Goal: Task Accomplishment & Management: Manage account settings

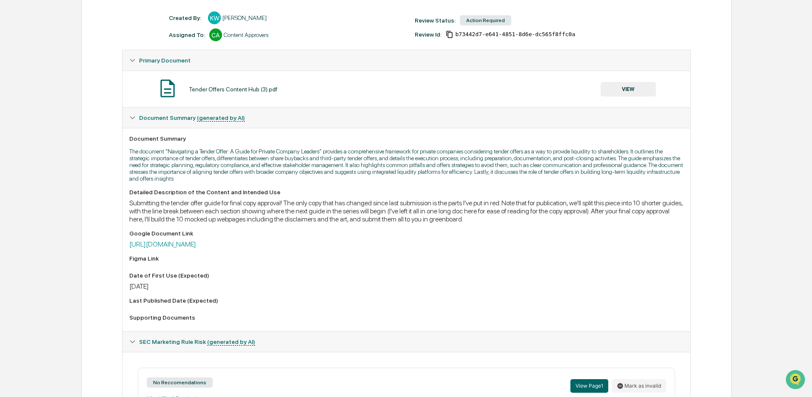
scroll to position [122, 0]
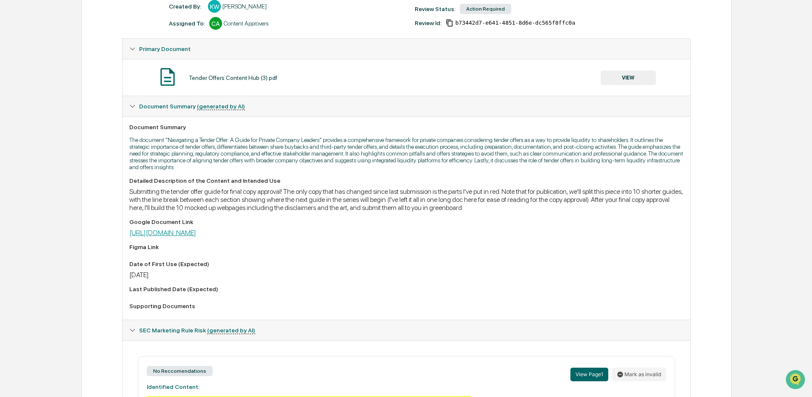
click at [196, 232] on link "https://docs.google.com/document/d/1542thNKkTbV8cDxA_gEDSDLRlCY0Z94TeO4rKK7cc60…" at bounding box center [162, 233] width 67 height 8
click at [614, 83] on button "VIEW" at bounding box center [627, 78] width 55 height 14
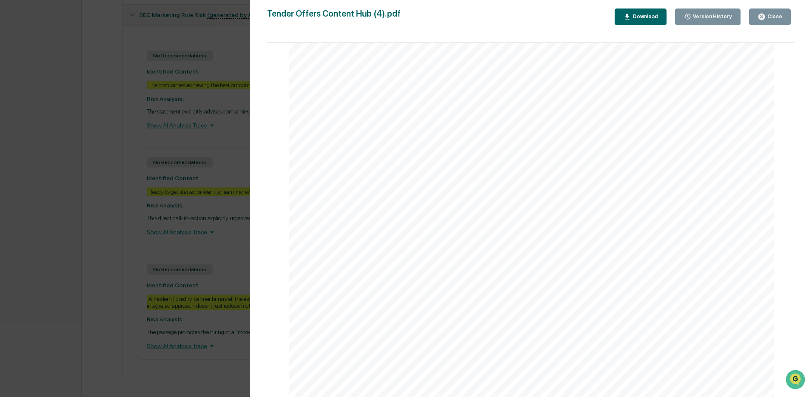
scroll to position [457, 0]
click at [765, 17] on div "Close" at bounding box center [773, 17] width 17 height 6
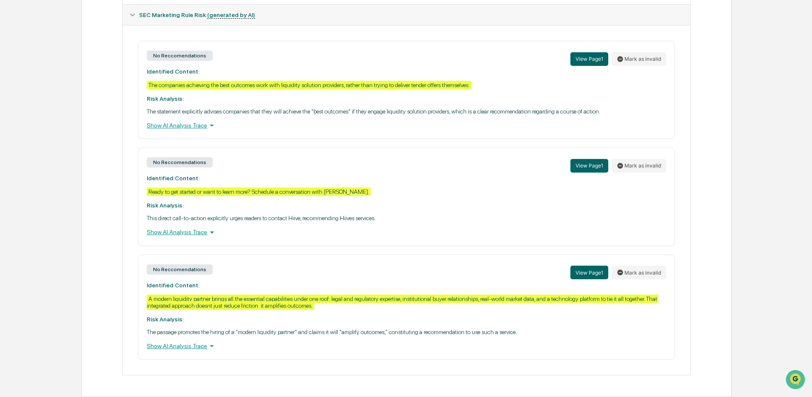
scroll to position [1, 0]
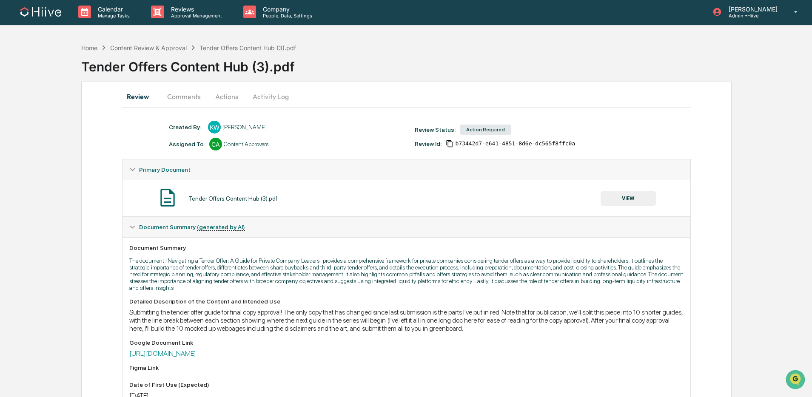
drag, startPoint x: 236, startPoint y: 96, endPoint x: 241, endPoint y: 96, distance: 5.1
click at [236, 96] on button "Actions" at bounding box center [226, 96] width 38 height 20
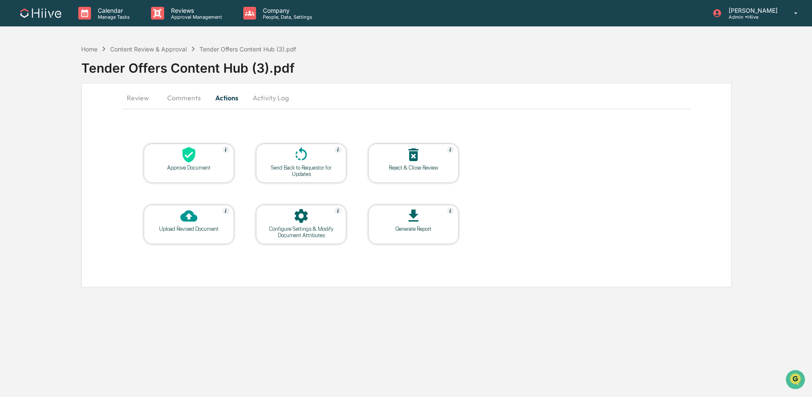
scroll to position [0, 0]
click at [263, 96] on button "Activity Log" at bounding box center [272, 98] width 50 height 20
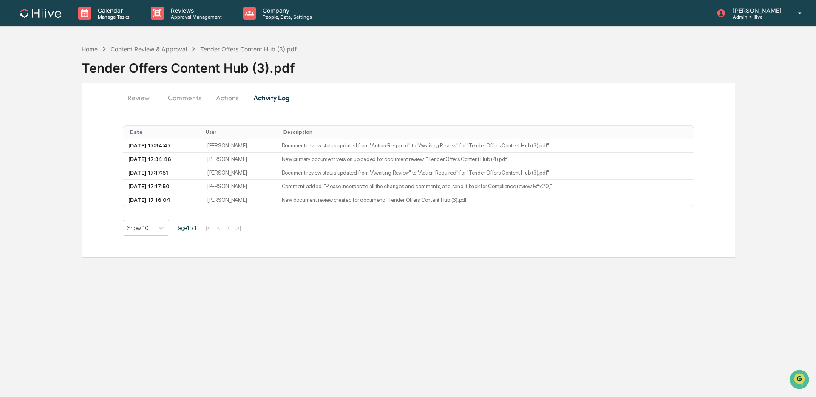
click at [235, 100] on button "Actions" at bounding box center [227, 98] width 38 height 20
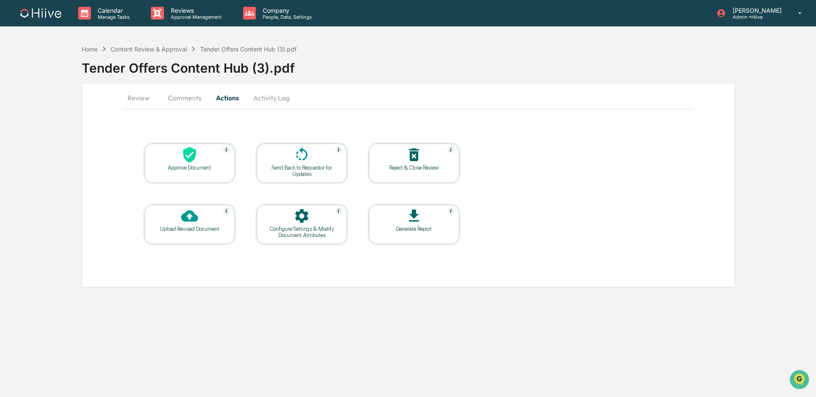
click at [190, 223] on icon at bounding box center [189, 215] width 17 height 17
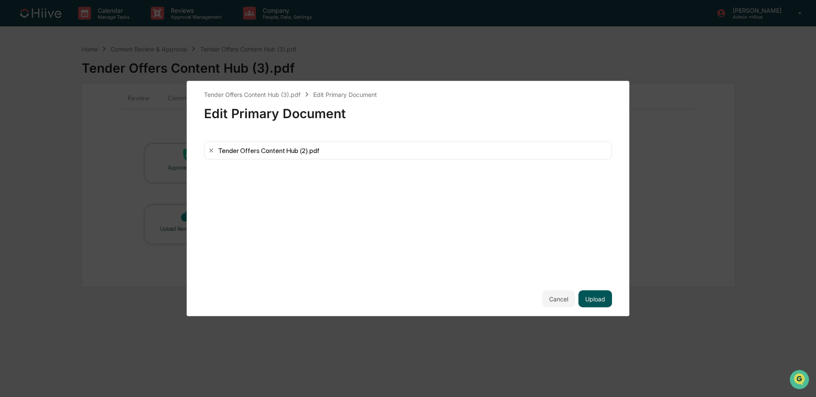
click at [603, 296] on button "Upload" at bounding box center [596, 298] width 34 height 17
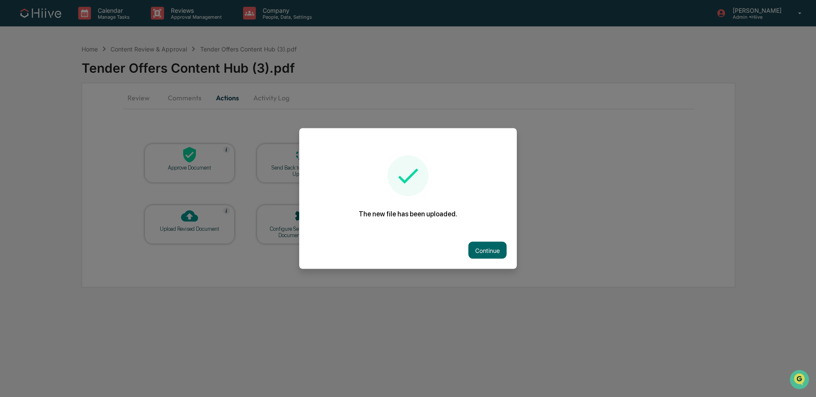
drag, startPoint x: 480, startPoint y: 248, endPoint x: 474, endPoint y: 247, distance: 5.7
click at [480, 248] on button "Continue" at bounding box center [488, 250] width 38 height 17
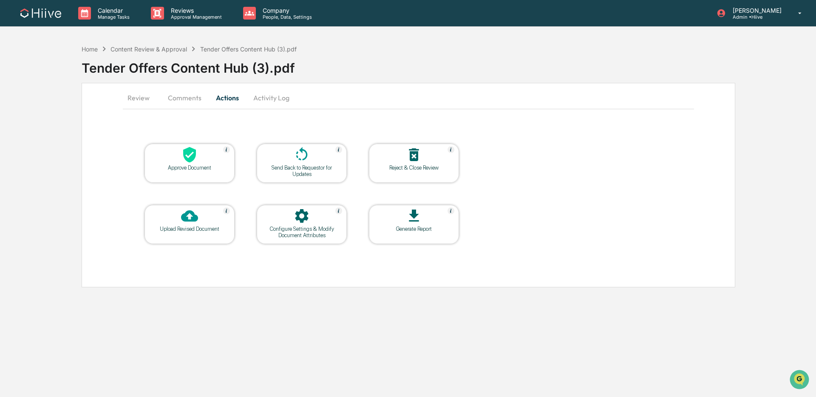
click at [187, 101] on button "Comments" at bounding box center [184, 98] width 47 height 20
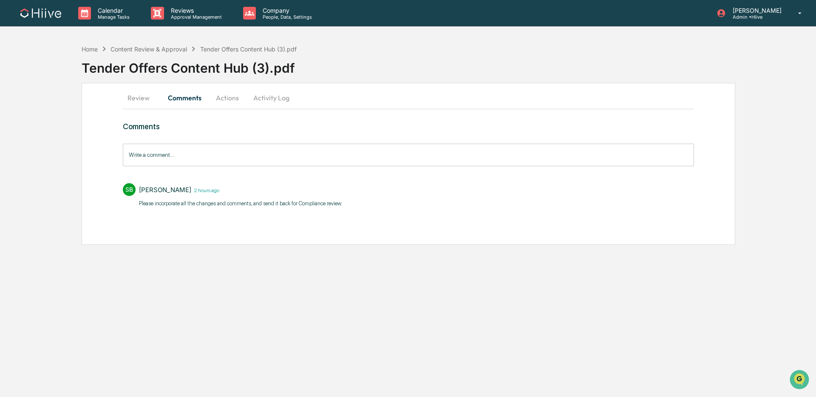
click at [268, 99] on button "Activity Log" at bounding box center [272, 98] width 50 height 20
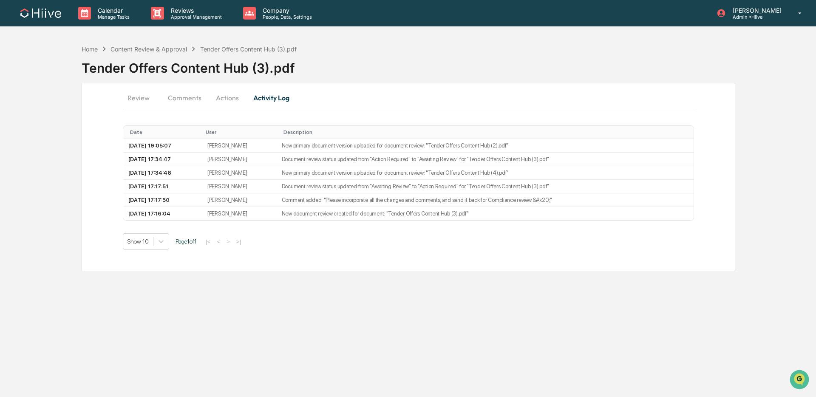
click at [189, 102] on button "Comments" at bounding box center [184, 98] width 47 height 20
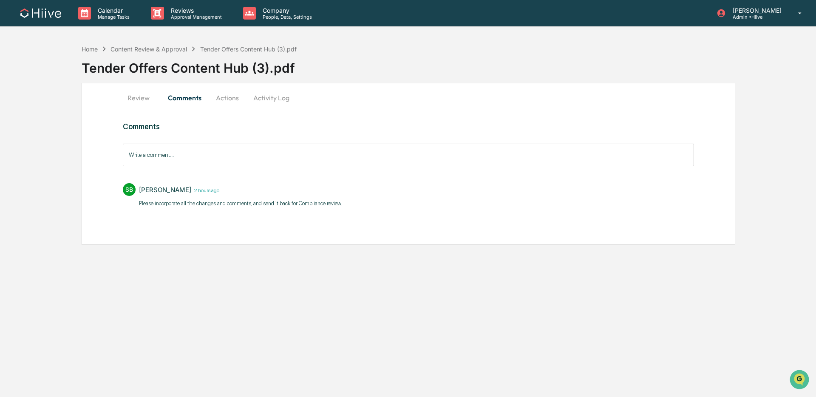
click at [178, 160] on input "Write a comment..." at bounding box center [408, 155] width 571 height 23
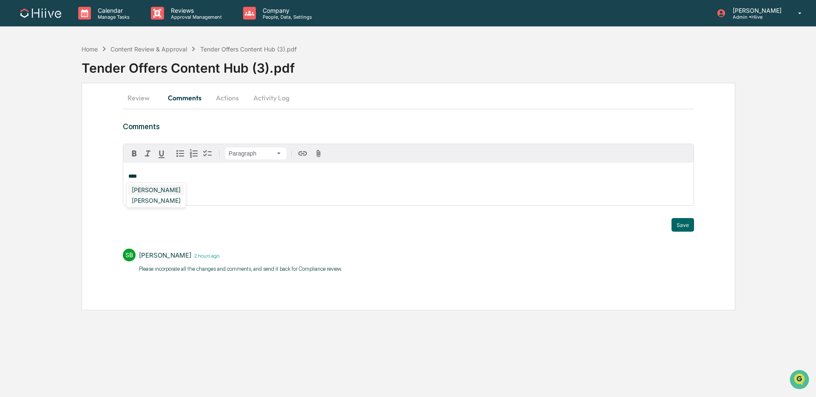
click at [152, 186] on div "[PERSON_NAME]" at bounding box center [156, 190] width 56 height 11
click at [689, 222] on button "Save" at bounding box center [683, 225] width 23 height 14
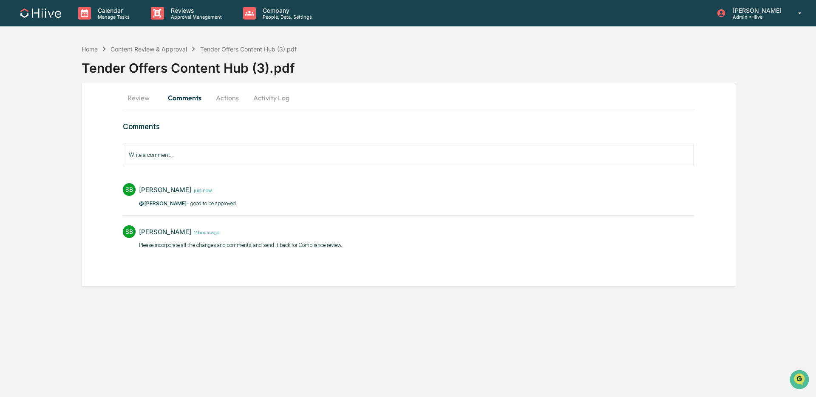
click at [137, 97] on button "Review" at bounding box center [142, 98] width 38 height 20
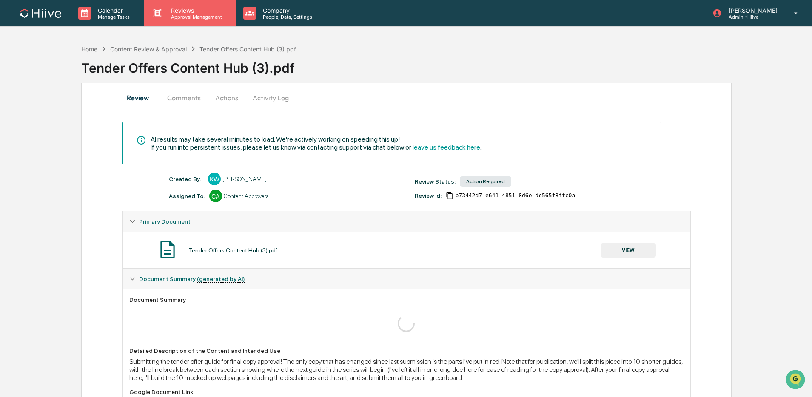
click at [200, 5] on div "Reviews Approval Management" at bounding box center [190, 13] width 92 height 26
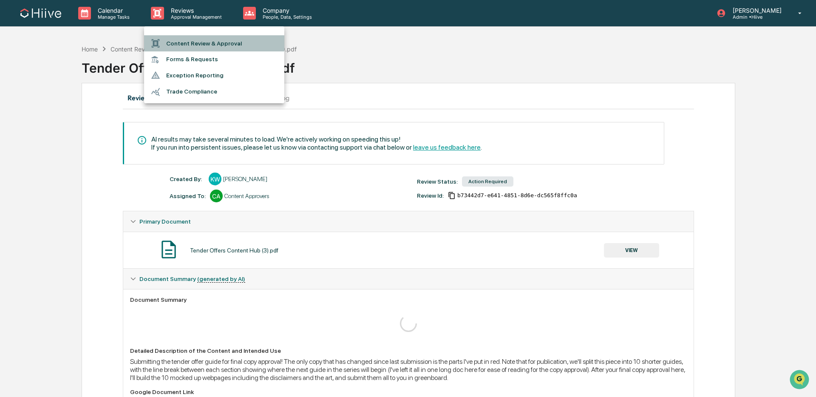
click at [196, 38] on li "Content Review & Approval" at bounding box center [214, 43] width 140 height 16
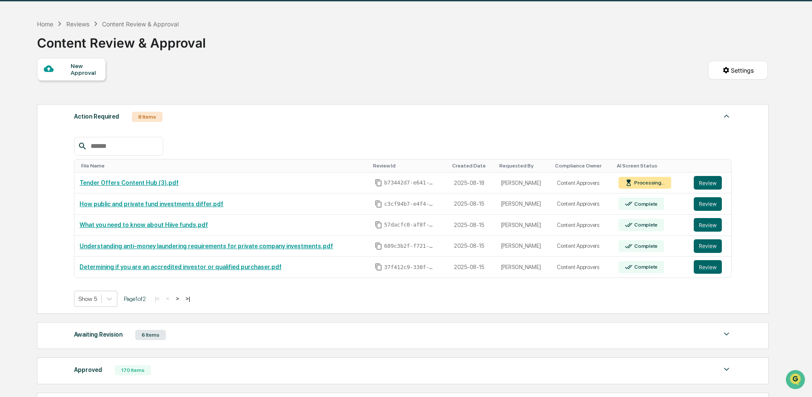
scroll to position [28, 0]
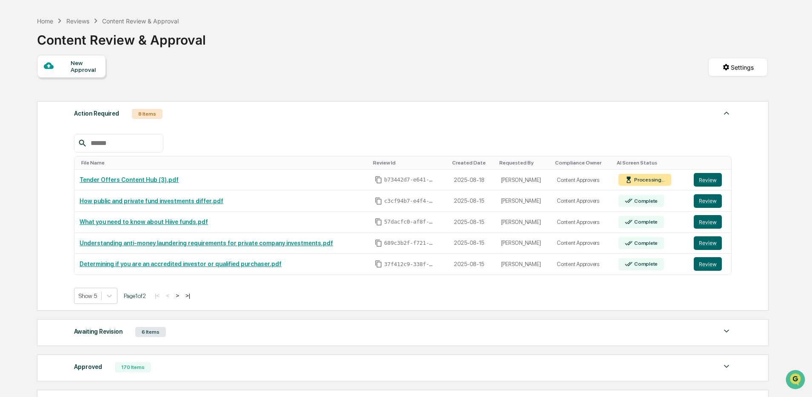
click at [182, 297] on button ">" at bounding box center [177, 295] width 9 height 7
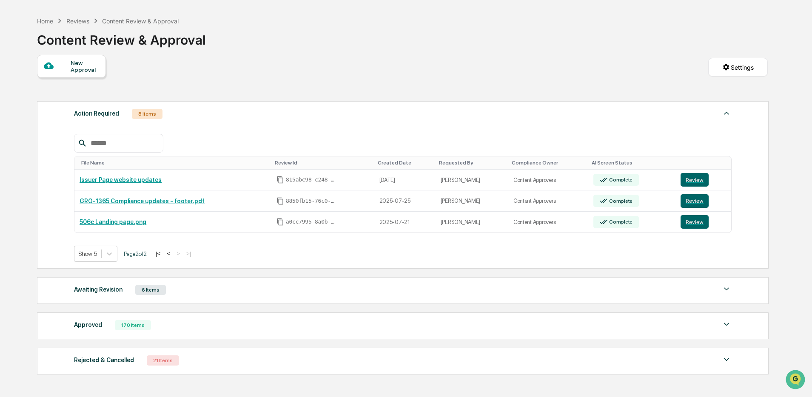
click at [173, 256] on button "<" at bounding box center [168, 253] width 9 height 7
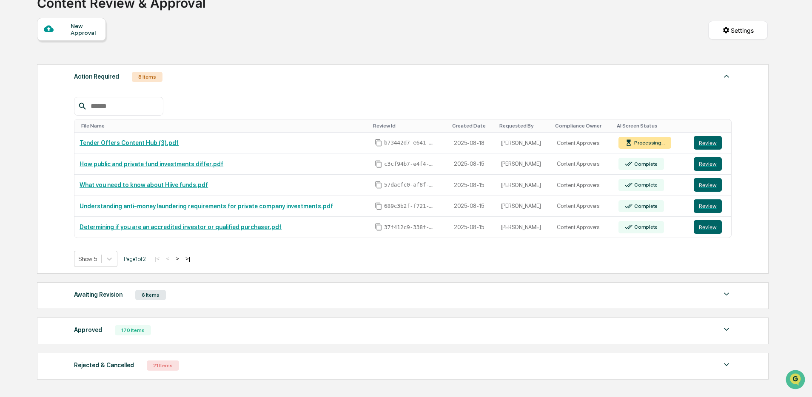
scroll to position [80, 0]
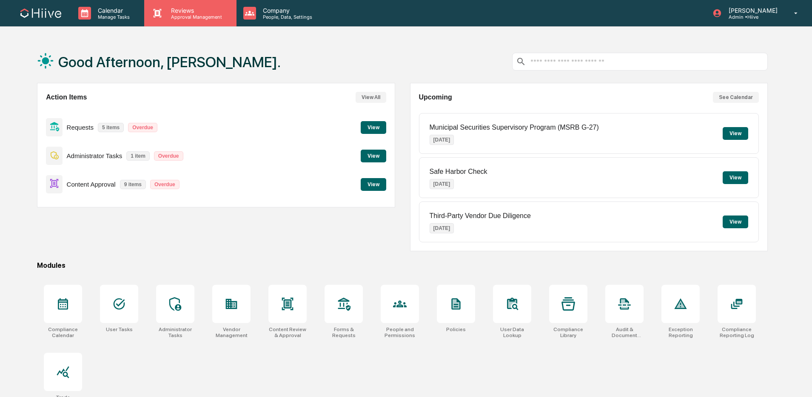
click at [207, 7] on p "Reviews" at bounding box center [195, 10] width 62 height 7
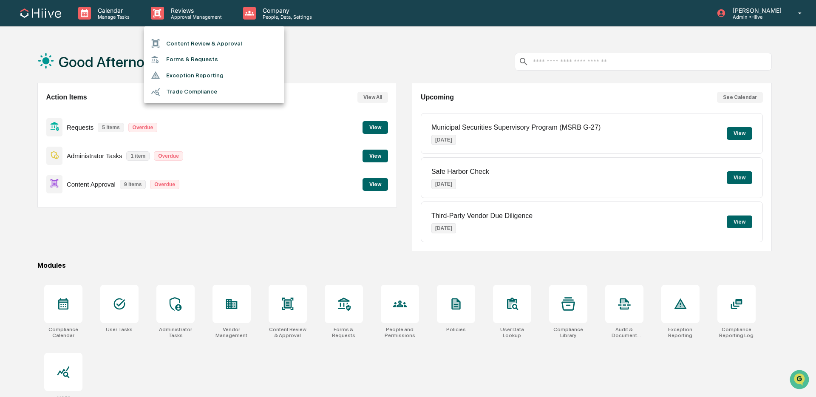
click at [200, 34] on ul "Content Review & Approval Forms & Requests Exception Reporting Trade Compliance" at bounding box center [214, 64] width 140 height 77
click at [200, 41] on li "Content Review & Approval" at bounding box center [214, 43] width 140 height 16
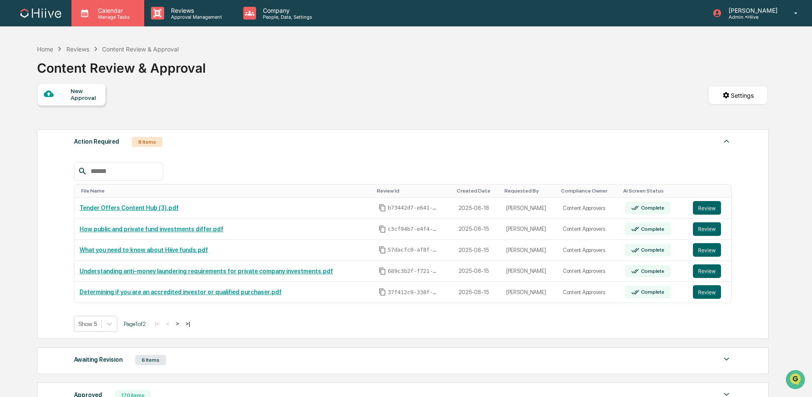
click at [122, 18] on p "Manage Tasks" at bounding box center [112, 17] width 43 height 6
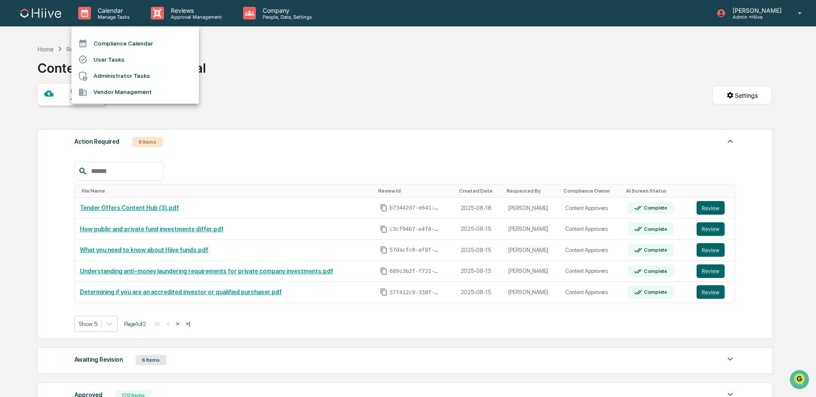
click at [141, 59] on li "User Tasks" at bounding box center [135, 59] width 128 height 16
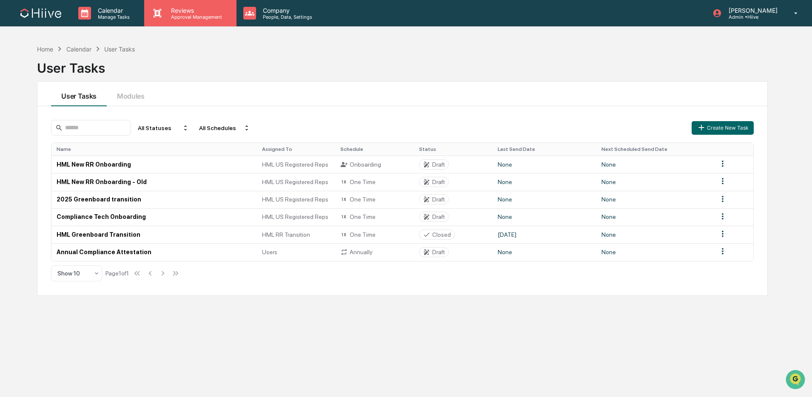
click at [171, 13] on p "Reviews" at bounding box center [195, 10] width 62 height 7
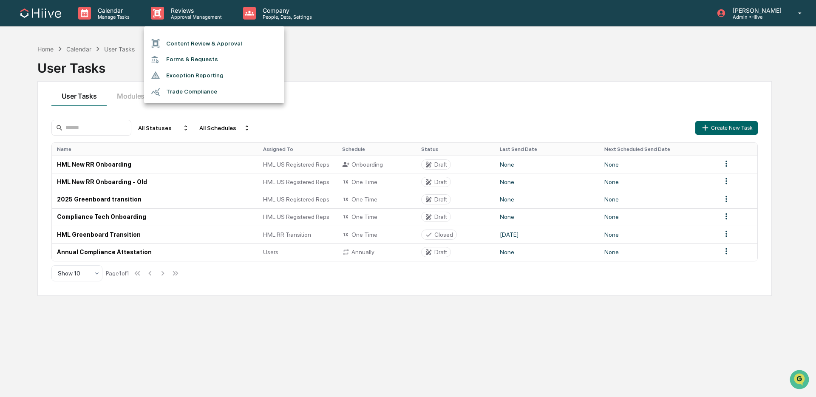
click at [221, 60] on li "Forms & Requests" at bounding box center [214, 59] width 140 height 16
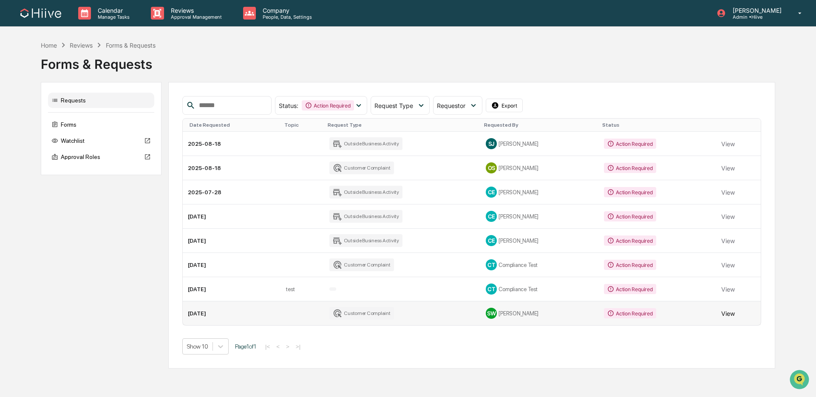
click at [730, 315] on button "View" at bounding box center [728, 313] width 14 height 17
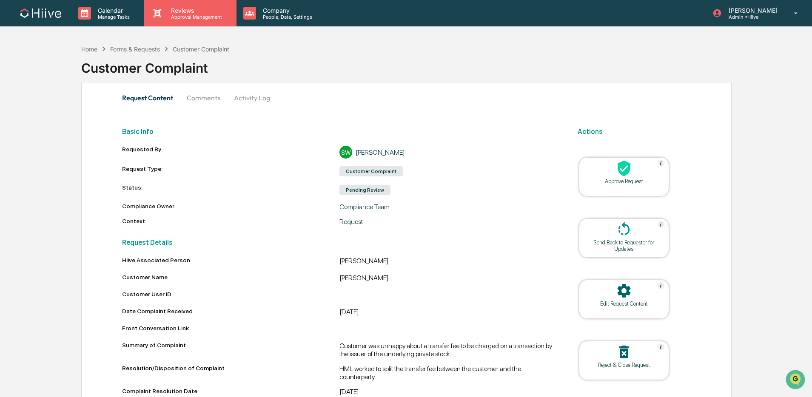
click at [203, 21] on div "Reviews Approval Management" at bounding box center [190, 13] width 92 height 26
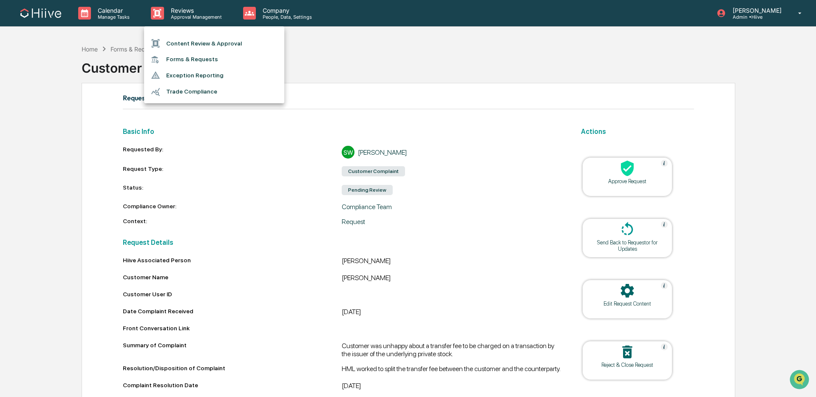
click at [193, 47] on li "Content Review & Approval" at bounding box center [214, 43] width 140 height 16
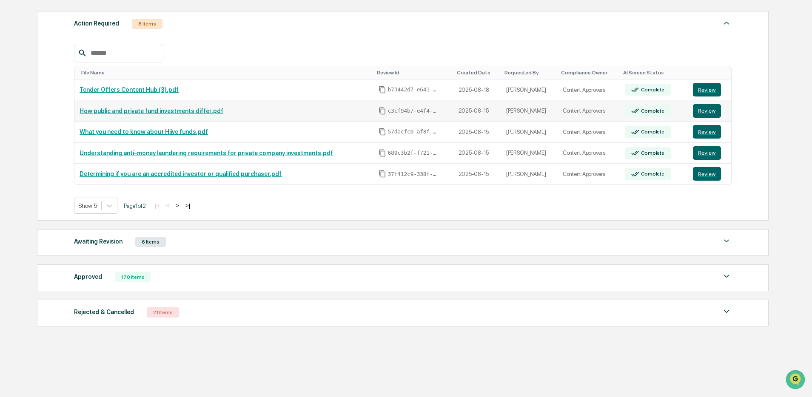
scroll to position [128, 0]
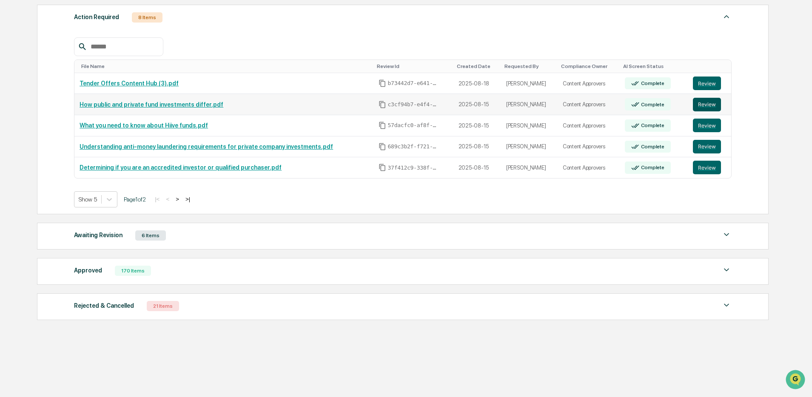
click at [697, 98] on button "Review" at bounding box center [707, 105] width 28 height 14
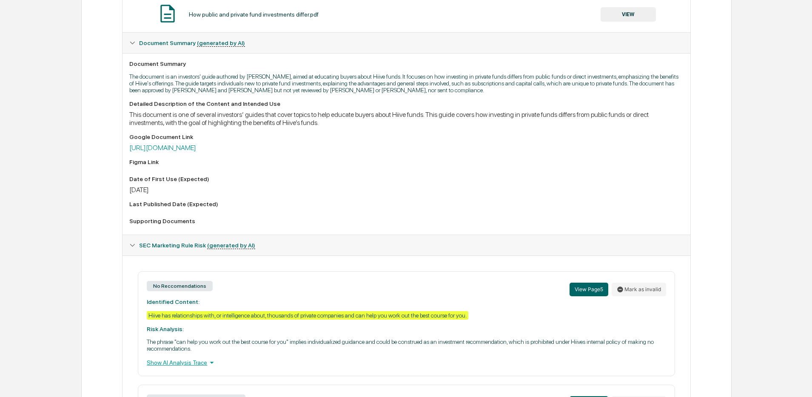
scroll to position [241, 0]
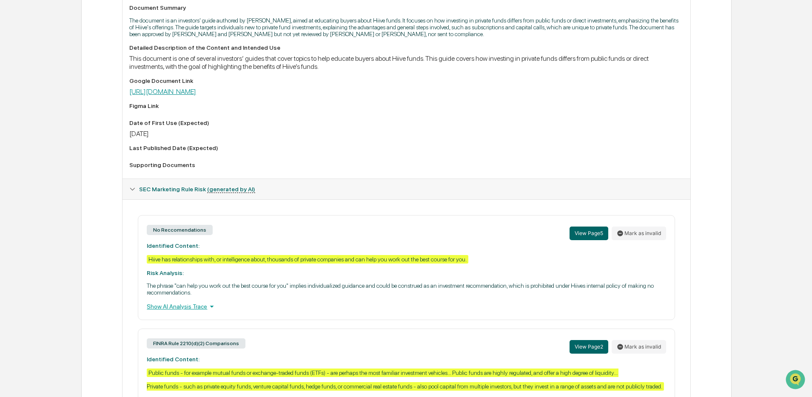
click at [196, 96] on link "https://docs.google.com/document/d/11-QQJB6wvoSkkOHTSI9QTW9NxnhySG8f-QGiNarBdgc…" at bounding box center [162, 92] width 67 height 8
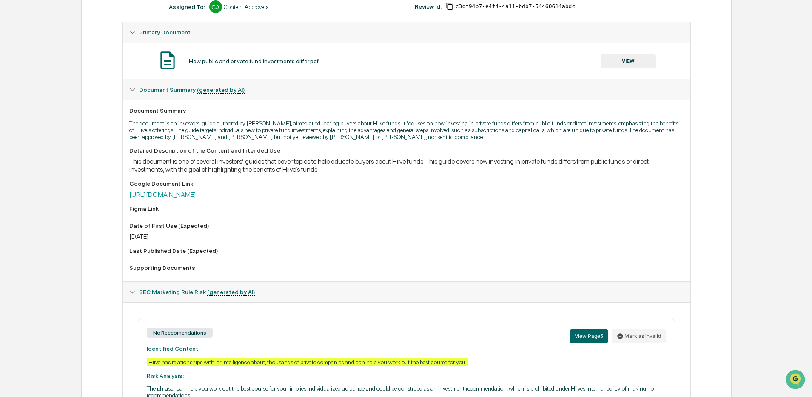
scroll to position [0, 0]
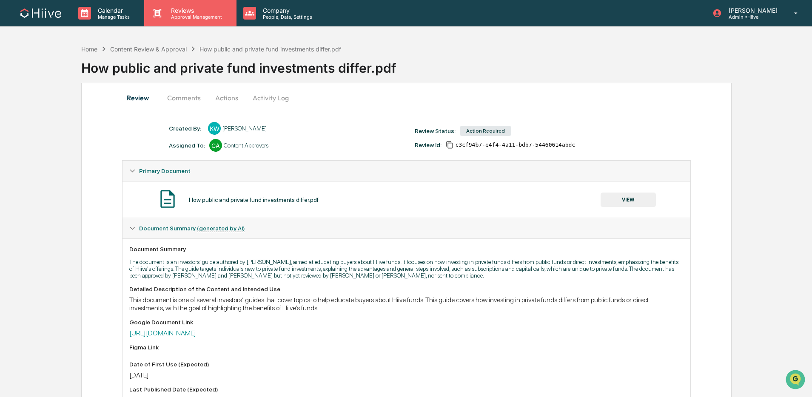
click at [195, 16] on p "Approval Management" at bounding box center [195, 17] width 62 height 6
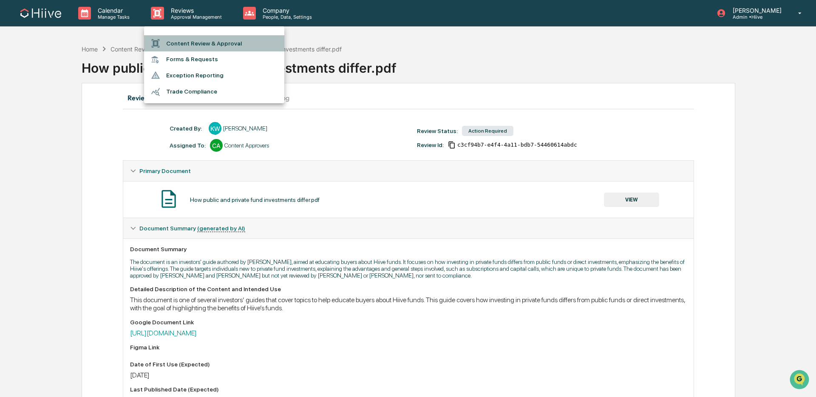
click at [187, 47] on li "Content Review & Approval" at bounding box center [214, 43] width 140 height 16
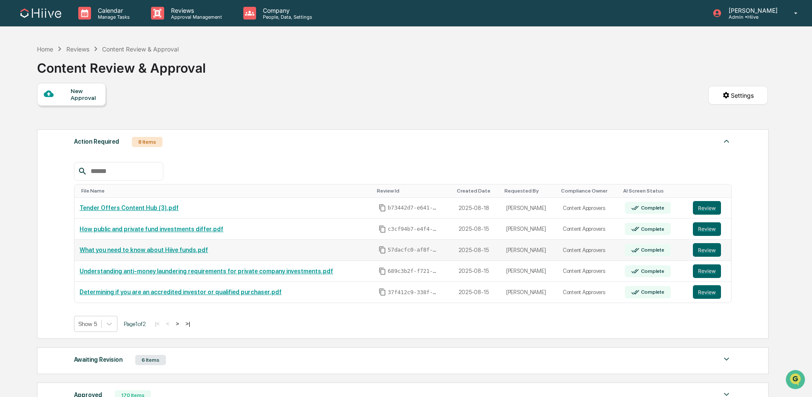
scroll to position [2, 0]
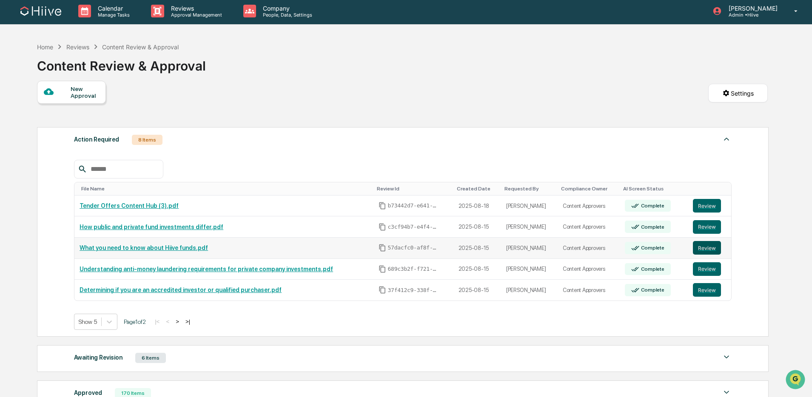
click at [702, 250] on button "Review" at bounding box center [707, 248] width 28 height 14
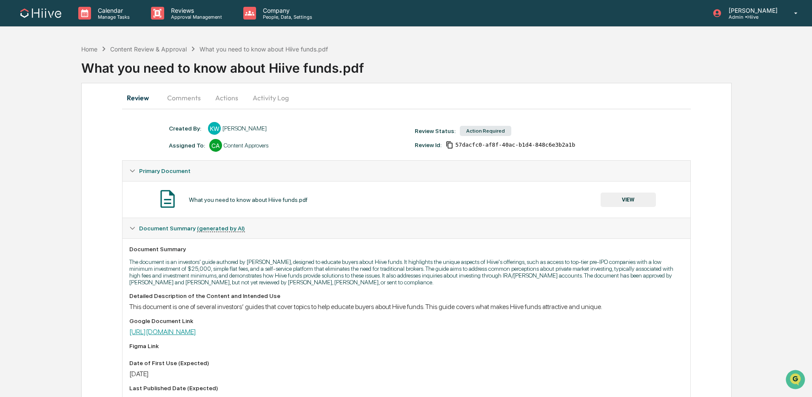
click at [196, 333] on link "[URL][DOMAIN_NAME]" at bounding box center [162, 332] width 67 height 8
click at [212, 18] on p "Approval Management" at bounding box center [195, 17] width 62 height 6
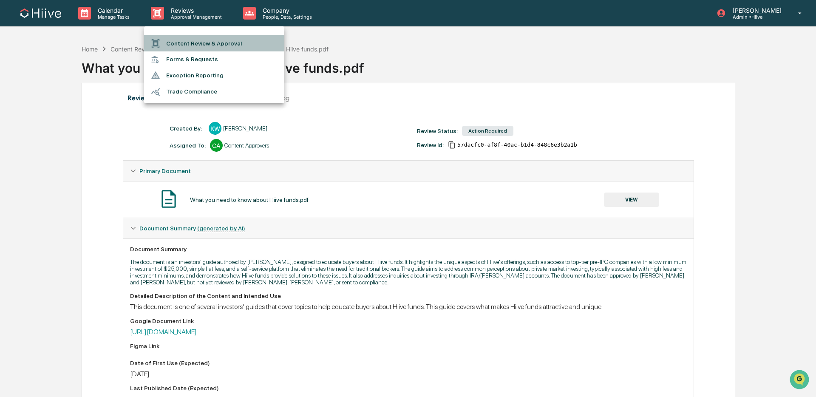
click at [206, 48] on li "Content Review & Approval" at bounding box center [214, 43] width 140 height 16
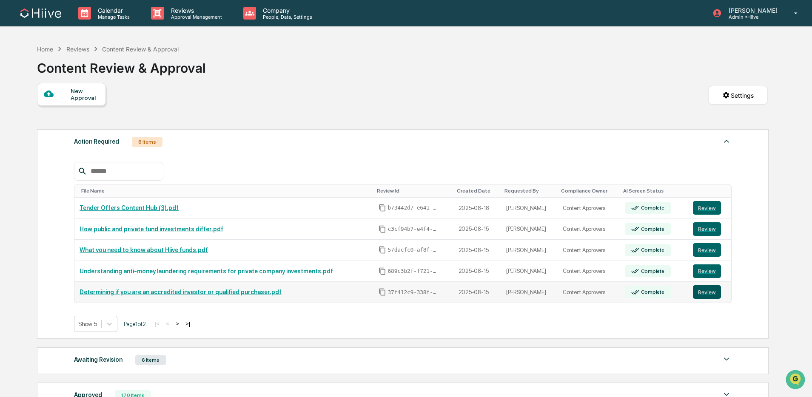
click at [701, 293] on button "Review" at bounding box center [707, 292] width 28 height 14
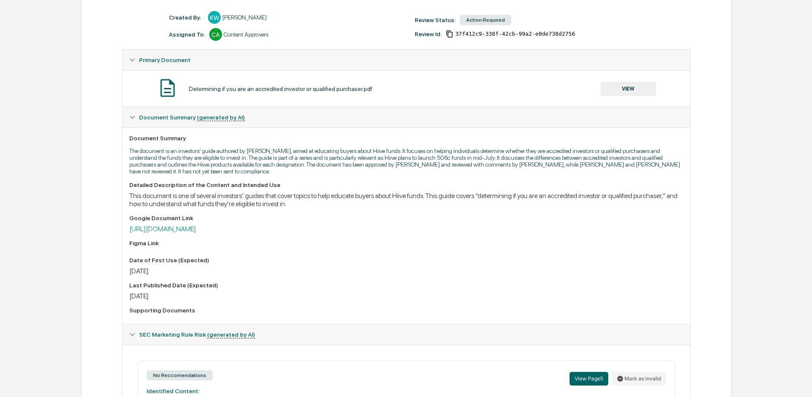
scroll to position [116, 0]
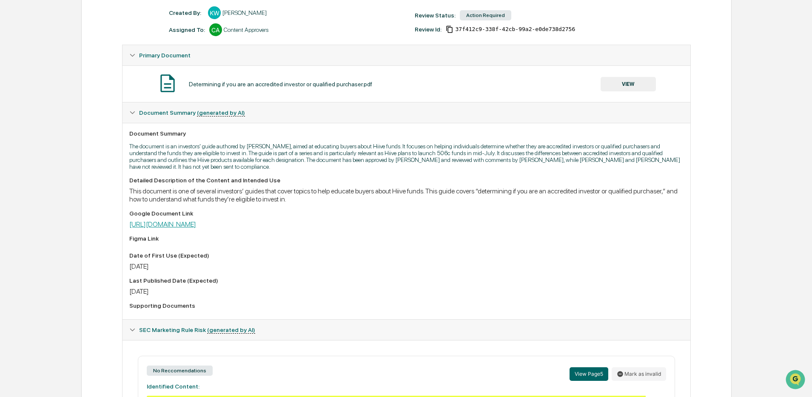
click at [196, 225] on link "[URL][DOMAIN_NAME]" at bounding box center [162, 224] width 67 height 8
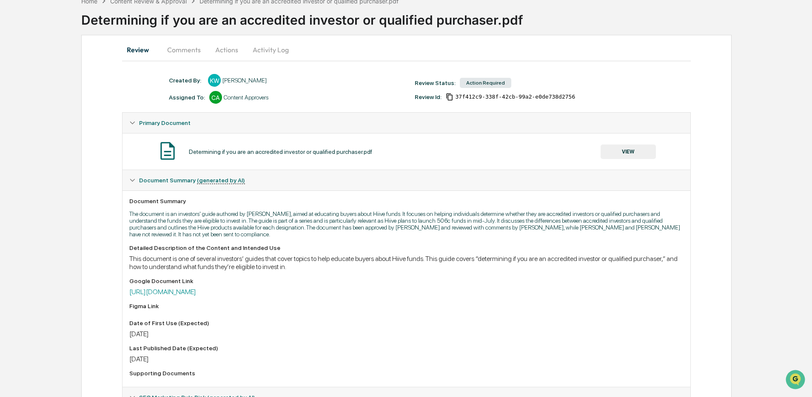
scroll to position [0, 0]
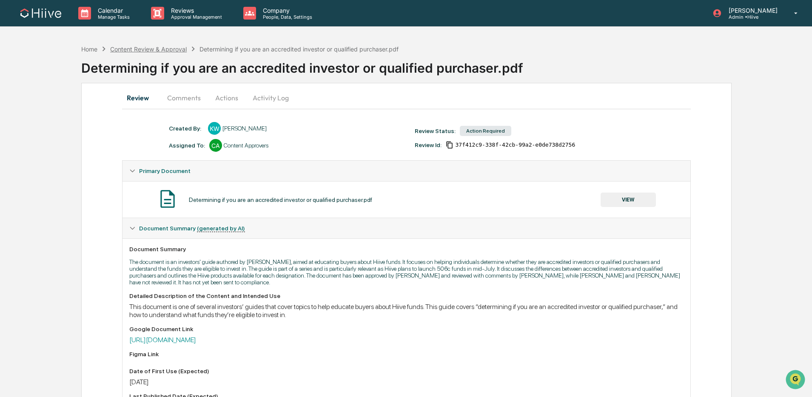
click at [175, 51] on div "Content Review & Approval" at bounding box center [148, 48] width 77 height 7
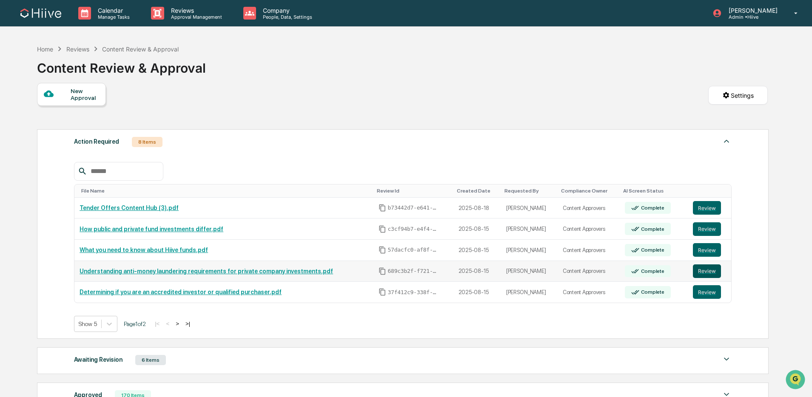
click at [714, 274] on button "Review" at bounding box center [707, 271] width 28 height 14
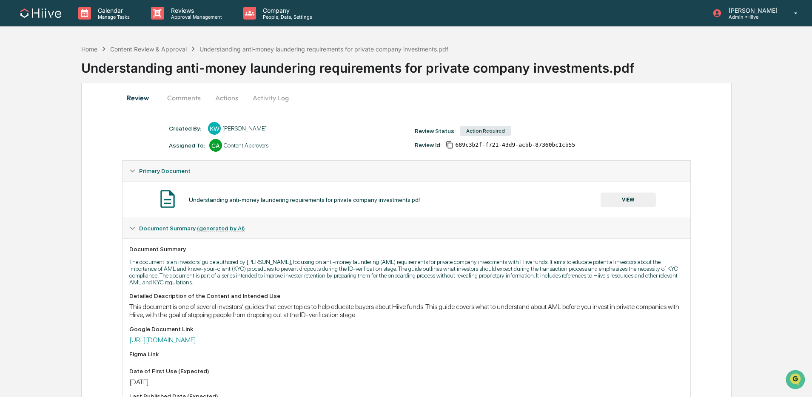
click at [348, 336] on div "Google Document Link [URL][DOMAIN_NAME]" at bounding box center [406, 335] width 554 height 18
click at [196, 339] on link "[URL][DOMAIN_NAME]" at bounding box center [162, 340] width 67 height 8
click at [196, 23] on div "Reviews Approval Management" at bounding box center [190, 13] width 92 height 26
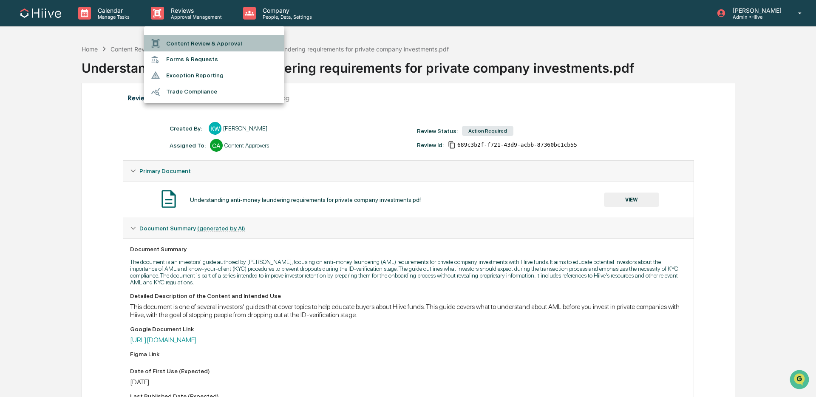
click at [202, 42] on li "Content Review & Approval" at bounding box center [214, 43] width 140 height 16
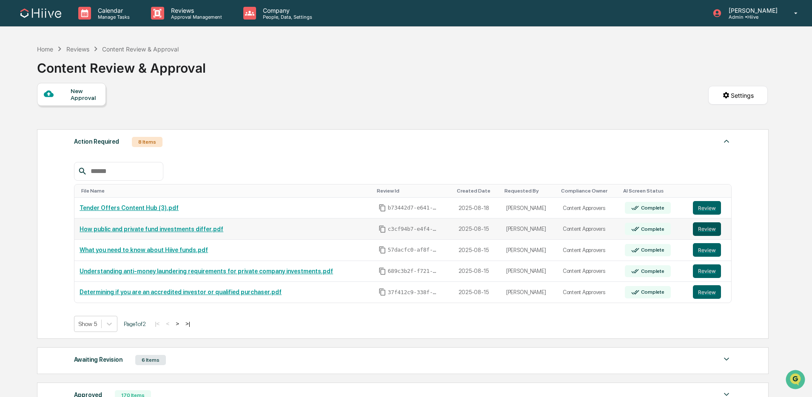
click at [710, 230] on button "Review" at bounding box center [707, 229] width 28 height 14
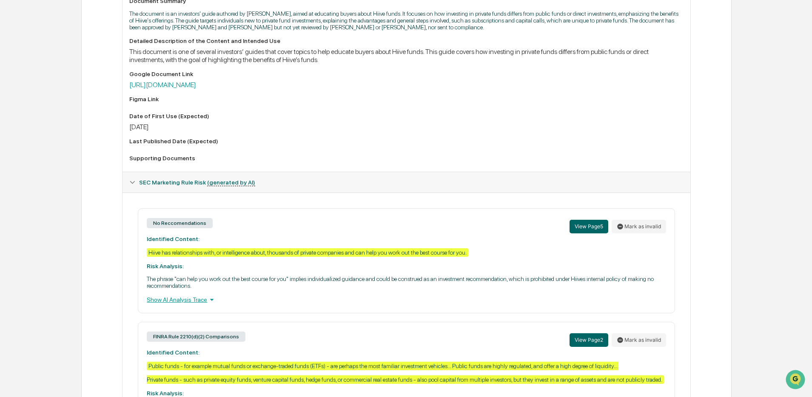
click at [374, 81] on div "Google Document Link [URL][DOMAIN_NAME]" at bounding box center [406, 80] width 554 height 18
click at [196, 87] on link "[URL][DOMAIN_NAME]" at bounding box center [162, 85] width 67 height 8
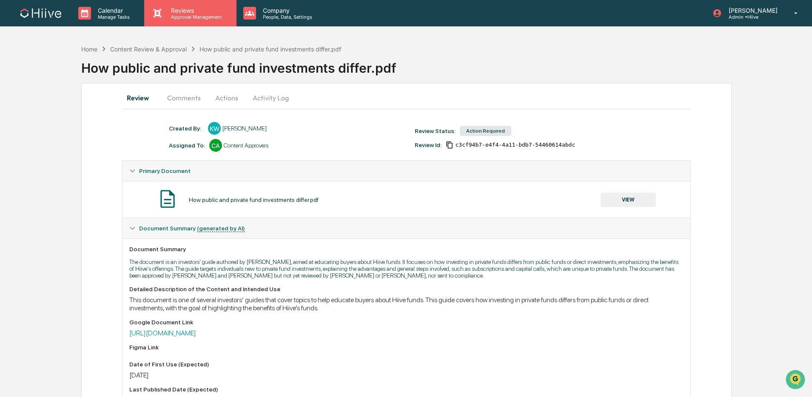
click at [158, 2] on div "Reviews Approval Management" at bounding box center [190, 13] width 92 height 26
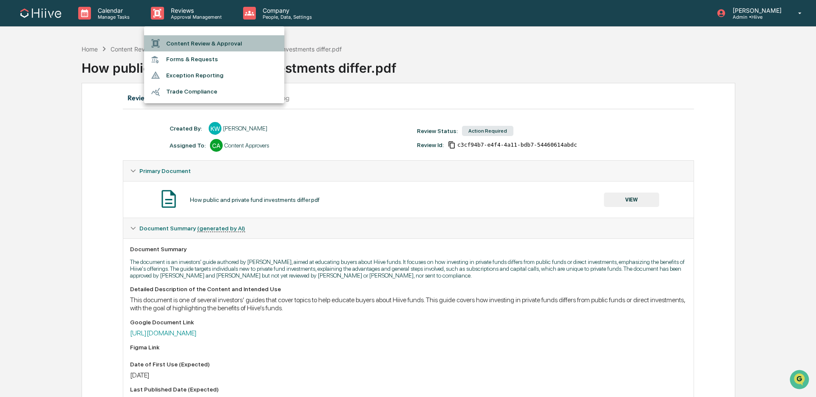
click at [185, 38] on li "Content Review & Approval" at bounding box center [214, 43] width 140 height 16
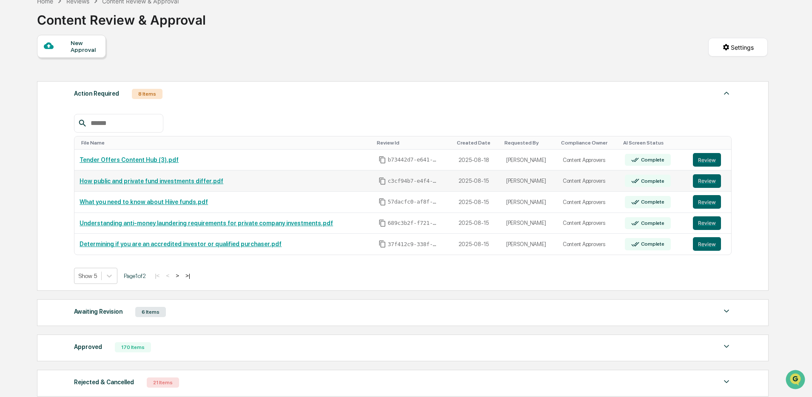
scroll to position [128, 0]
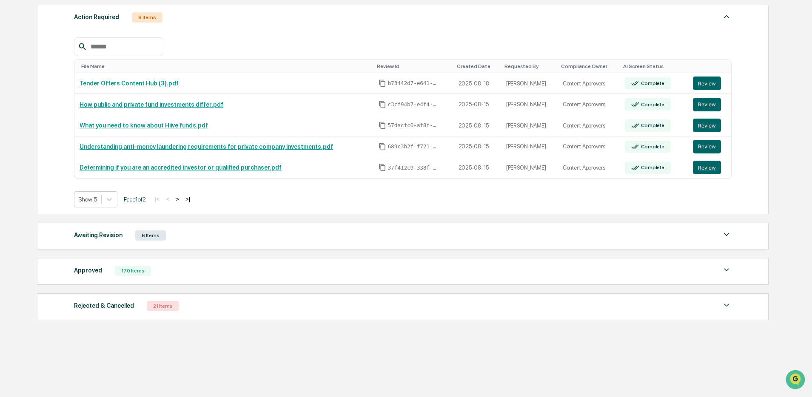
click at [199, 239] on div "Awaiting Revision 6 Items" at bounding box center [402, 236] width 657 height 12
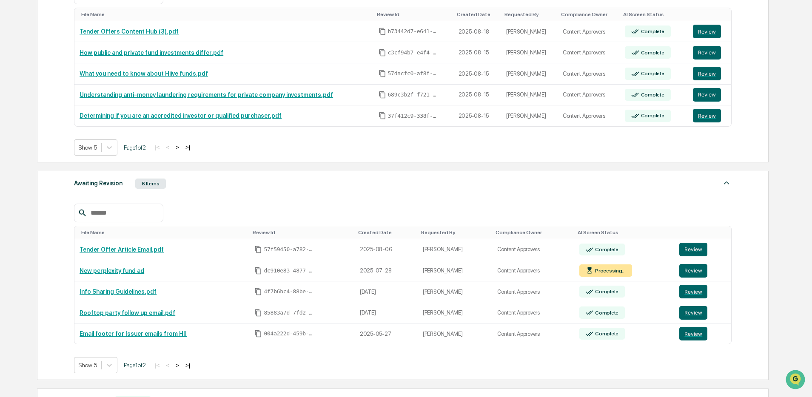
scroll to position [311, 0]
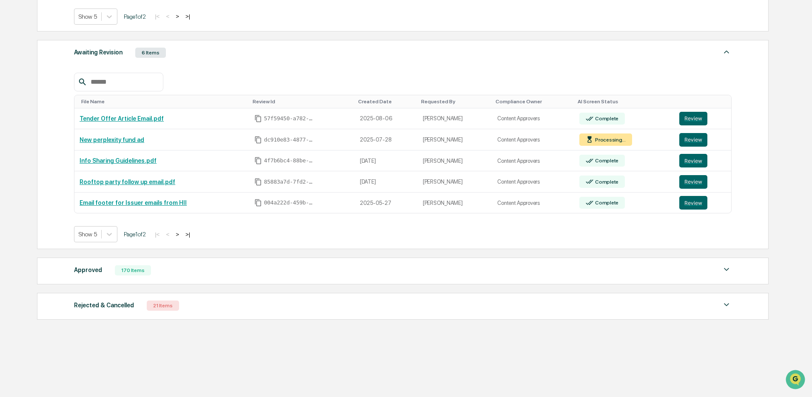
click at [182, 234] on button ">" at bounding box center [177, 234] width 9 height 7
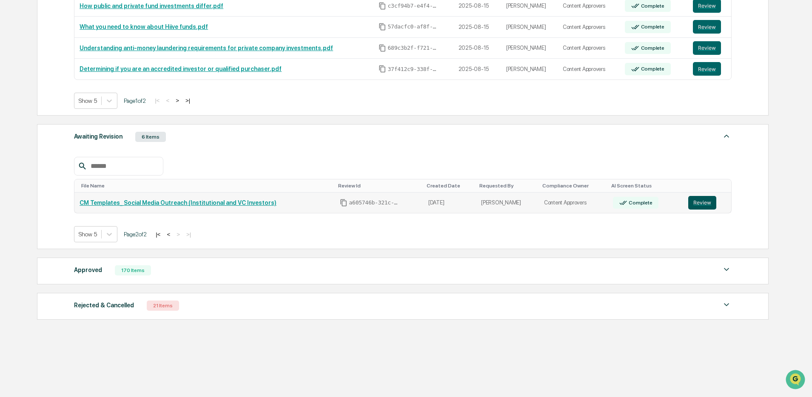
click at [694, 197] on button "Review" at bounding box center [702, 203] width 28 height 14
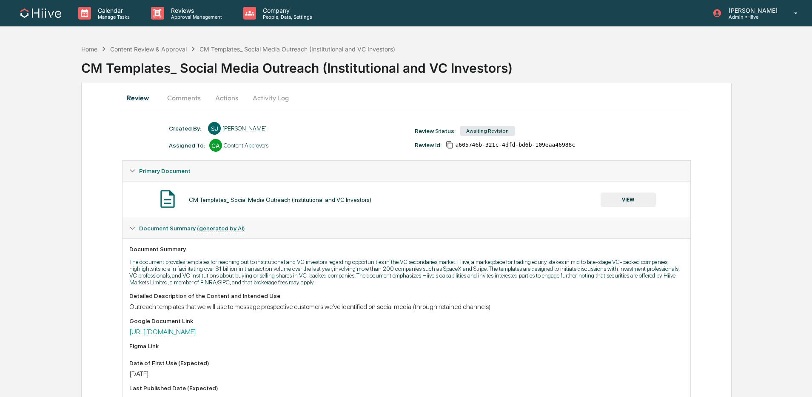
click at [186, 99] on button "Comments" at bounding box center [183, 98] width 47 height 20
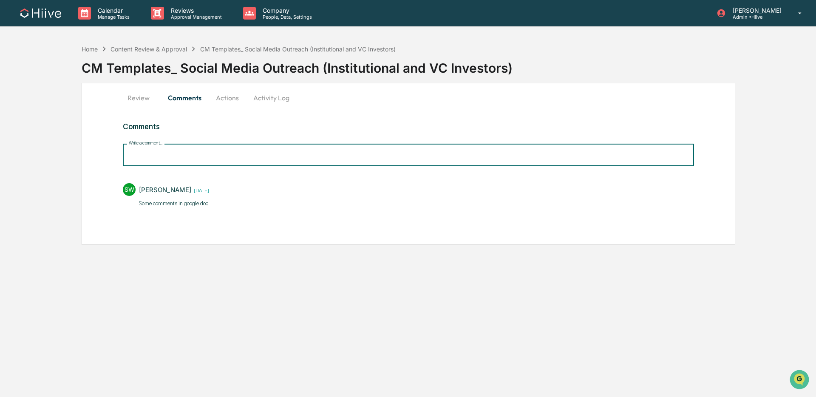
click at [203, 160] on input "Write a comment..." at bounding box center [408, 155] width 571 height 23
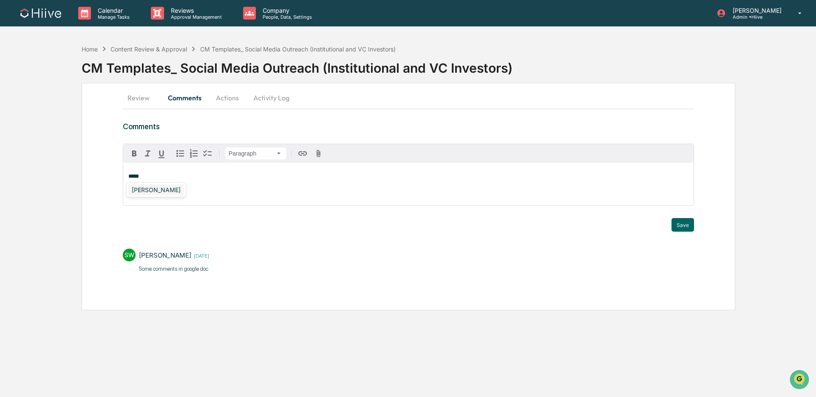
click at [158, 191] on div "[PERSON_NAME]" at bounding box center [156, 190] width 56 height 11
click at [241, 177] on span "**********" at bounding box center [225, 176] width 147 height 6
drag, startPoint x: 679, startPoint y: 226, endPoint x: 673, endPoint y: 226, distance: 6.0
click at [677, 226] on button "Save" at bounding box center [683, 225] width 23 height 14
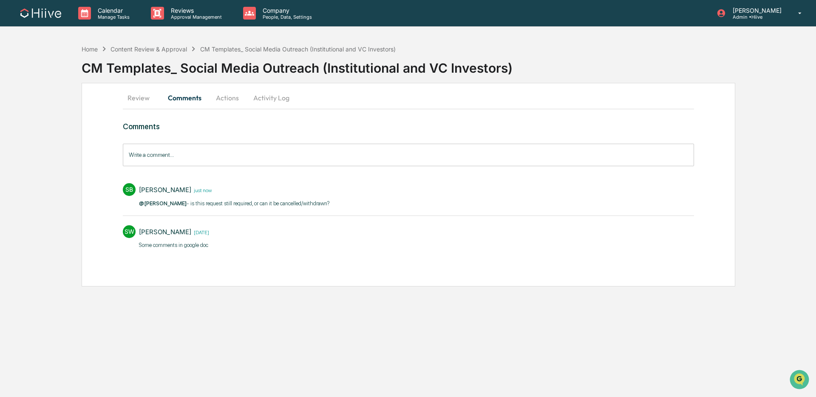
drag, startPoint x: 241, startPoint y: 202, endPoint x: 133, endPoint y: 203, distance: 108.8
click at [133, 203] on div "SB [PERSON_NAME] just now @[PERSON_NAME] - is this request still required, or c…" at bounding box center [408, 194] width 571 height 31
drag, startPoint x: 298, startPoint y: 203, endPoint x: 316, endPoint y: 204, distance: 18.7
click at [297, 203] on p "@[PERSON_NAME] - is this request still required, or can it be cancelled/withdra…" at bounding box center [235, 203] width 192 height 9
drag, startPoint x: 239, startPoint y: 205, endPoint x: 178, endPoint y: 205, distance: 61.2
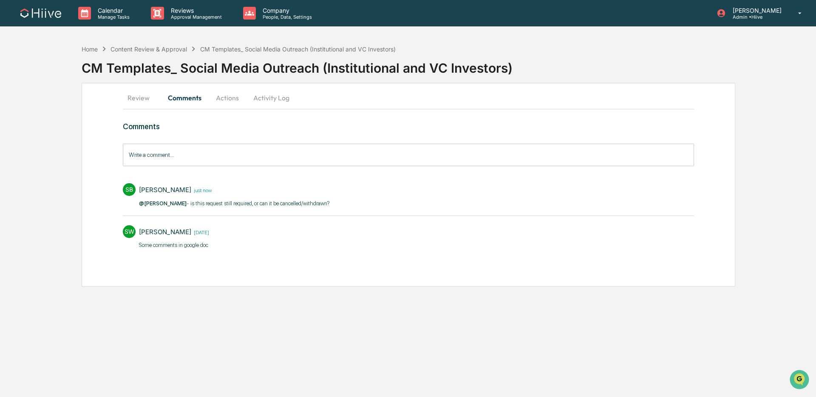
click at [178, 205] on div "SB [PERSON_NAME] just now @[PERSON_NAME] - is this request still required, or c…" at bounding box center [408, 194] width 571 height 31
copy p "is this request still required, or can it be cancelled/withdrawn? ​"
click at [211, 16] on p "Approval Management" at bounding box center [195, 17] width 62 height 6
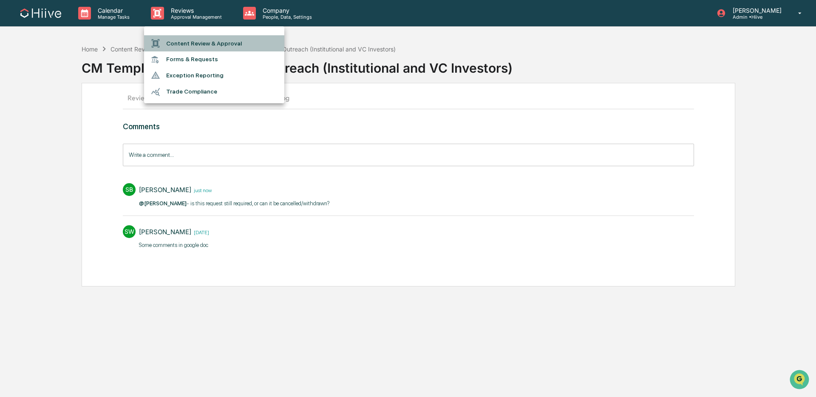
click at [216, 41] on li "Content Review & Approval" at bounding box center [214, 43] width 140 height 16
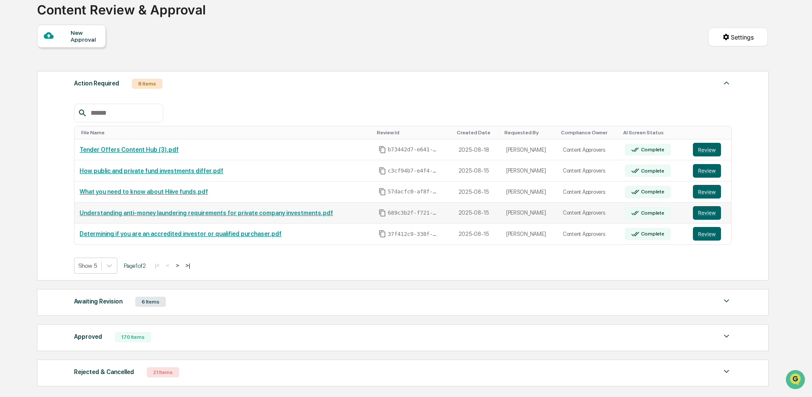
scroll to position [128, 0]
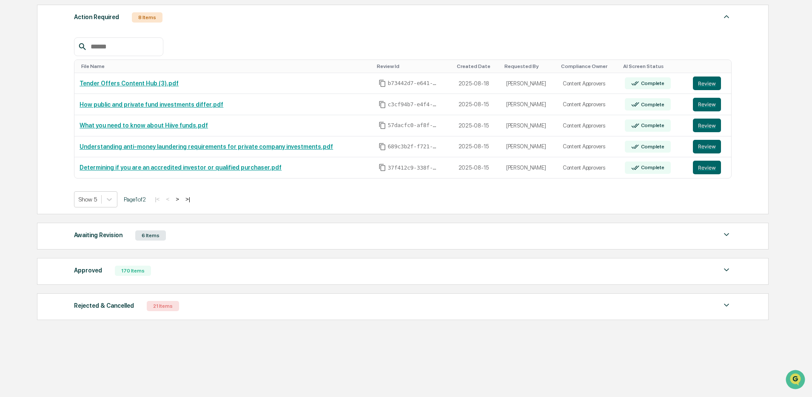
click at [345, 233] on div "Awaiting Revision 6 Items" at bounding box center [402, 236] width 657 height 12
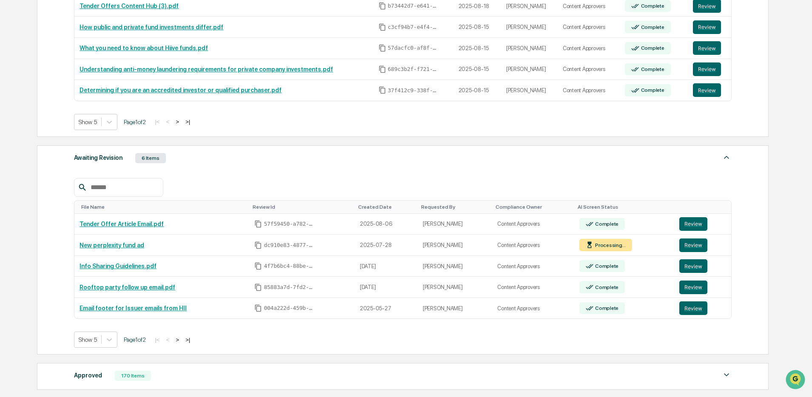
scroll to position [311, 0]
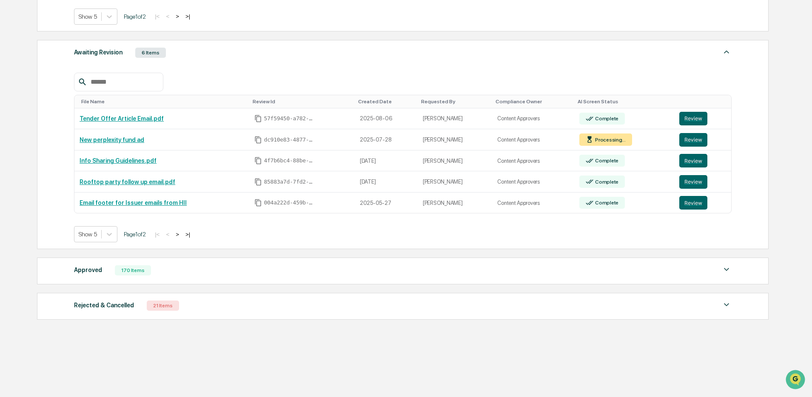
click at [182, 234] on button ">" at bounding box center [177, 234] width 9 height 7
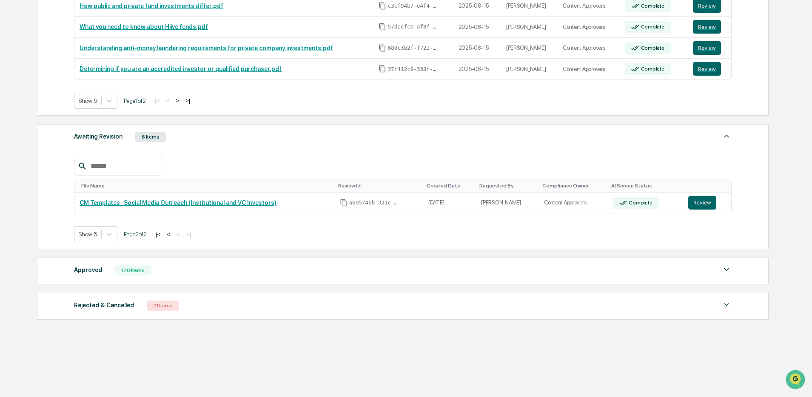
click at [163, 233] on button "|<" at bounding box center [158, 234] width 10 height 7
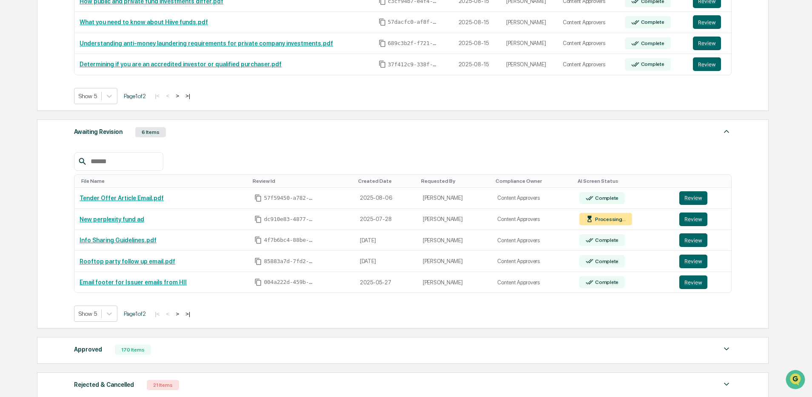
scroll to position [0, 0]
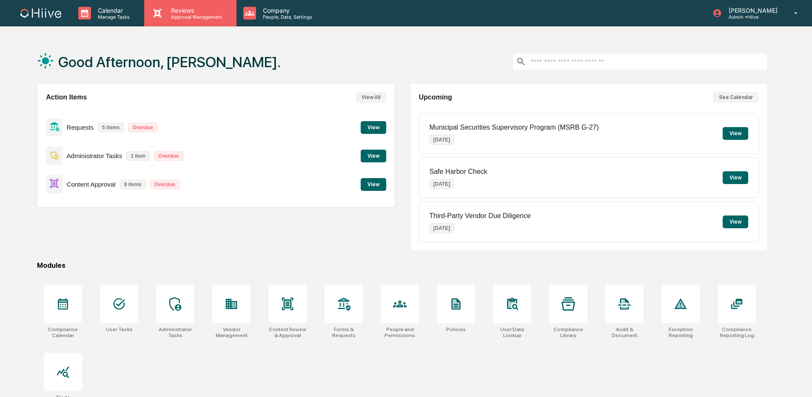
click at [184, 6] on div "Reviews Approval Management" at bounding box center [190, 13] width 92 height 26
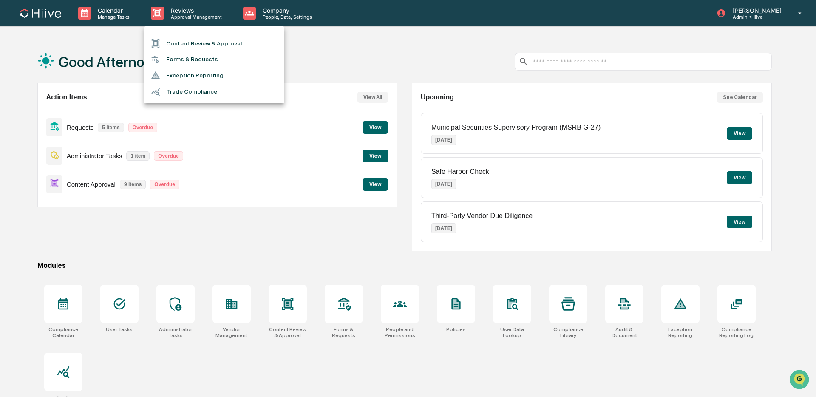
click at [257, 14] on div at bounding box center [408, 198] width 816 height 397
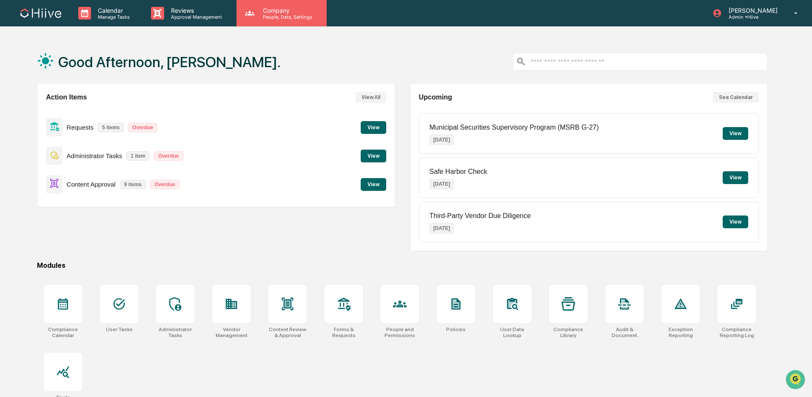
click at [280, 17] on p "People, Data, Settings" at bounding box center [286, 17] width 60 height 6
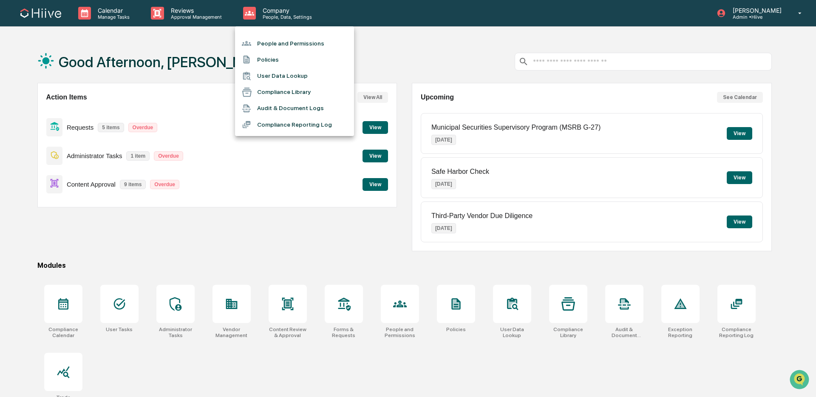
click at [383, 47] on div at bounding box center [408, 198] width 816 height 397
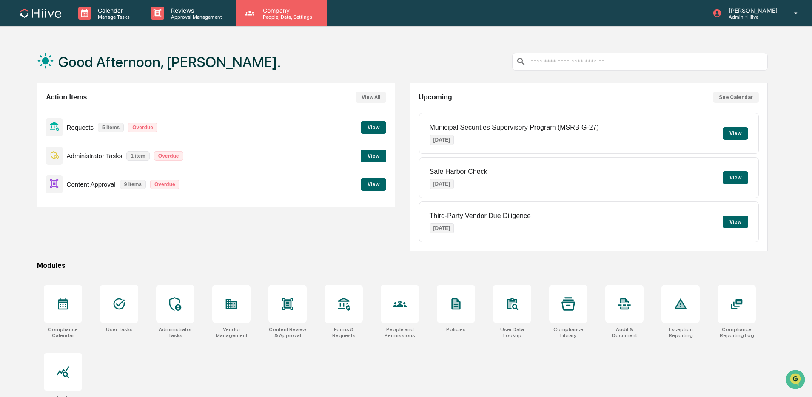
click at [268, 16] on p "People, Data, Settings" at bounding box center [286, 17] width 60 height 6
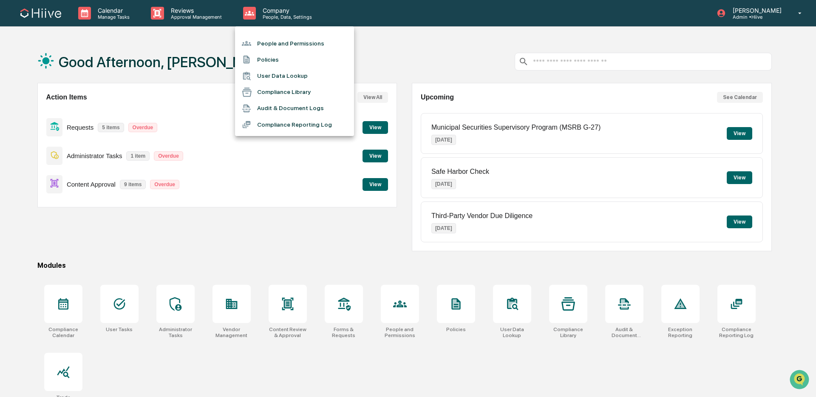
click at [375, 67] on div at bounding box center [408, 198] width 816 height 397
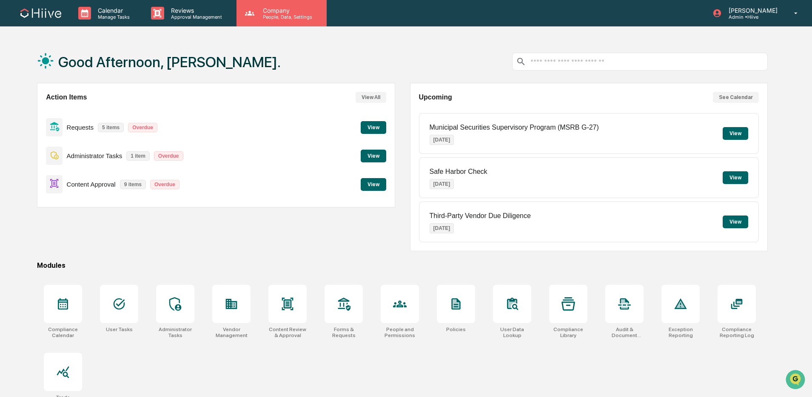
click at [267, 13] on p "Company" at bounding box center [286, 10] width 60 height 7
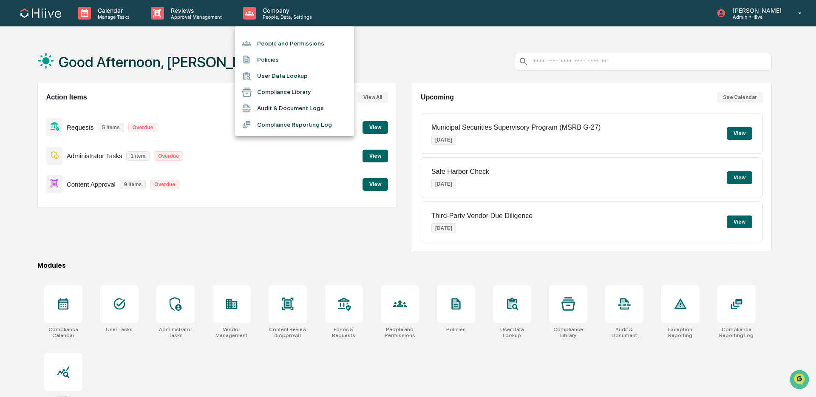
click at [403, 74] on div at bounding box center [408, 198] width 816 height 397
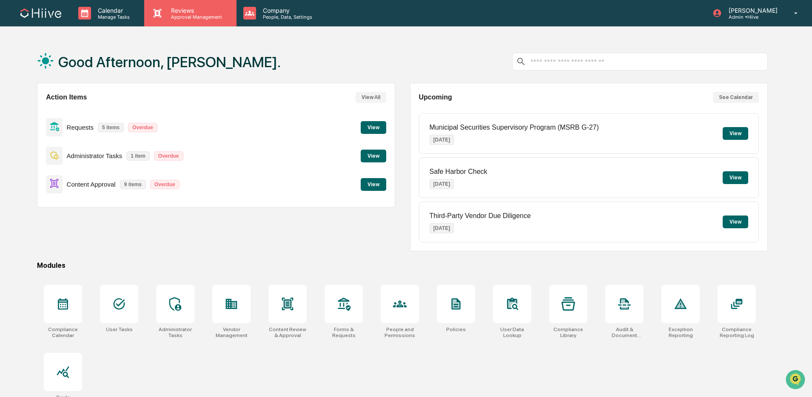
click at [175, 8] on p "Reviews" at bounding box center [195, 10] width 62 height 7
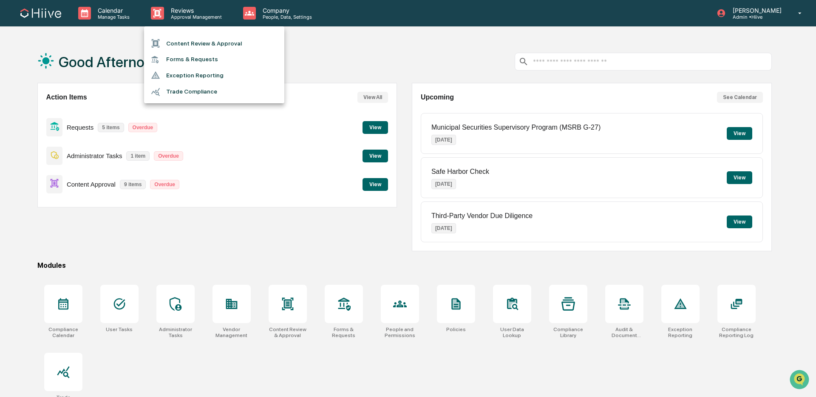
click at [116, 12] on div at bounding box center [408, 198] width 816 height 397
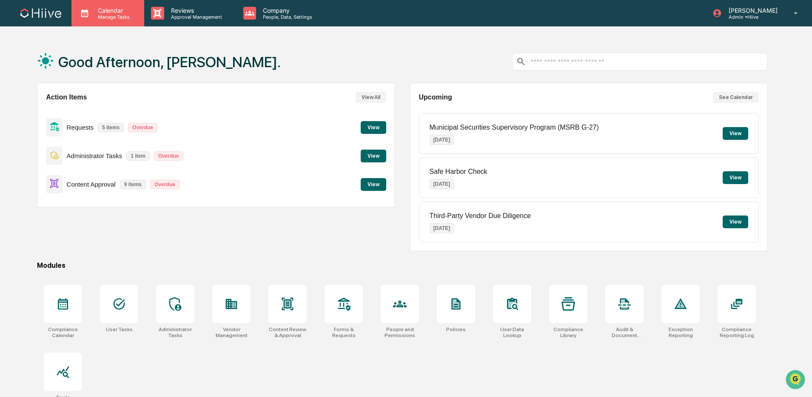
click at [106, 13] on p "Calendar" at bounding box center [112, 10] width 43 height 7
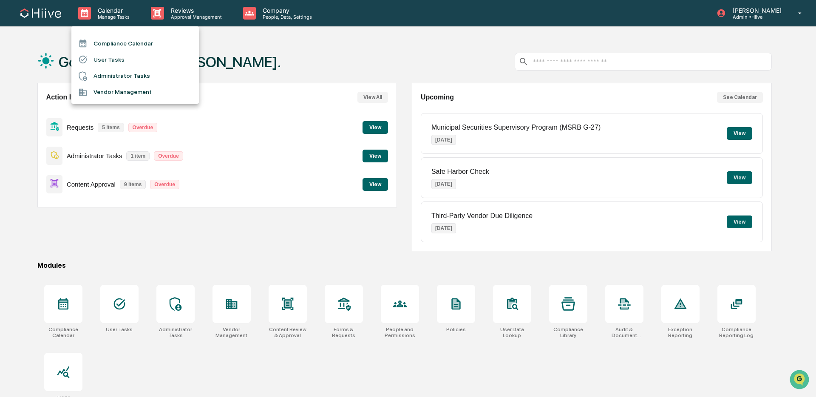
click at [603, 272] on div at bounding box center [408, 198] width 816 height 397
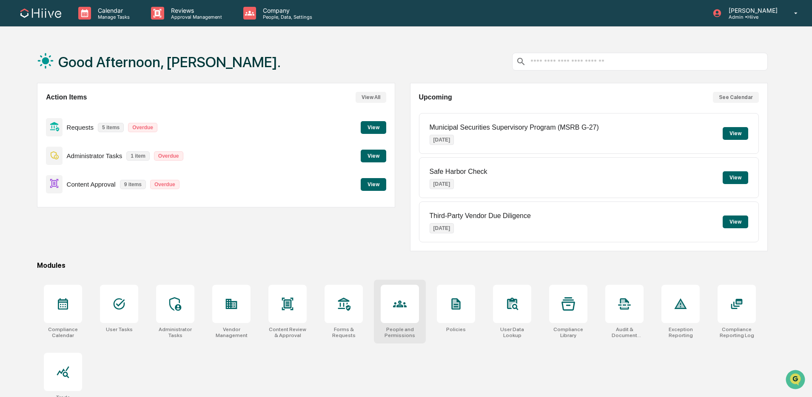
click at [388, 317] on div at bounding box center [400, 304] width 38 height 38
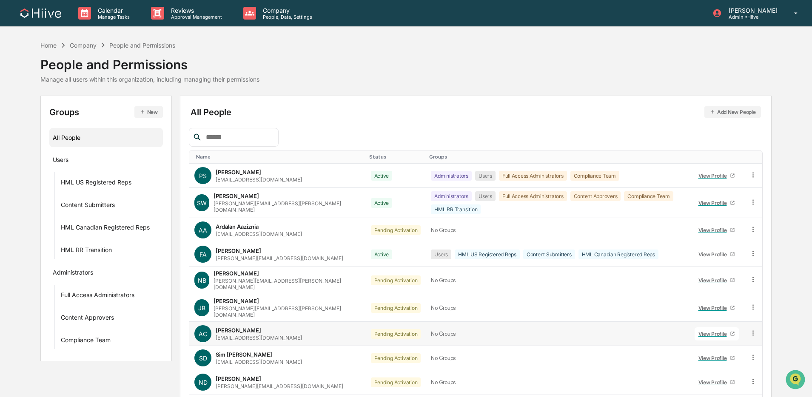
scroll to position [47, 0]
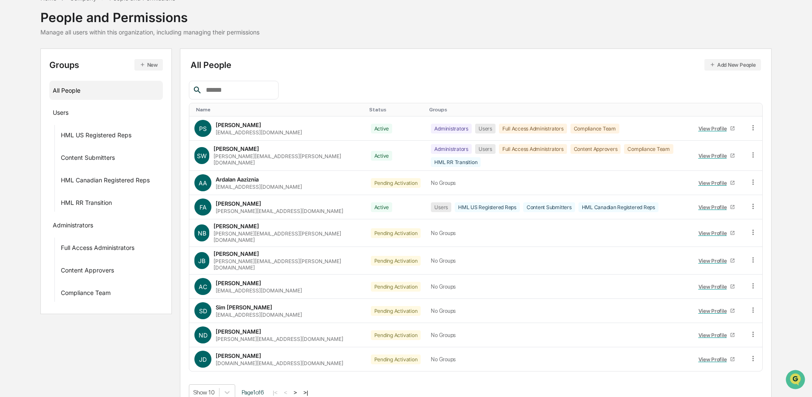
click at [299, 389] on button ">" at bounding box center [295, 392] width 9 height 7
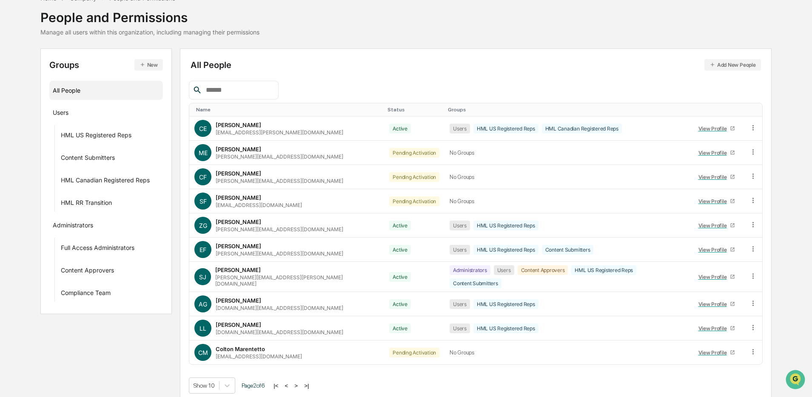
click at [300, 382] on button ">" at bounding box center [296, 385] width 9 height 7
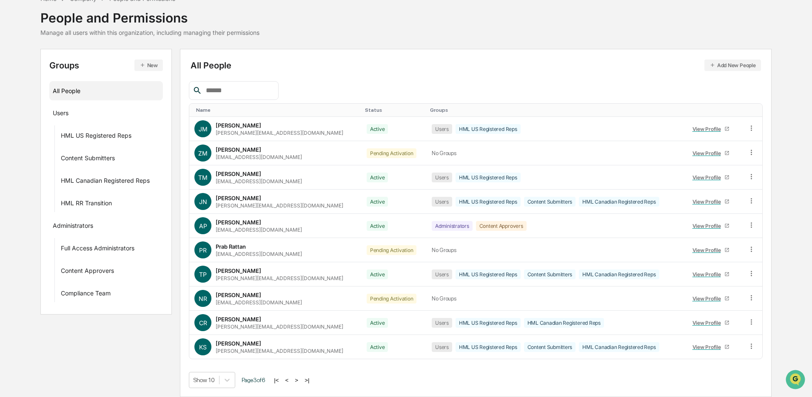
click at [301, 382] on button ">" at bounding box center [296, 380] width 9 height 7
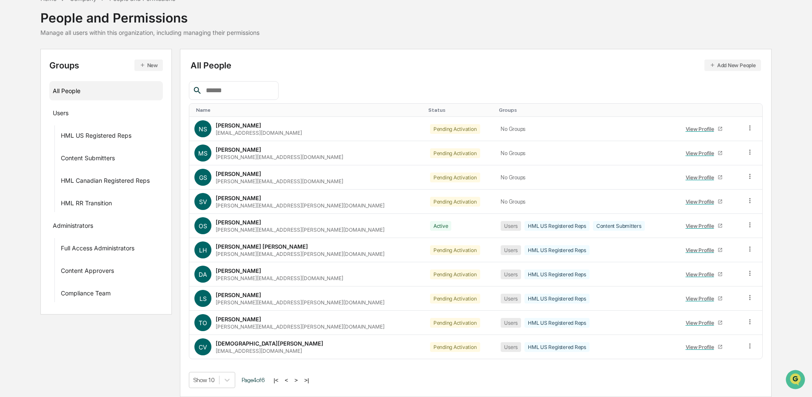
click at [300, 382] on button ">" at bounding box center [296, 380] width 9 height 7
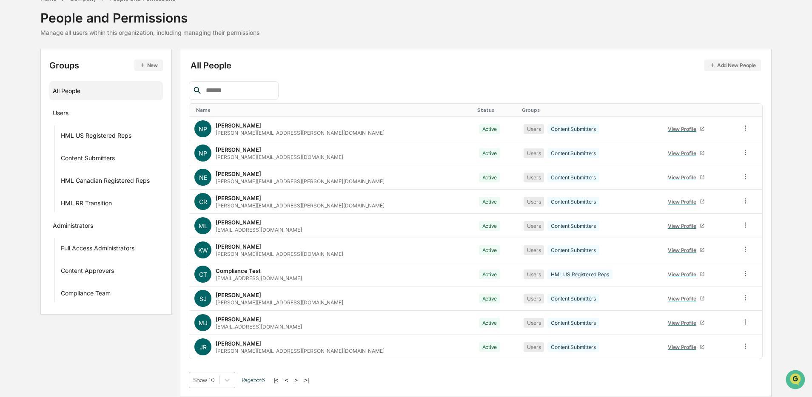
click at [300, 382] on button ">" at bounding box center [296, 380] width 9 height 7
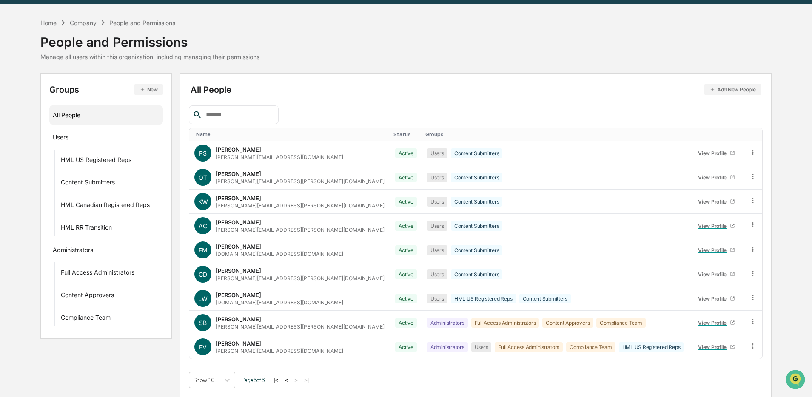
scroll to position [23, 0]
click at [291, 379] on button "<" at bounding box center [286, 380] width 9 height 7
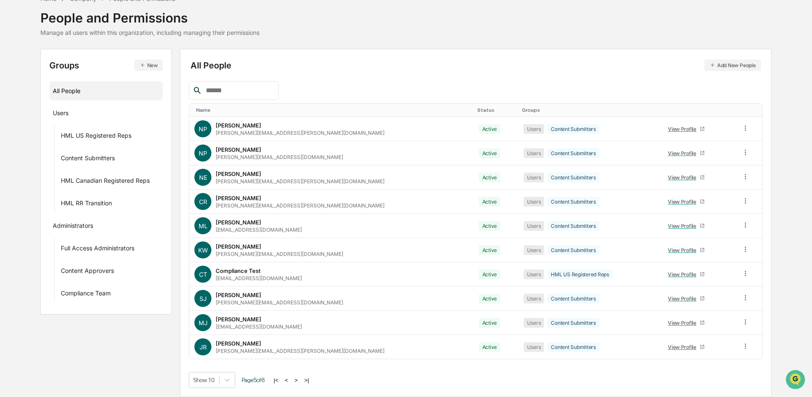
click at [300, 380] on button ">" at bounding box center [296, 380] width 9 height 7
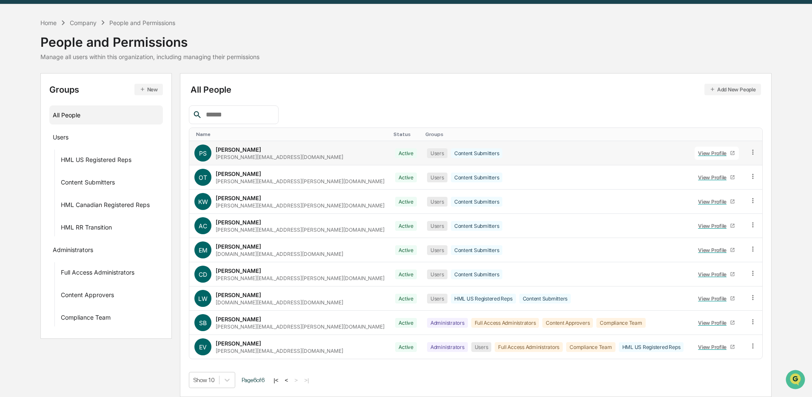
click at [749, 153] on icon at bounding box center [753, 152] width 8 height 8
click at [725, 183] on div "Change Status" at bounding box center [714, 183] width 71 height 10
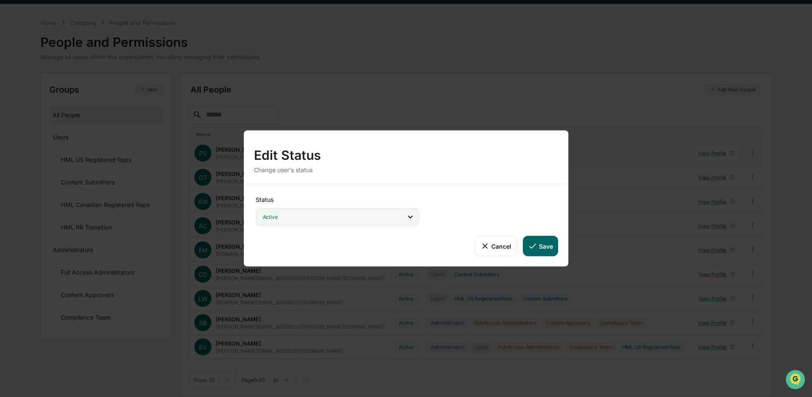
click at [361, 215] on div "Active" at bounding box center [337, 216] width 163 height 17
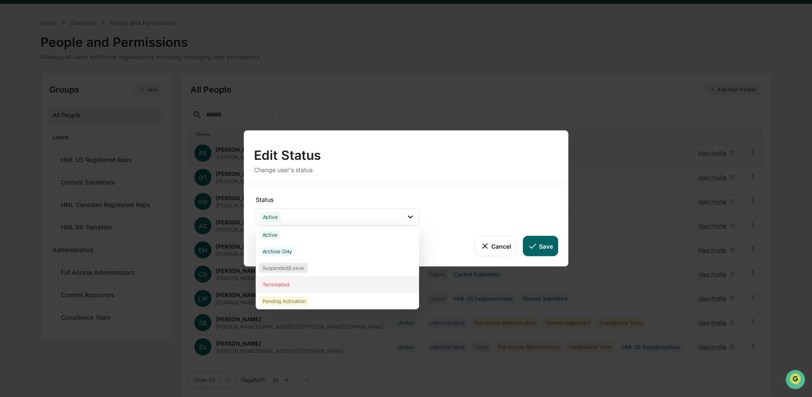
click at [327, 288] on div "Terminated" at bounding box center [337, 284] width 163 height 17
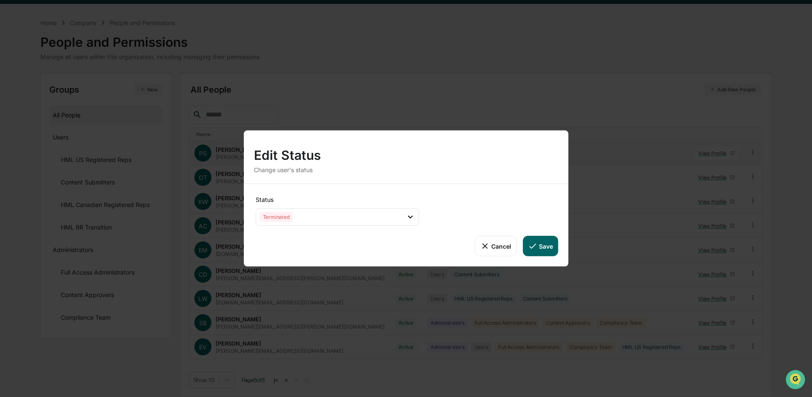
click at [534, 245] on icon at bounding box center [532, 246] width 7 height 5
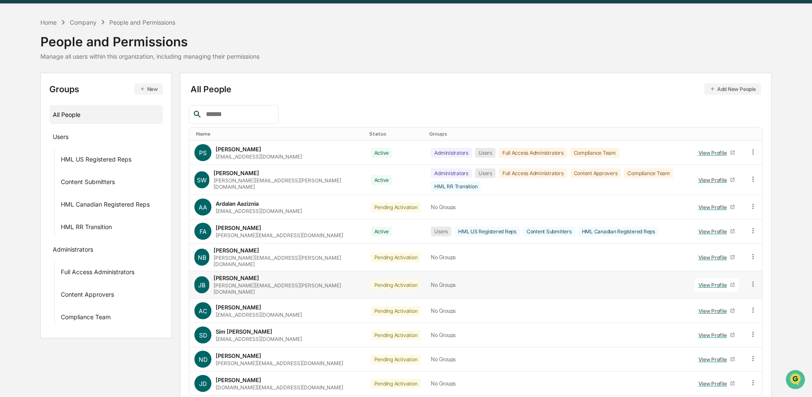
scroll to position [47, 0]
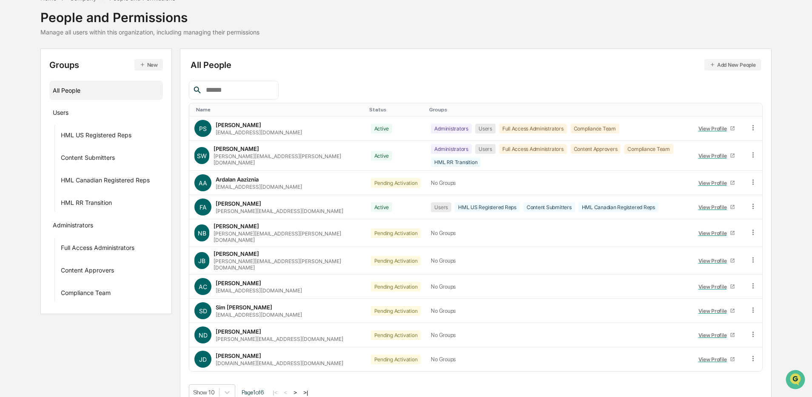
click at [299, 389] on button ">" at bounding box center [295, 392] width 9 height 7
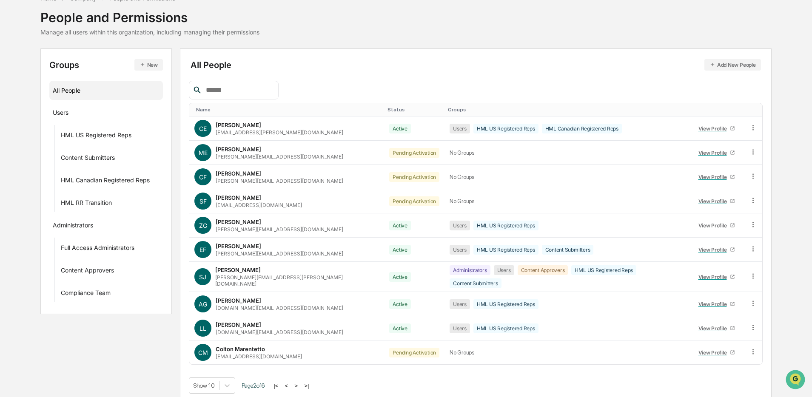
click at [300, 382] on button ">" at bounding box center [296, 385] width 9 height 7
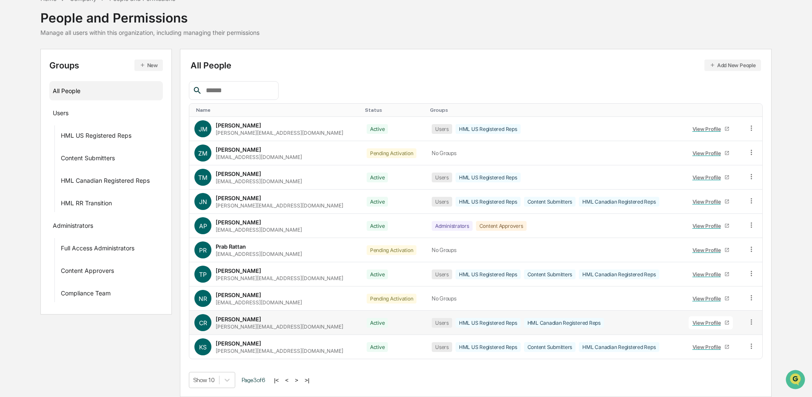
scroll to position [0, 0]
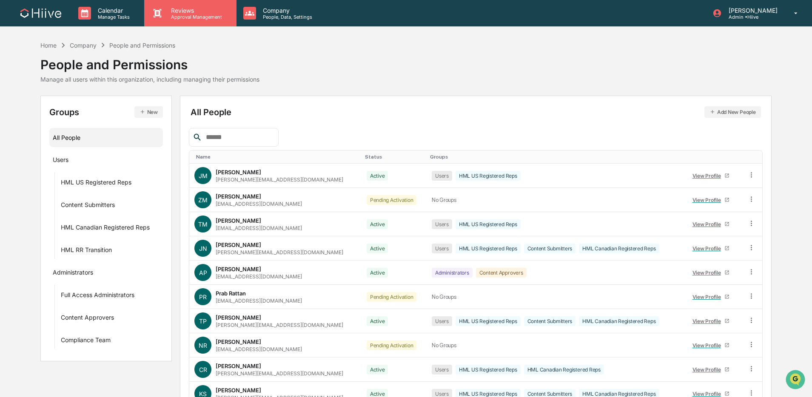
click at [187, 15] on p "Approval Management" at bounding box center [195, 17] width 62 height 6
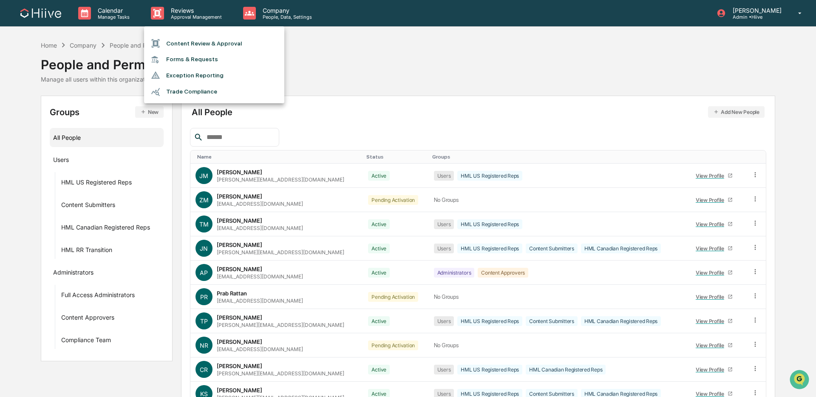
click at [236, 138] on div at bounding box center [408, 198] width 816 height 397
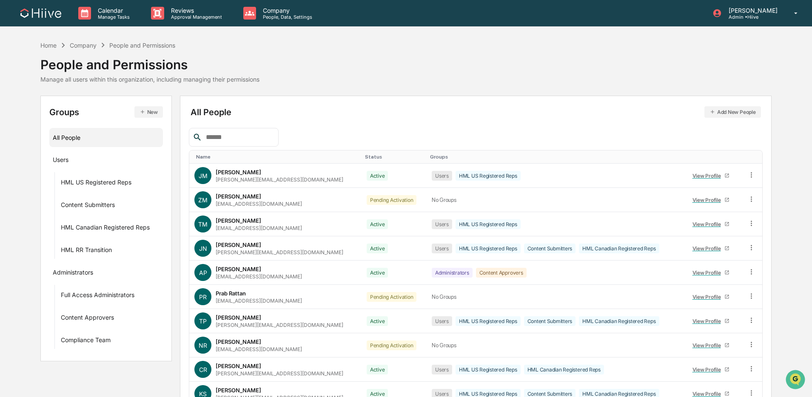
click at [242, 137] on input "text" at bounding box center [238, 137] width 72 height 11
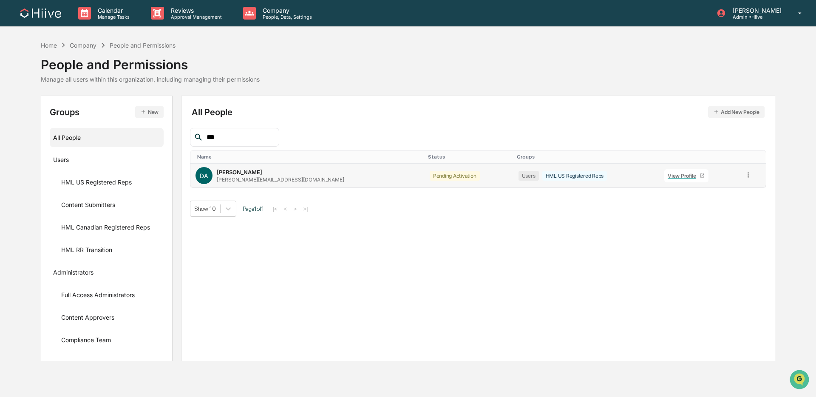
type input "***"
click at [744, 179] on icon at bounding box center [748, 175] width 8 height 8
click at [704, 202] on div "Change Status" at bounding box center [710, 206] width 71 height 10
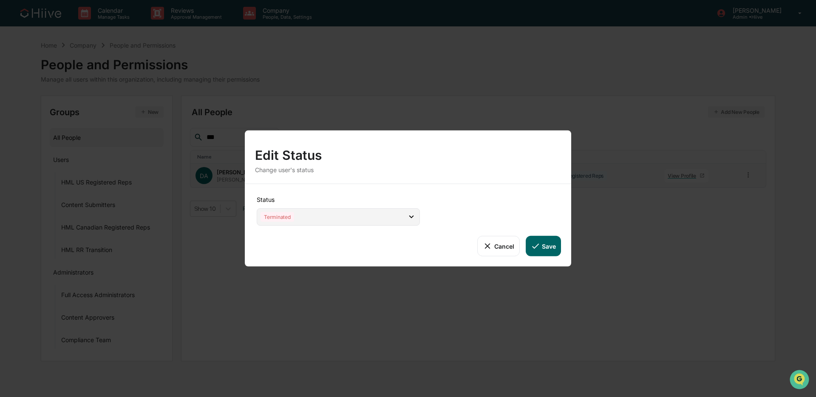
drag, startPoint x: 353, startPoint y: 218, endPoint x: 346, endPoint y: 221, distance: 7.3
click at [353, 218] on div "Terminated" at bounding box center [338, 216] width 163 height 17
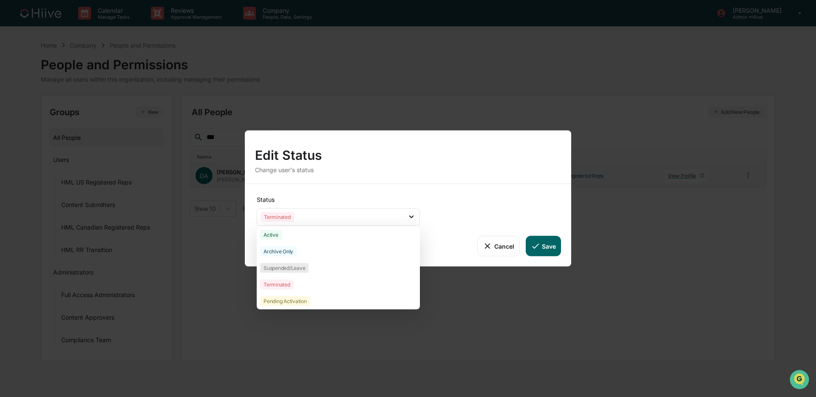
click at [472, 214] on div "Status Terminated Active Archive Only Suspended/Leave Terminated Pending Activa…" at bounding box center [408, 225] width 327 height 82
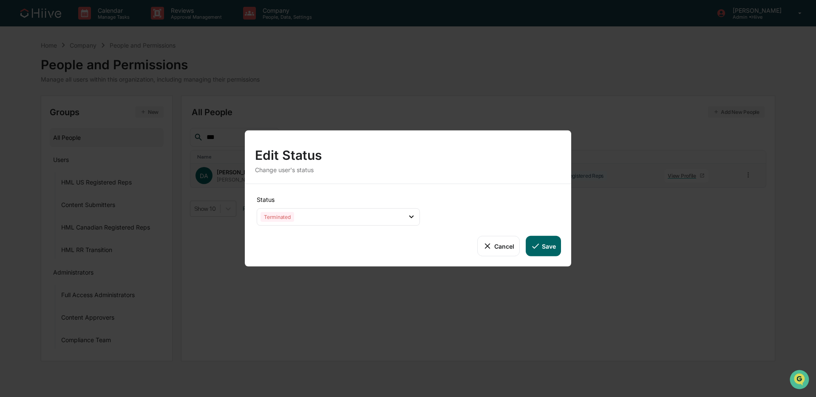
click at [548, 248] on button "Save" at bounding box center [543, 246] width 35 height 20
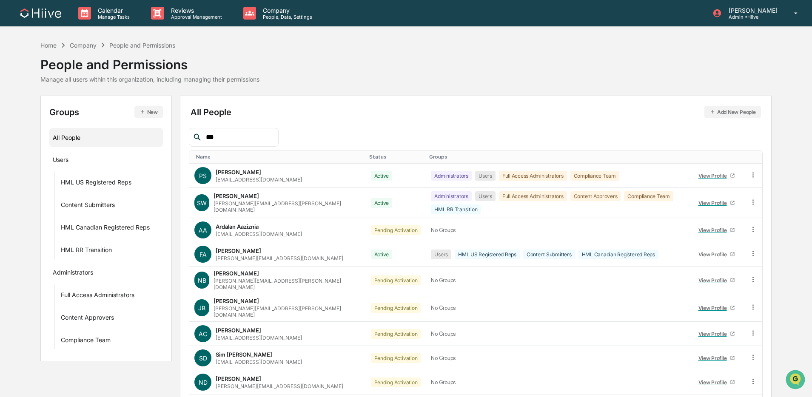
drag, startPoint x: 214, startPoint y: 136, endPoint x: 185, endPoint y: 136, distance: 28.9
click at [185, 136] on div "All People Add New People *** Name Status Groups PS Priya Seth priya@hiive.com …" at bounding box center [475, 276] width 591 height 361
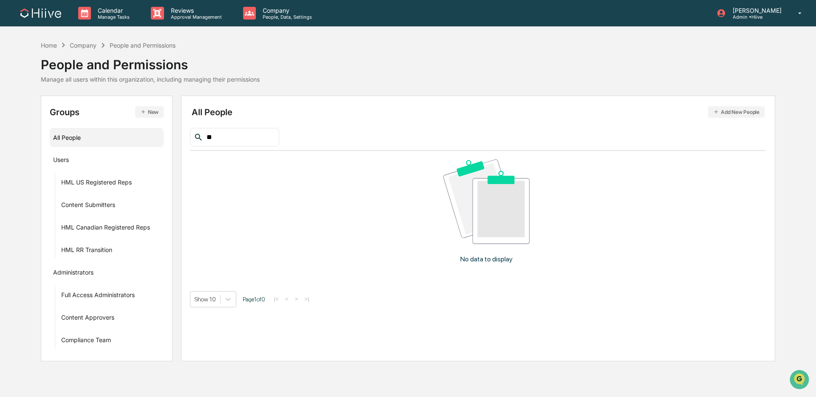
type input "*"
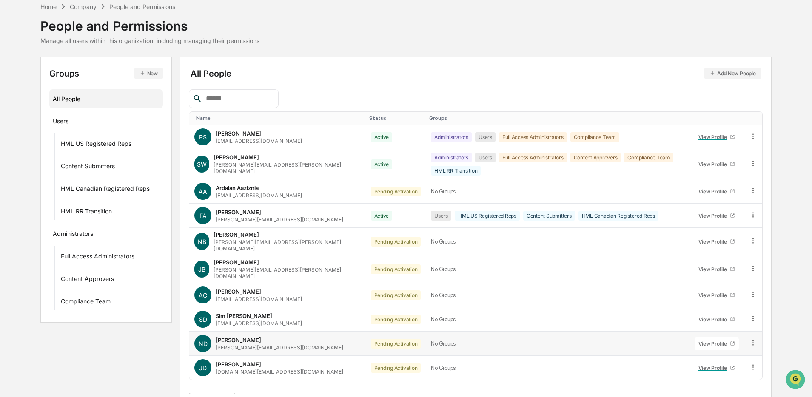
scroll to position [40, 0]
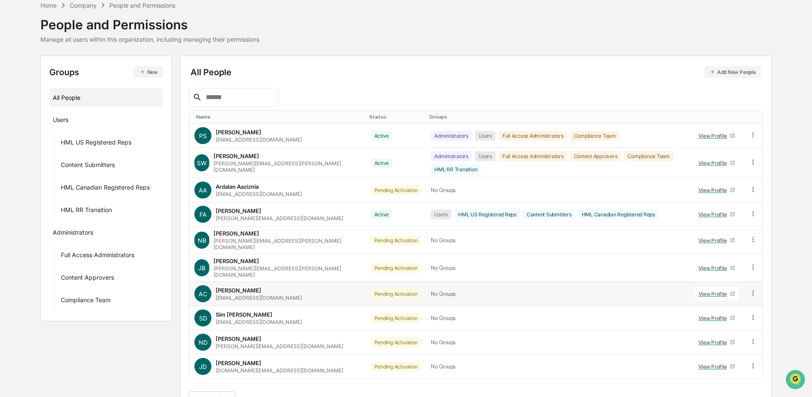
click at [752, 289] on icon at bounding box center [753, 293] width 8 height 8
click at [713, 319] on div "Change Status" at bounding box center [714, 324] width 71 height 10
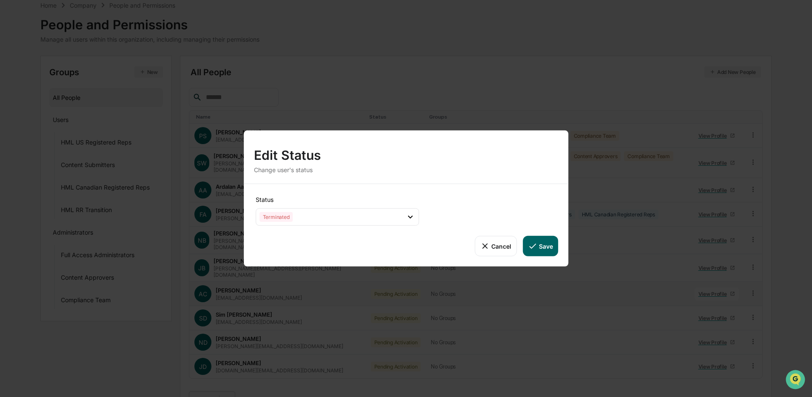
drag, startPoint x: 537, startPoint y: 247, endPoint x: 515, endPoint y: 241, distance: 23.2
click at [537, 247] on button "Save" at bounding box center [540, 246] width 35 height 20
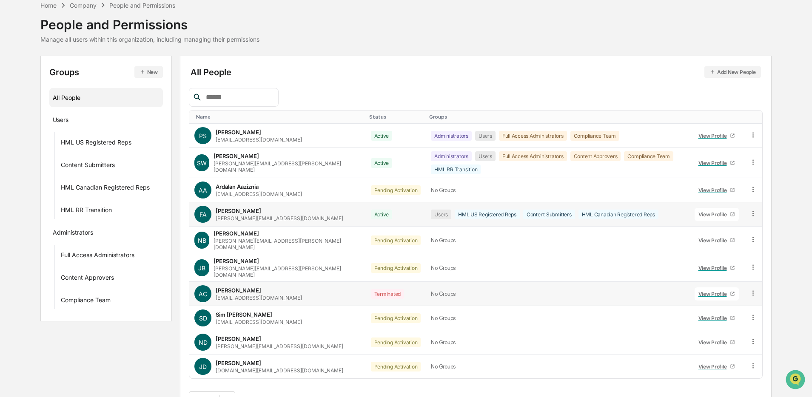
scroll to position [47, 0]
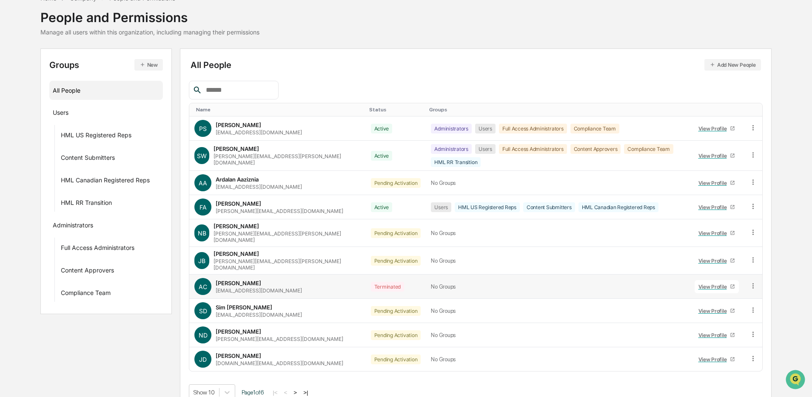
click at [147, 70] on button "New" at bounding box center [148, 64] width 28 height 11
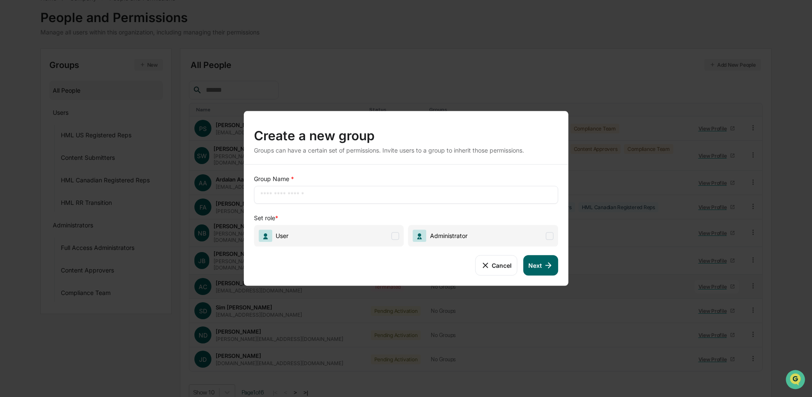
click at [325, 191] on input "text" at bounding box center [406, 194] width 292 height 9
click at [497, 268] on button "Cancel" at bounding box center [496, 265] width 42 height 20
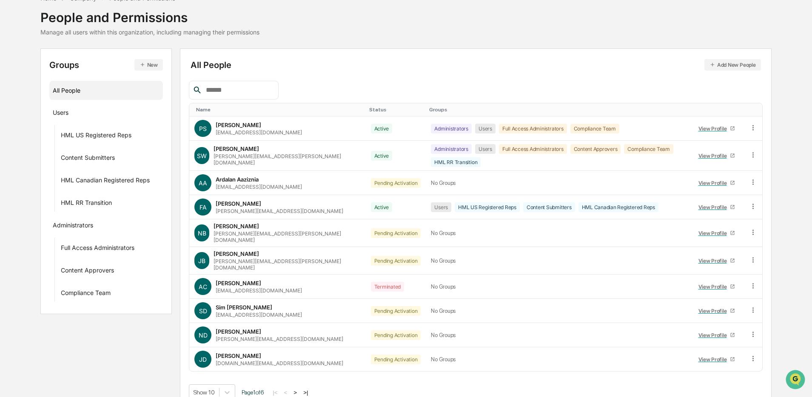
click at [299, 389] on button ">" at bounding box center [295, 392] width 9 height 7
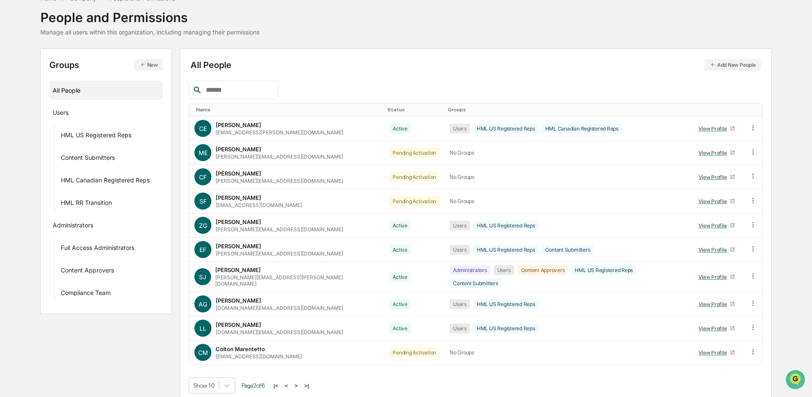
click at [300, 382] on button ">" at bounding box center [296, 385] width 9 height 7
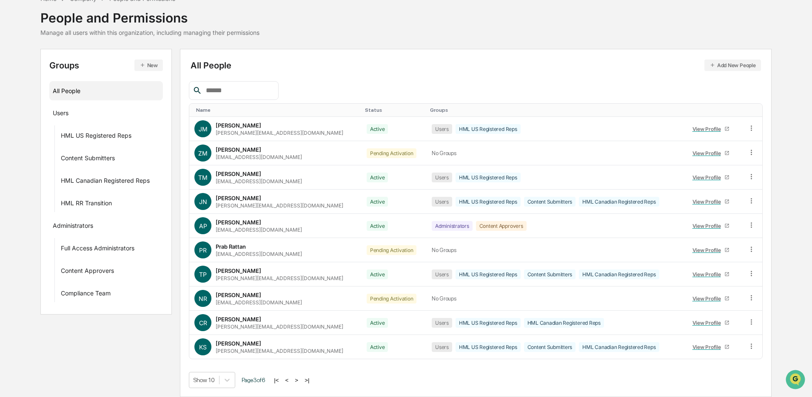
click at [365, 112] on div "Status" at bounding box center [394, 110] width 58 height 6
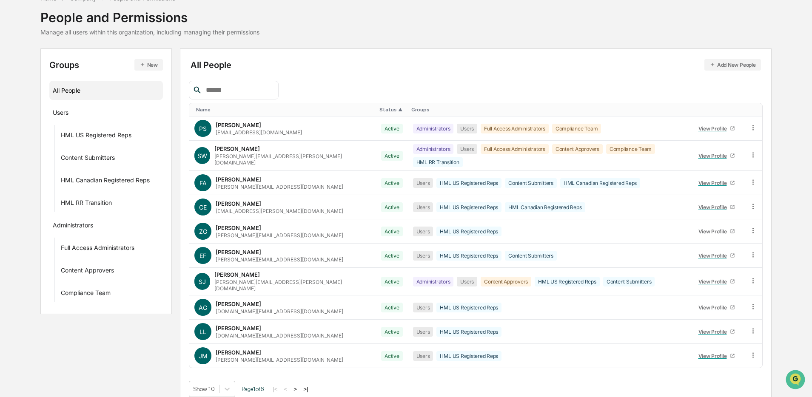
click at [398, 111] on span "▲" at bounding box center [400, 110] width 4 height 6
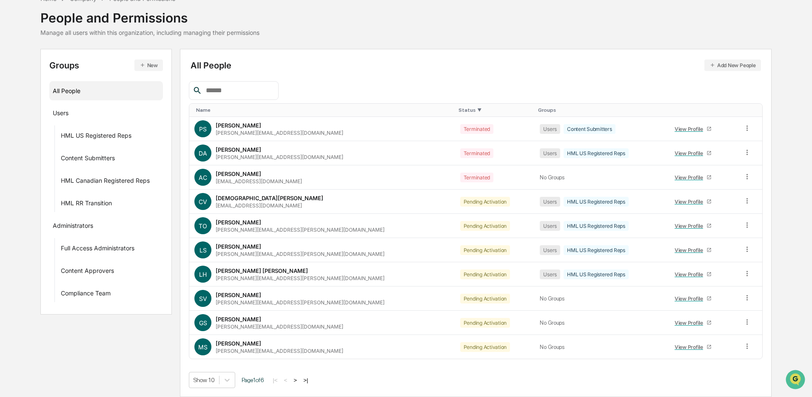
click at [477, 109] on span "▼" at bounding box center [479, 110] width 4 height 6
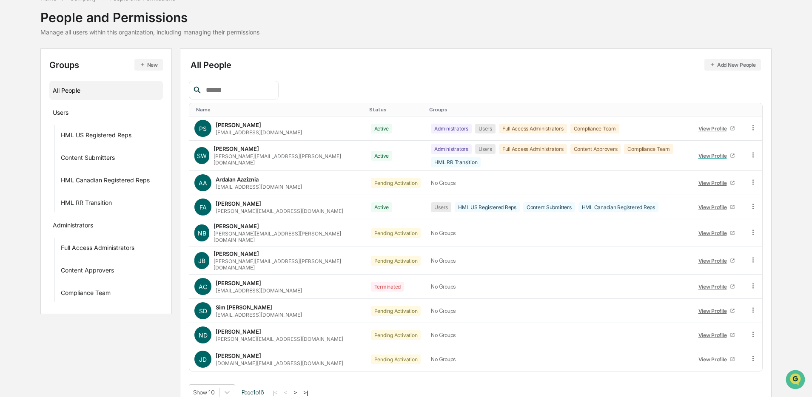
click at [299, 389] on button ">" at bounding box center [295, 392] width 9 height 7
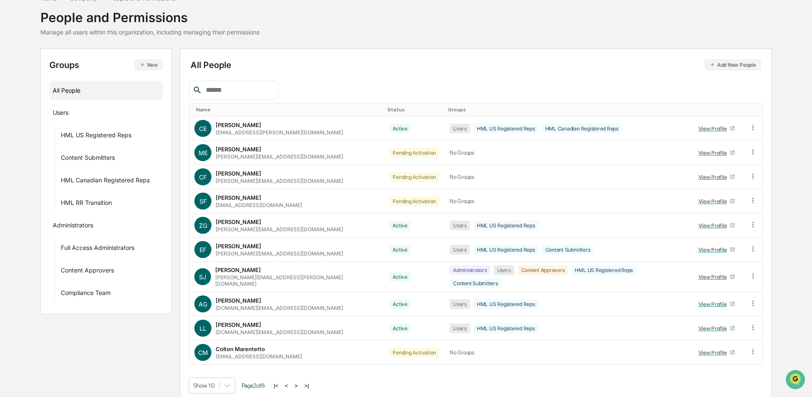
click at [300, 382] on button ">" at bounding box center [296, 385] width 9 height 7
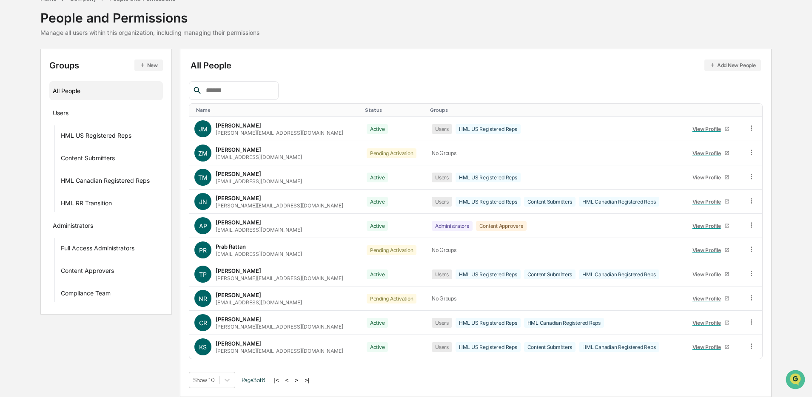
click at [301, 380] on button ">" at bounding box center [296, 380] width 9 height 7
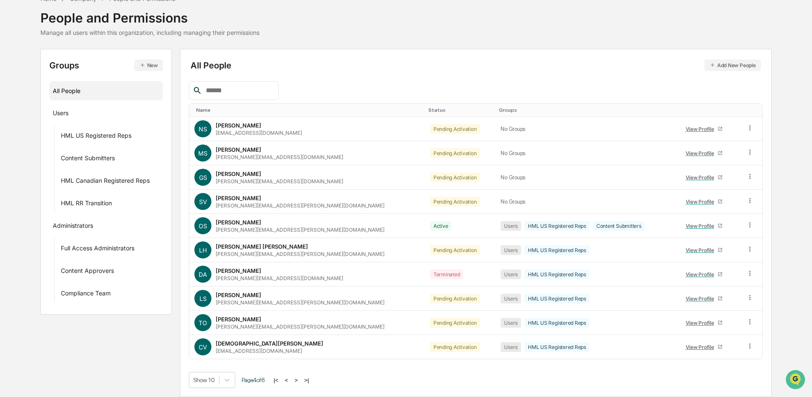
click at [300, 380] on button ">" at bounding box center [296, 380] width 9 height 7
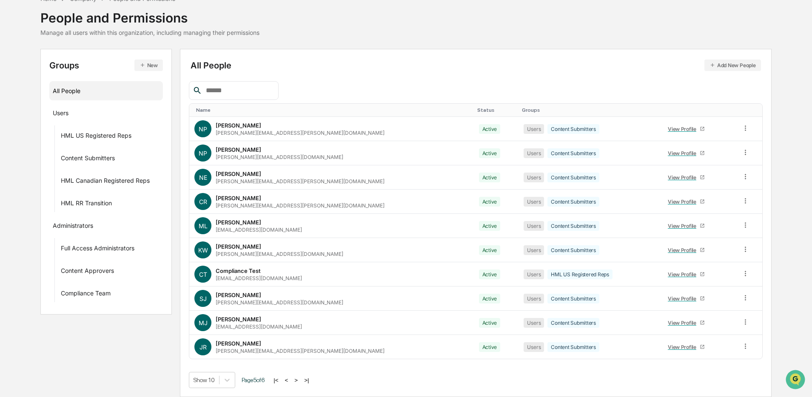
click at [300, 380] on button ">" at bounding box center [296, 380] width 9 height 7
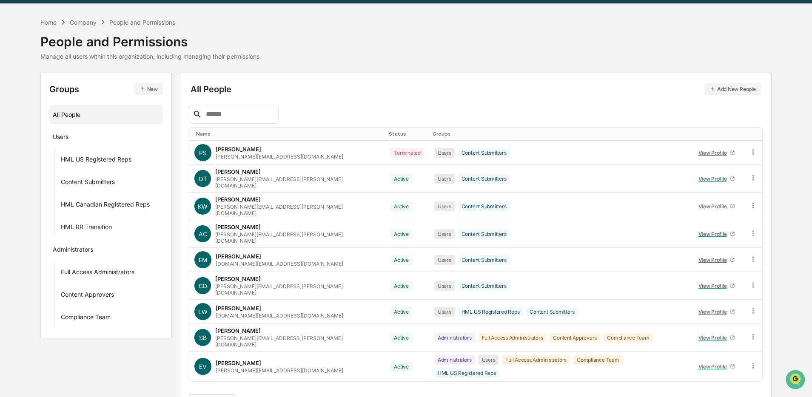
click at [291, 397] on button "<" at bounding box center [286, 402] width 9 height 7
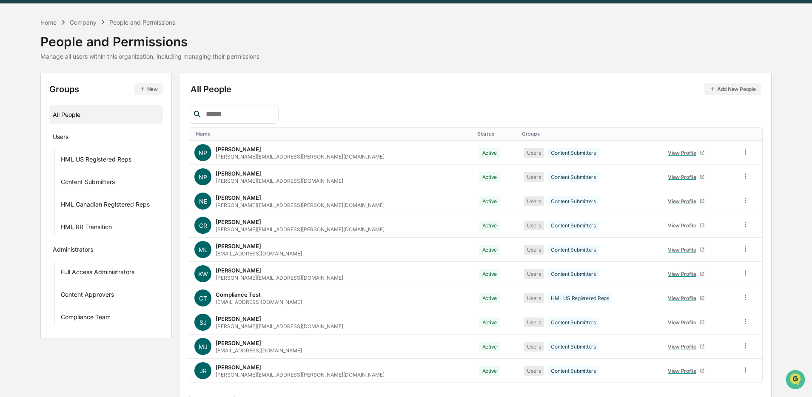
scroll to position [47, 0]
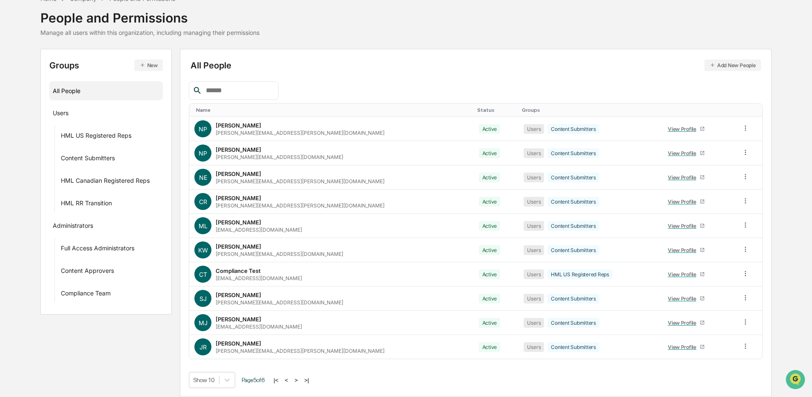
click at [291, 379] on button "<" at bounding box center [286, 380] width 9 height 7
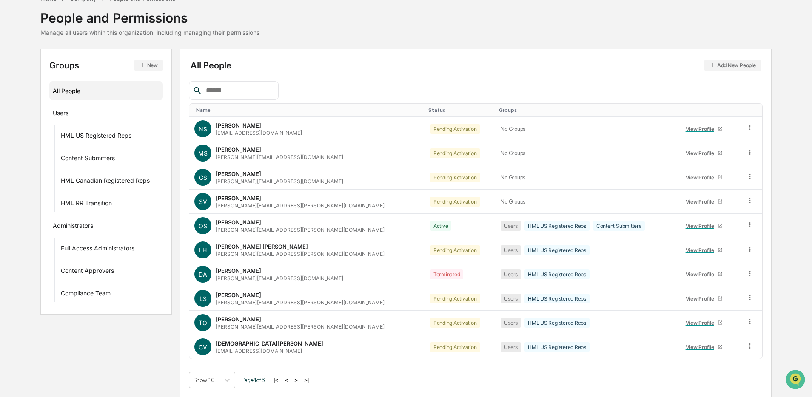
click at [291, 379] on button "<" at bounding box center [286, 380] width 9 height 7
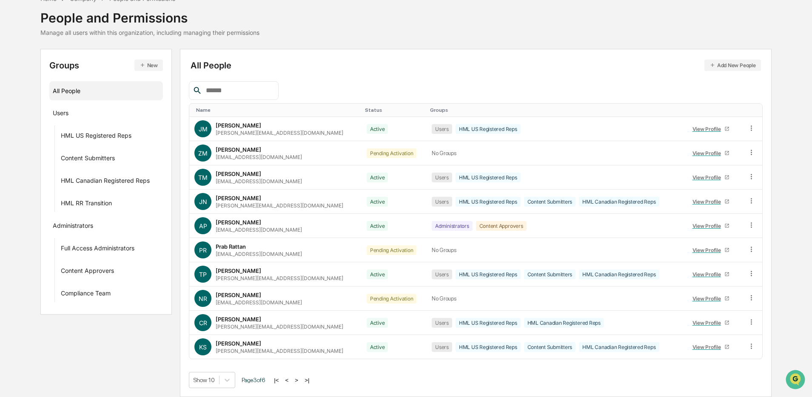
click at [301, 381] on button ">" at bounding box center [296, 380] width 9 height 7
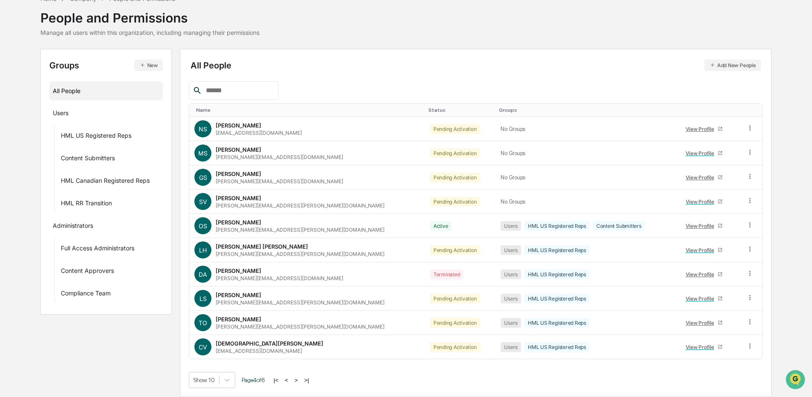
click at [300, 381] on button ">" at bounding box center [296, 380] width 9 height 7
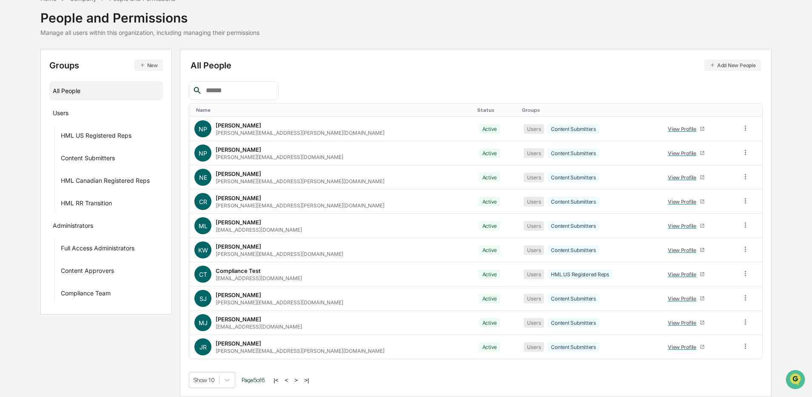
click at [291, 381] on button "<" at bounding box center [286, 380] width 9 height 7
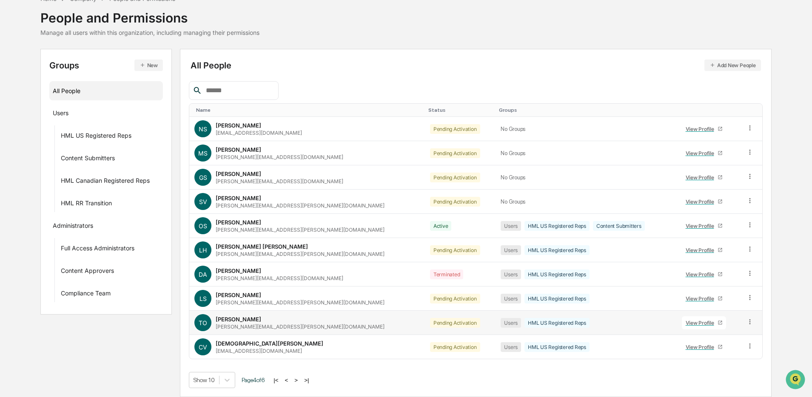
scroll to position [0, 0]
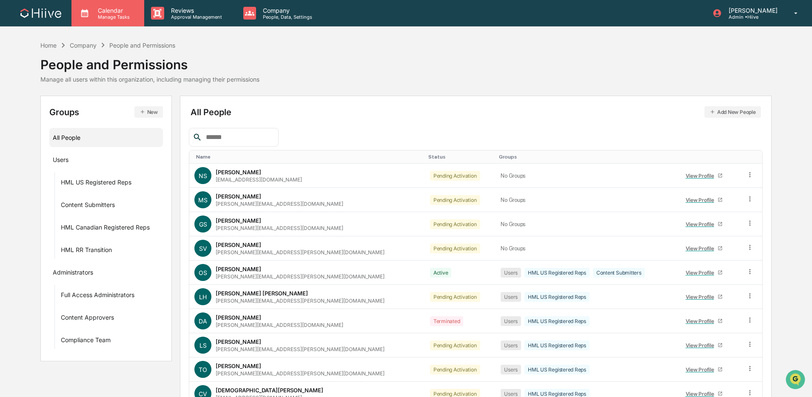
click at [87, 15] on icon at bounding box center [84, 13] width 7 height 8
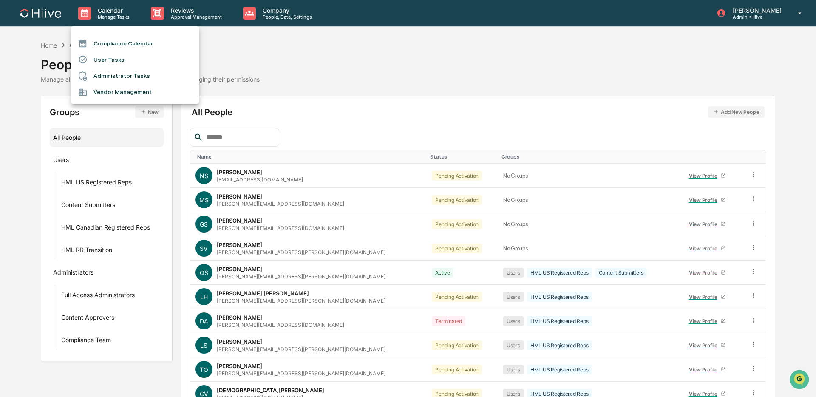
click at [116, 41] on li "Compliance Calendar" at bounding box center [135, 43] width 128 height 16
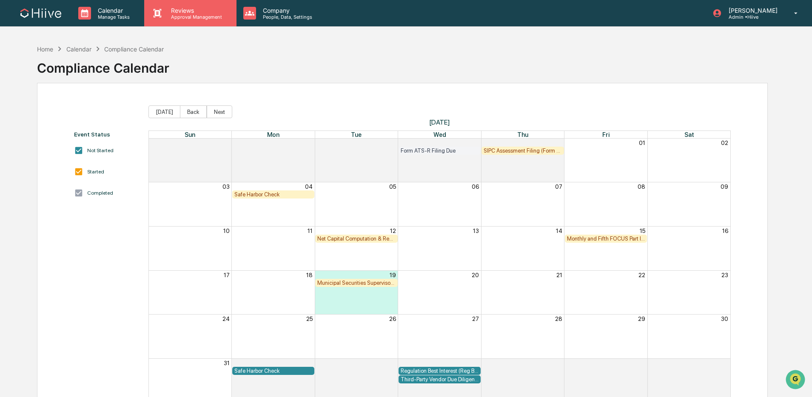
click at [174, 13] on div "Reviews Approval Management" at bounding box center [195, 13] width 62 height 13
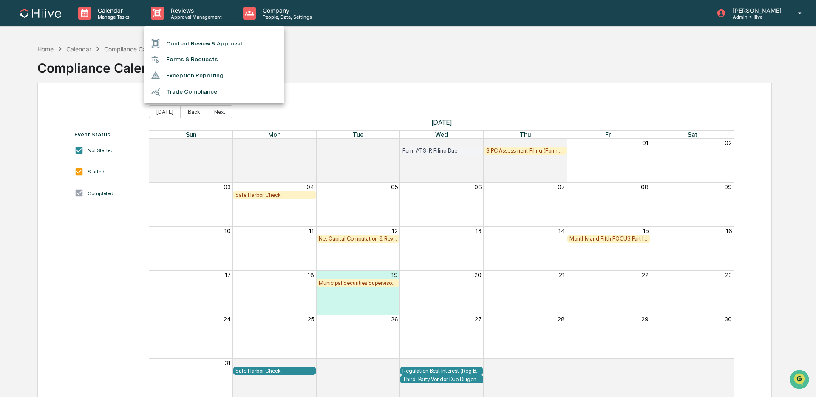
click at [332, 61] on div at bounding box center [408, 198] width 816 height 397
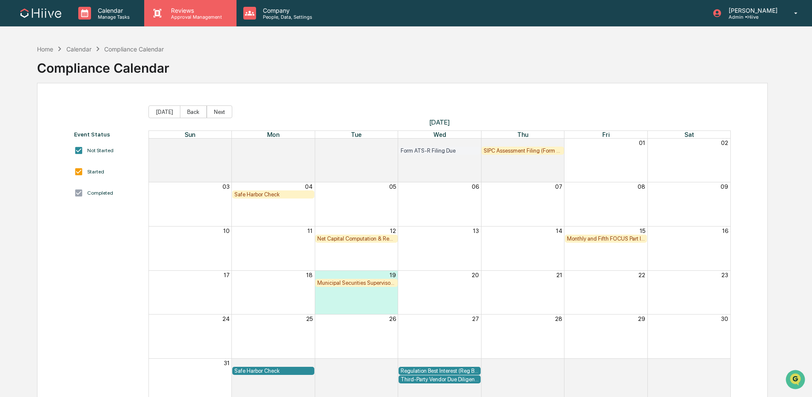
click at [196, 23] on div "Reviews Approval Management" at bounding box center [190, 13] width 92 height 26
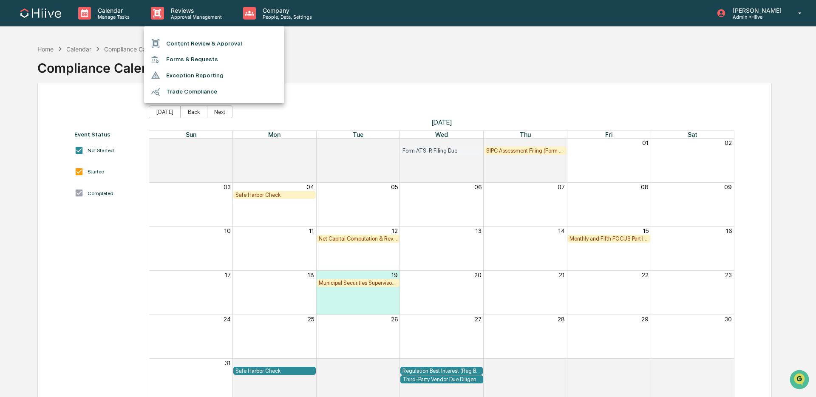
drag, startPoint x: 220, startPoint y: 38, endPoint x: 313, endPoint y: 40, distance: 93.1
click at [221, 37] on li "Content Review & Approval" at bounding box center [214, 43] width 140 height 16
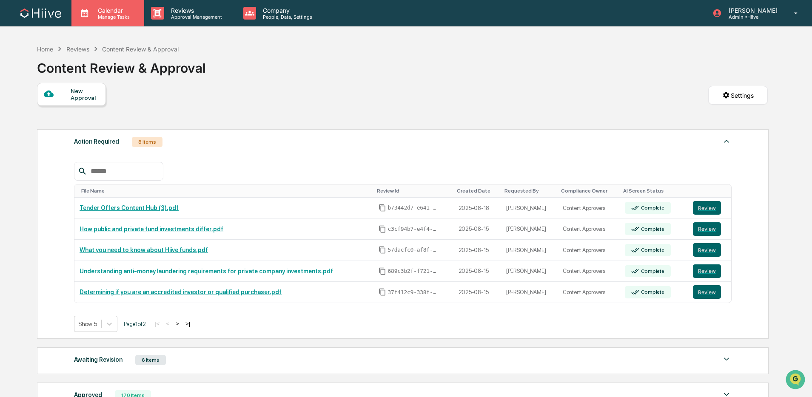
click at [128, 21] on div "Calendar Manage Tasks" at bounding box center [107, 13] width 73 height 26
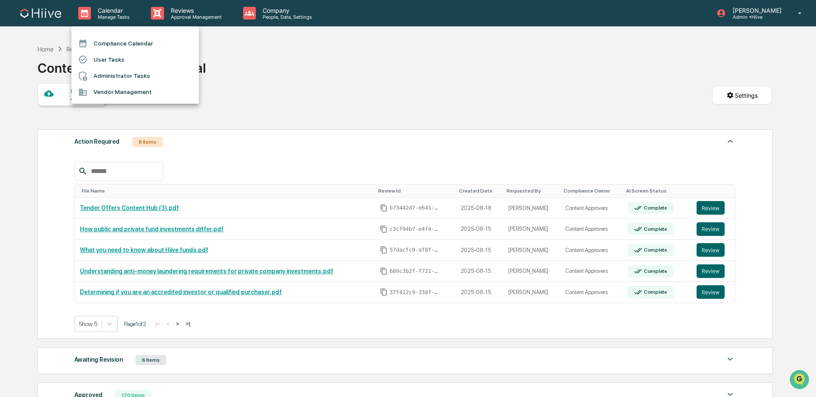
click at [126, 64] on li "User Tasks" at bounding box center [135, 59] width 128 height 16
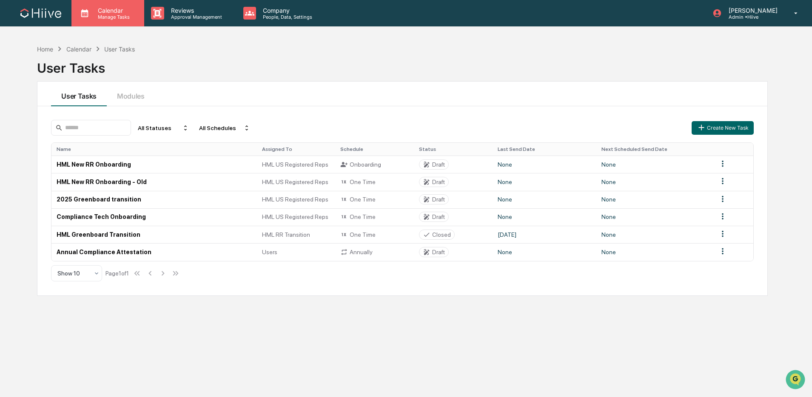
click at [124, 9] on p "Calendar" at bounding box center [112, 10] width 43 height 7
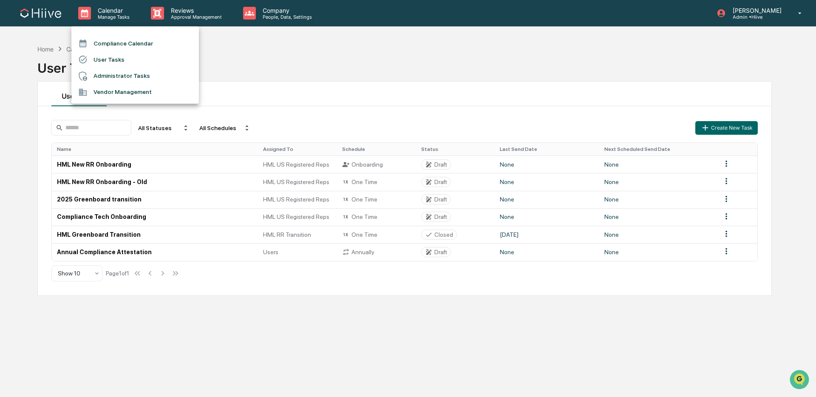
click at [187, 6] on div at bounding box center [408, 198] width 816 height 397
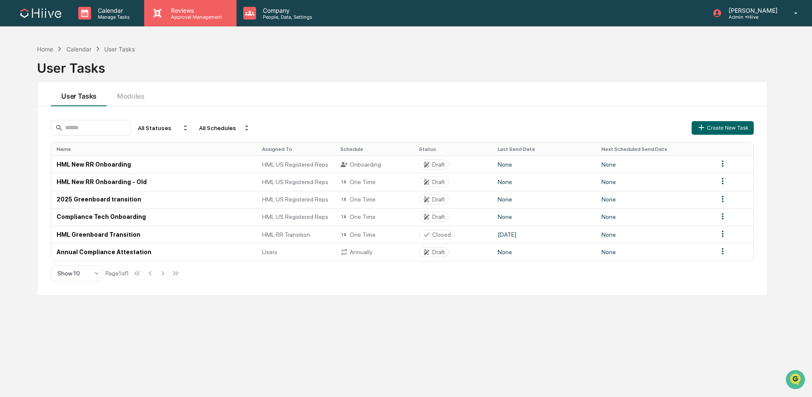
click at [187, 16] on p "Approval Management" at bounding box center [195, 17] width 62 height 6
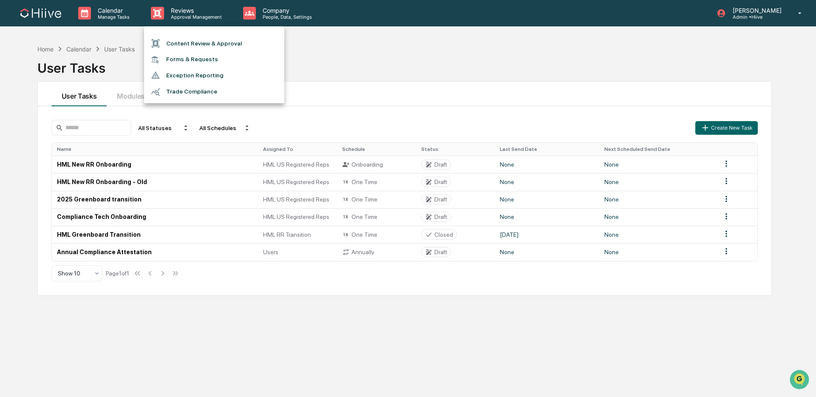
click at [214, 63] on li "Forms & Requests" at bounding box center [214, 59] width 140 height 16
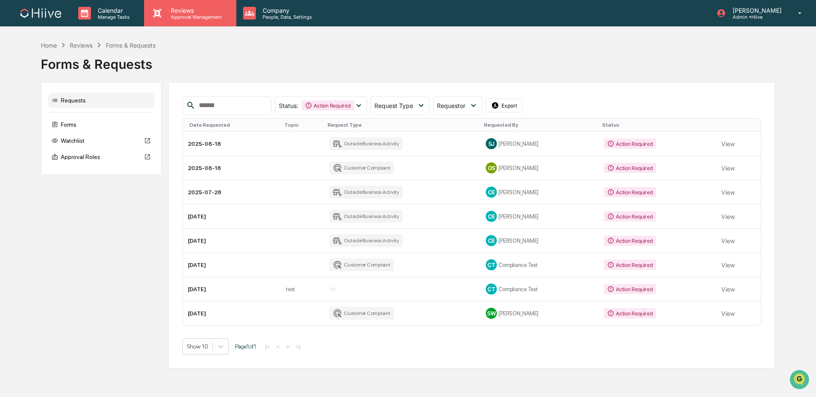
click at [184, 10] on p "Reviews" at bounding box center [195, 10] width 62 height 7
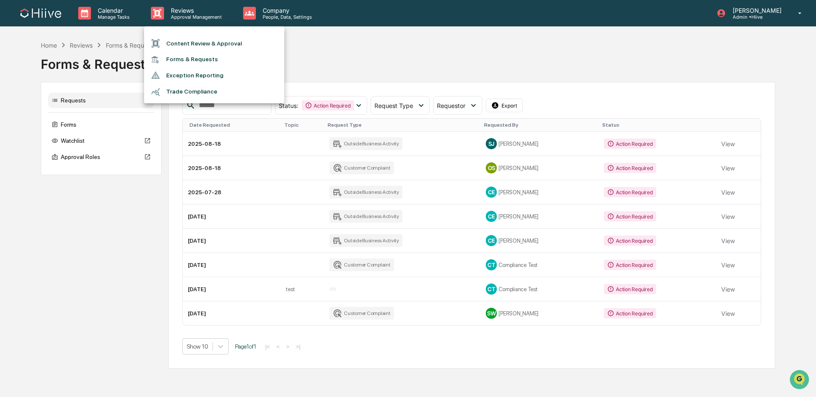
click at [324, 48] on div at bounding box center [408, 198] width 816 height 397
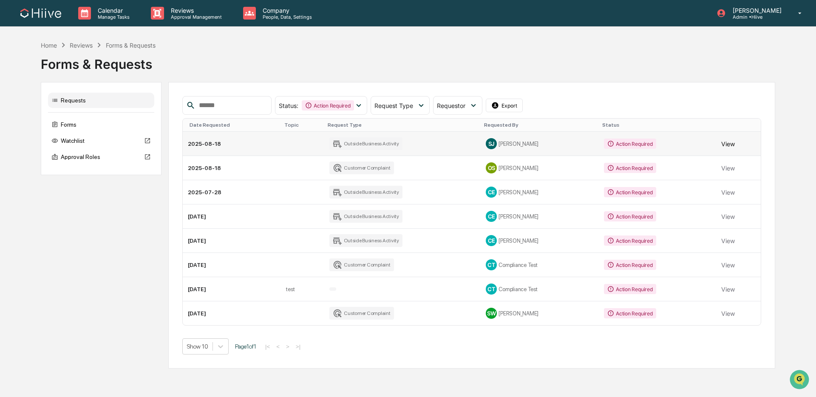
click at [729, 144] on button "View" at bounding box center [728, 143] width 14 height 17
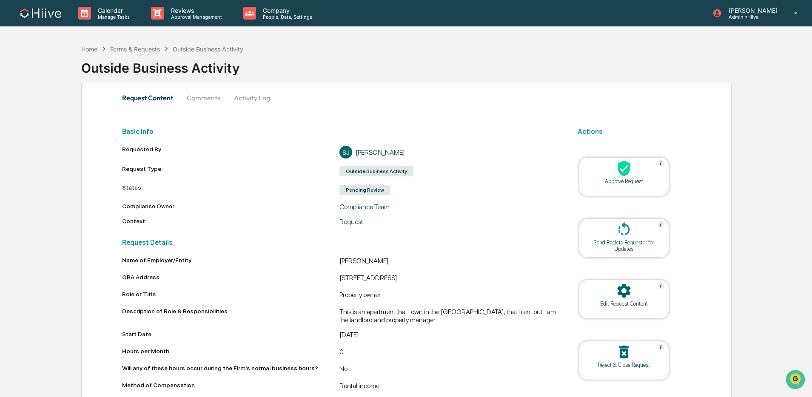
click at [203, 97] on button "Comments" at bounding box center [203, 98] width 47 height 20
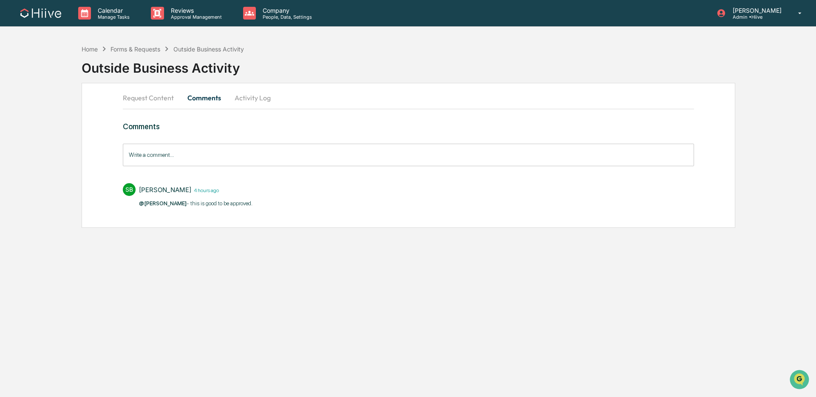
click at [138, 102] on button "Request Content" at bounding box center [152, 98] width 58 height 20
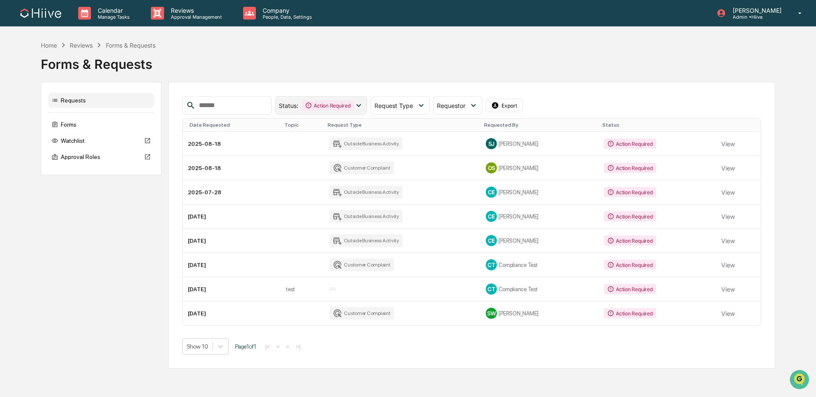
click at [347, 103] on div "Action Required" at bounding box center [328, 105] width 52 height 10
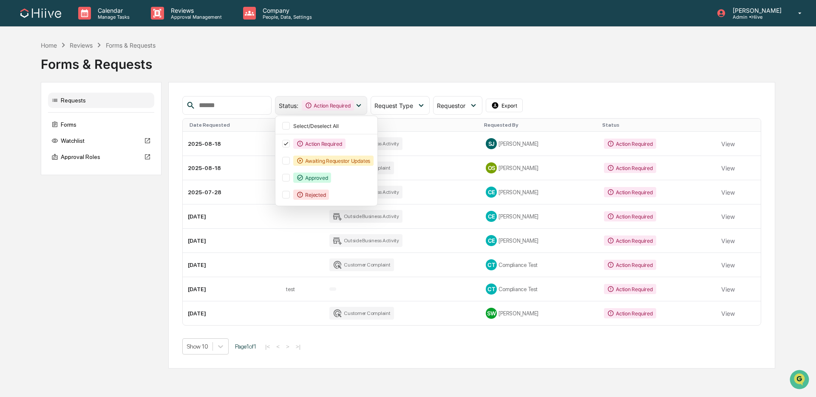
click at [347, 103] on div "Action Required" at bounding box center [328, 105] width 52 height 10
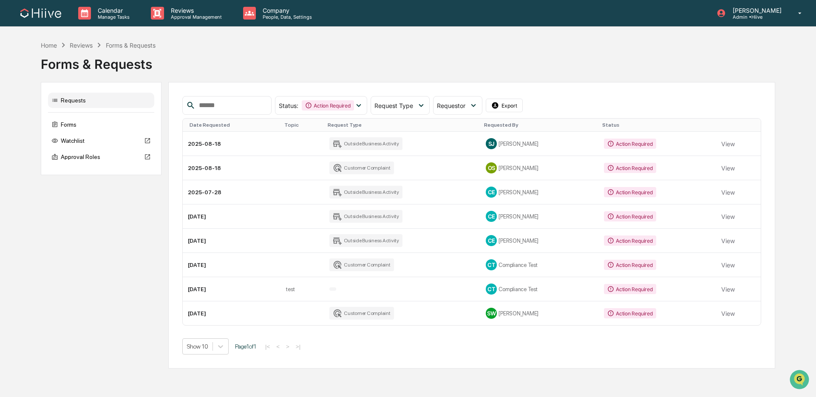
click at [729, 196] on button "View" at bounding box center [728, 192] width 14 height 17
click at [320, 103] on div "Action Required" at bounding box center [328, 105] width 52 height 10
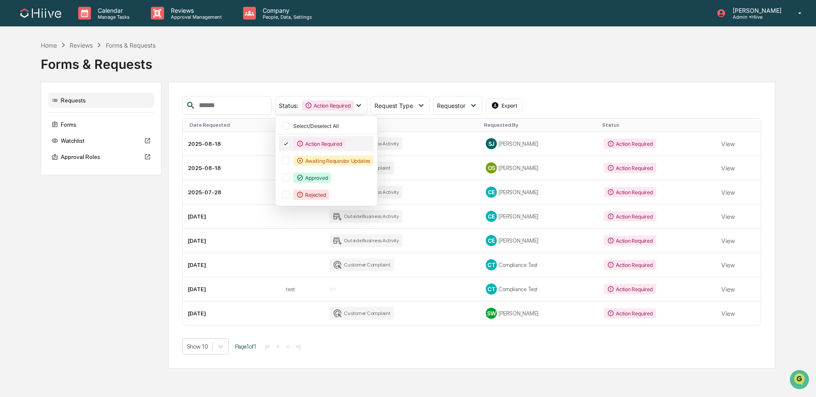
click at [291, 144] on icon at bounding box center [285, 144] width 9 height 6
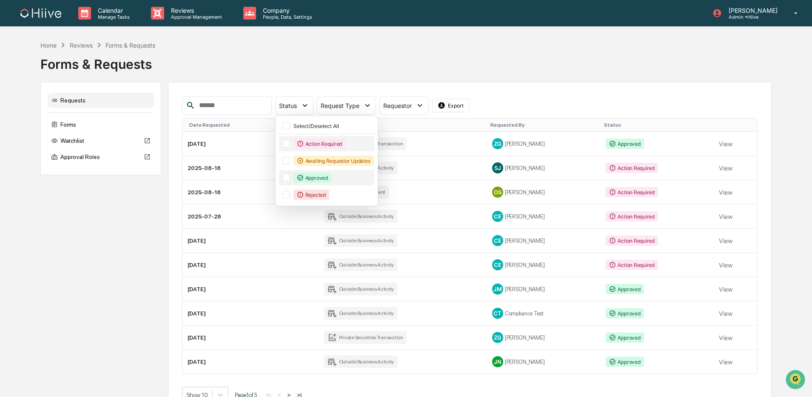
click at [308, 179] on div "Approved" at bounding box center [312, 178] width 38 height 10
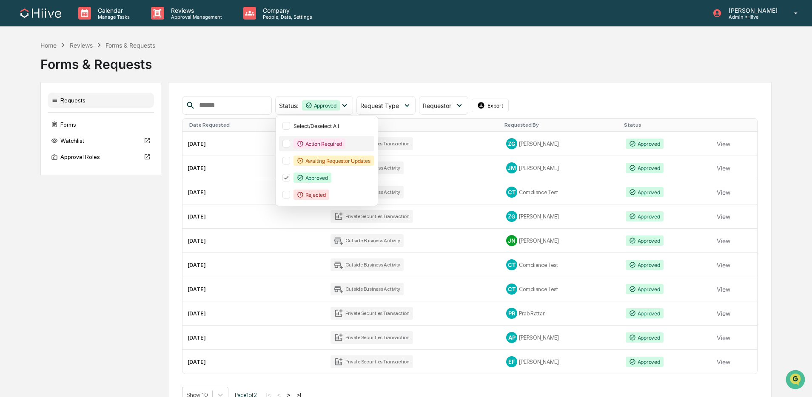
click at [434, 175] on td "Outside Business Activity" at bounding box center [413, 168] width 176 height 24
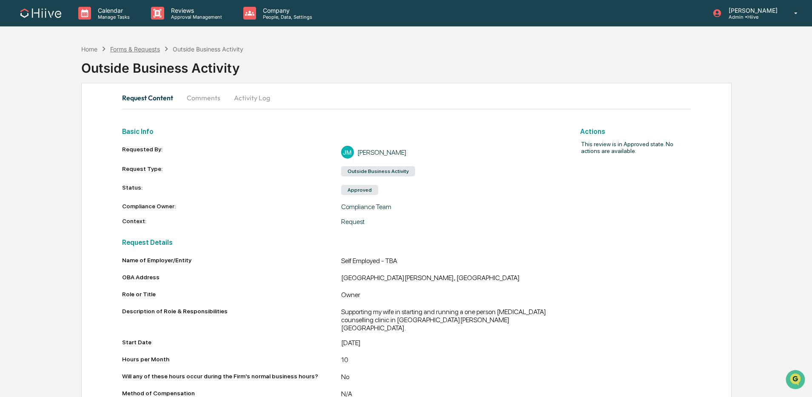
click at [136, 52] on div "Forms & Requests" at bounding box center [135, 48] width 50 height 7
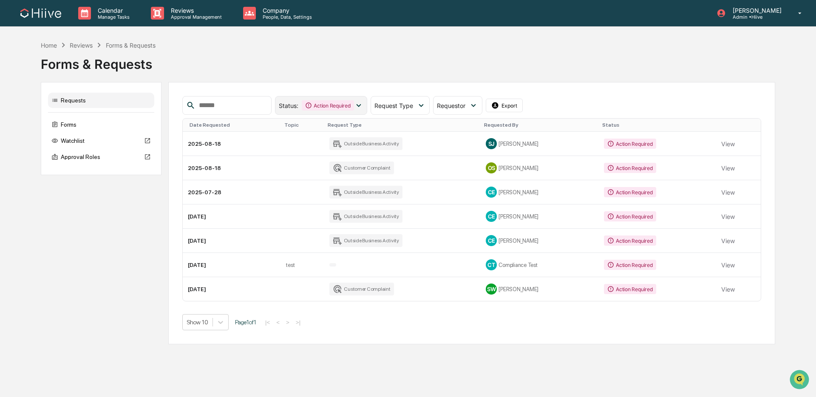
click at [354, 108] on div "Action Required" at bounding box center [328, 105] width 52 height 10
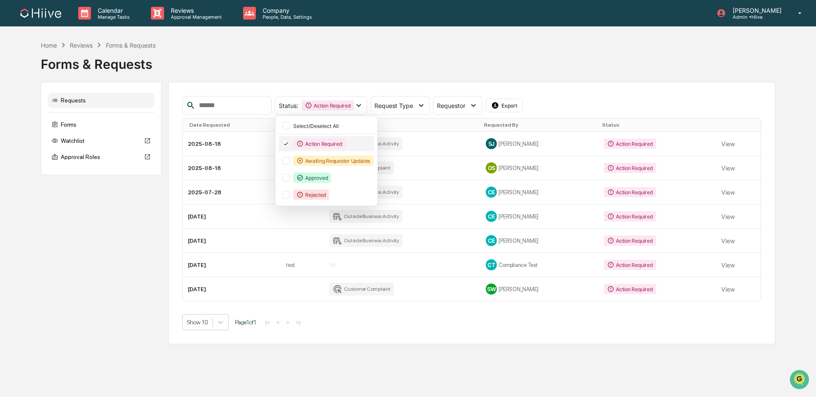
click at [322, 144] on div "Action Required" at bounding box center [319, 144] width 52 height 10
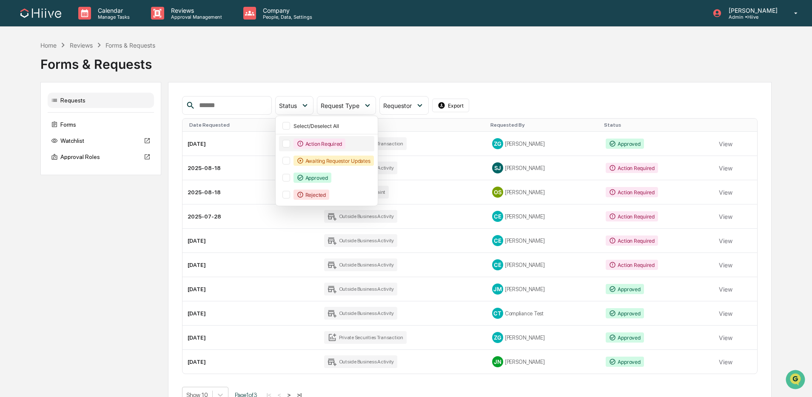
click at [322, 144] on div "Action Required" at bounding box center [319, 144] width 52 height 10
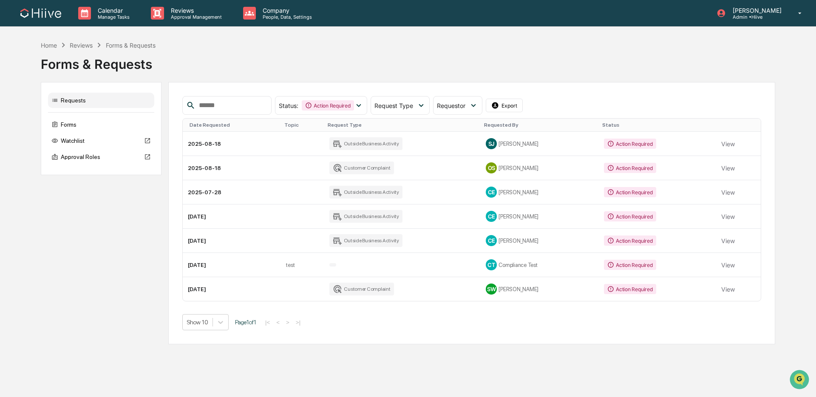
click at [625, 85] on div "Status : Action Required Select/Deselect All Action Required Awaiting Requestor…" at bounding box center [471, 213] width 607 height 262
click at [352, 109] on div "Action Required" at bounding box center [328, 105] width 52 height 10
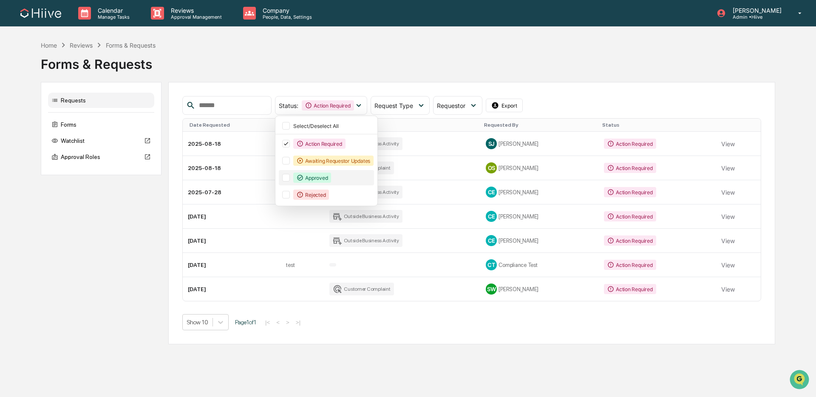
click at [324, 174] on div "Approved" at bounding box center [312, 178] width 38 height 10
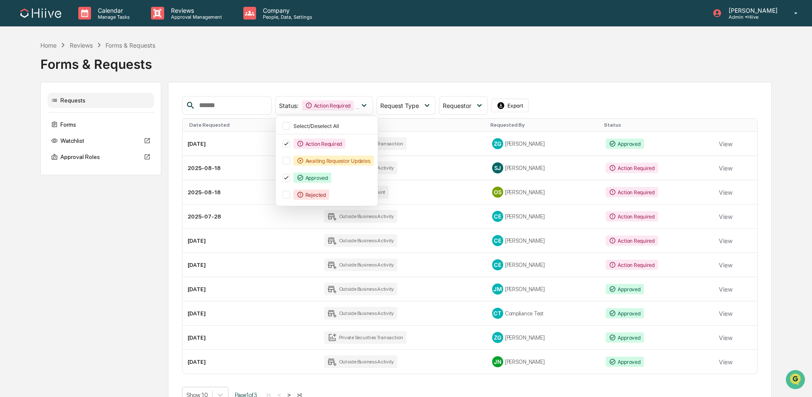
click at [618, 102] on div "Status : Action Required Approved Select/Deselect All Action Required Awaiting …" at bounding box center [469, 105] width 575 height 19
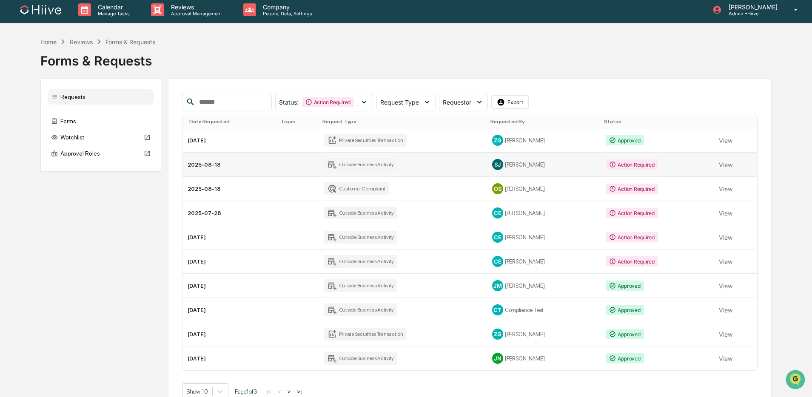
scroll to position [1, 0]
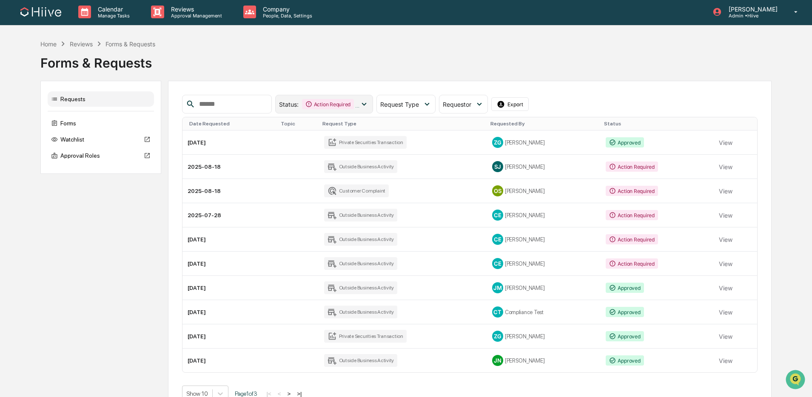
click at [344, 102] on div "Action Required" at bounding box center [328, 104] width 52 height 10
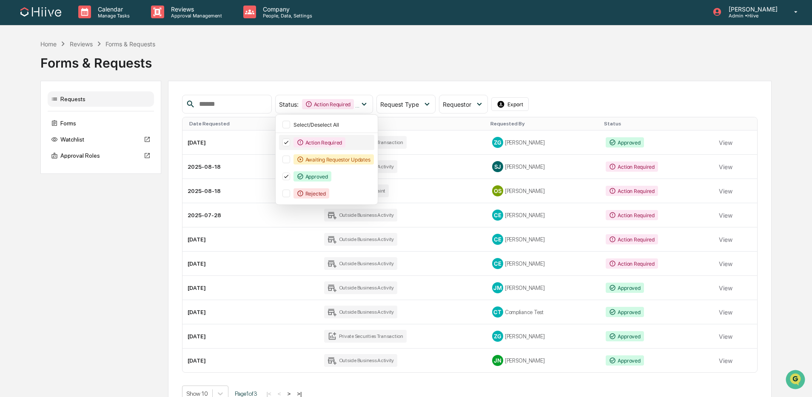
click at [337, 142] on div "Action Required" at bounding box center [319, 142] width 52 height 10
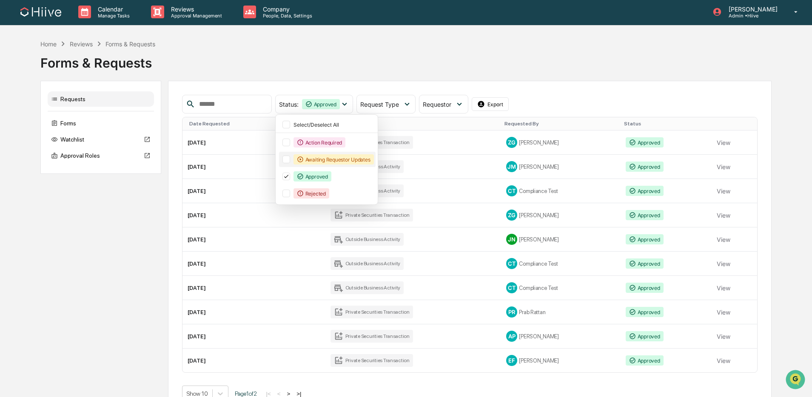
drag, startPoint x: 334, startPoint y: 143, endPoint x: 333, endPoint y: 152, distance: 9.0
click at [334, 143] on div "Action Required" at bounding box center [319, 142] width 52 height 10
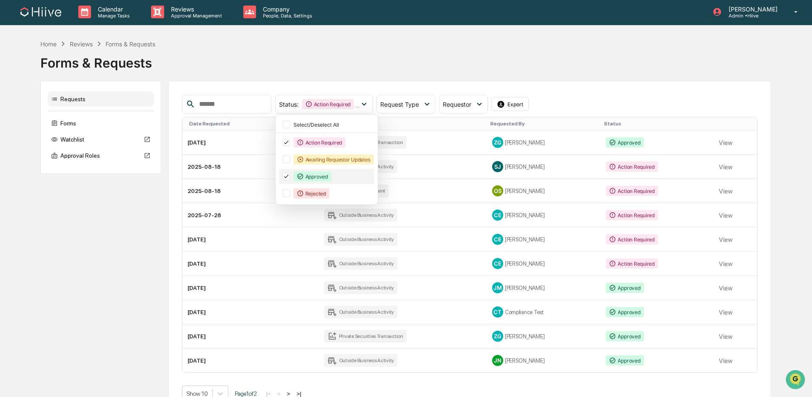
click at [321, 180] on div "Approved" at bounding box center [312, 176] width 38 height 10
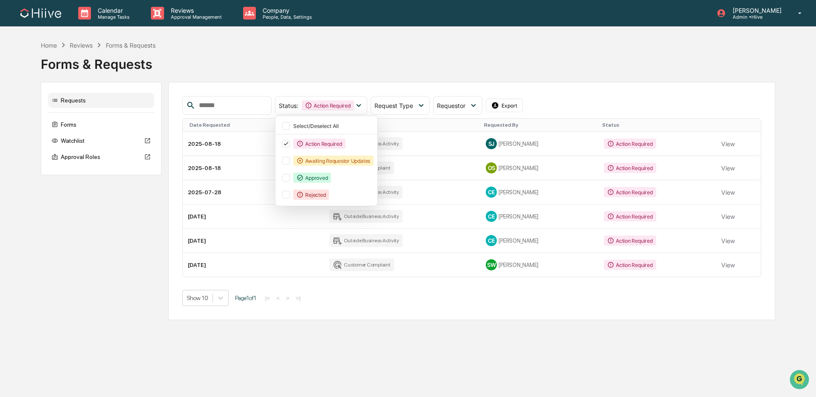
click at [631, 62] on div "Forms & Requests" at bounding box center [408, 61] width 735 height 22
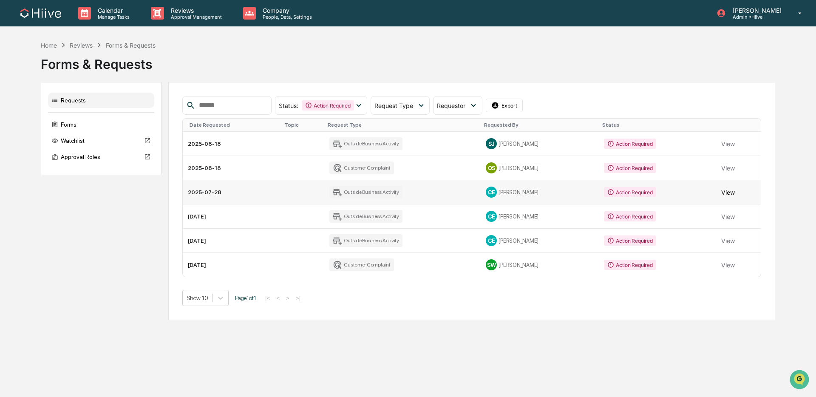
click at [726, 189] on button "View" at bounding box center [728, 192] width 14 height 17
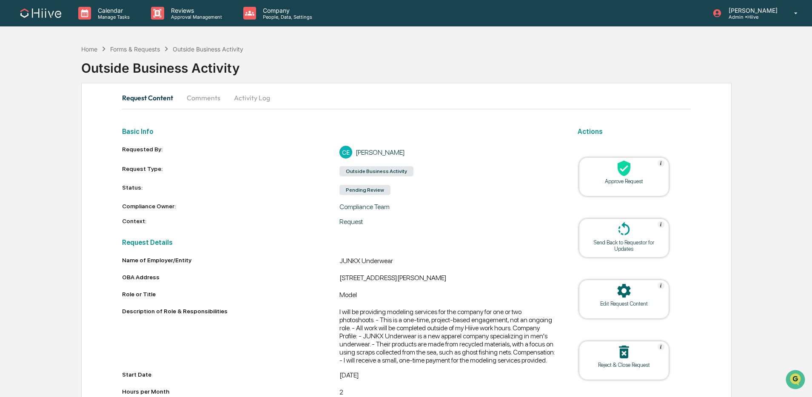
click at [207, 99] on button "Comments" at bounding box center [203, 98] width 47 height 20
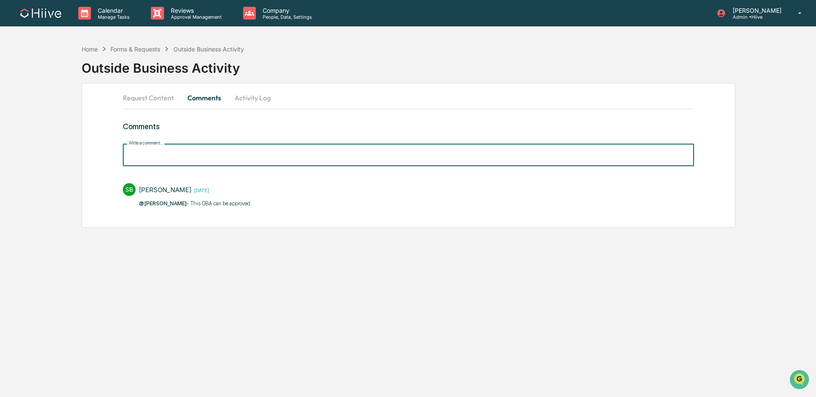
click at [162, 153] on input "Write a comment..." at bounding box center [408, 155] width 571 height 23
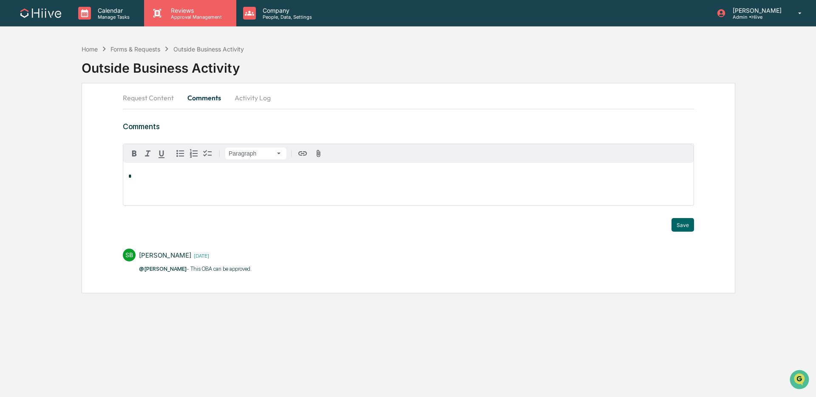
click at [180, 12] on p "Reviews" at bounding box center [195, 10] width 62 height 7
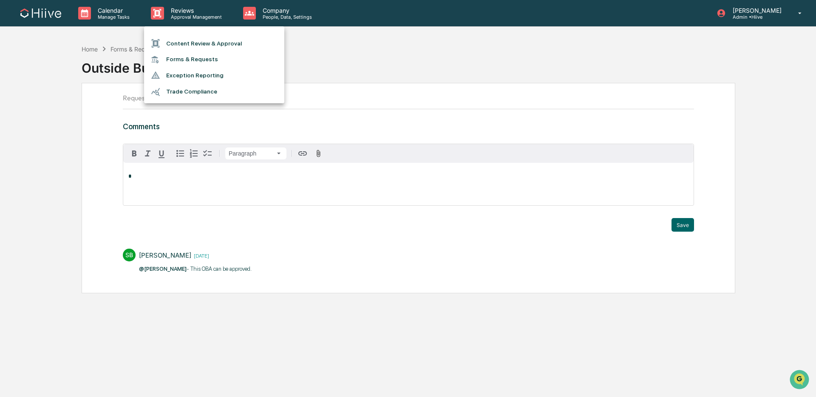
click at [122, 22] on div at bounding box center [408, 198] width 816 height 397
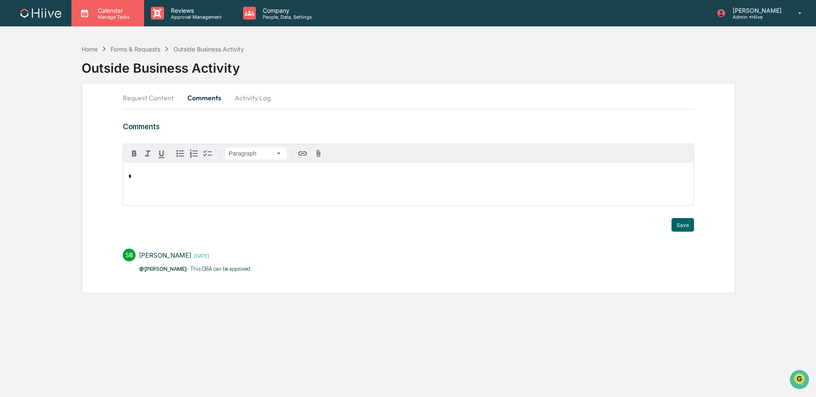
click at [111, 21] on div "Calendar Manage Tasks" at bounding box center [107, 13] width 73 height 26
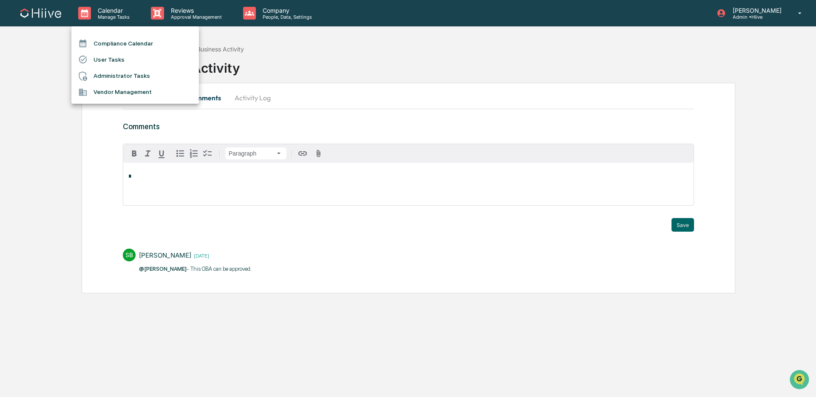
click at [125, 43] on li "Compliance Calendar" at bounding box center [135, 43] width 128 height 16
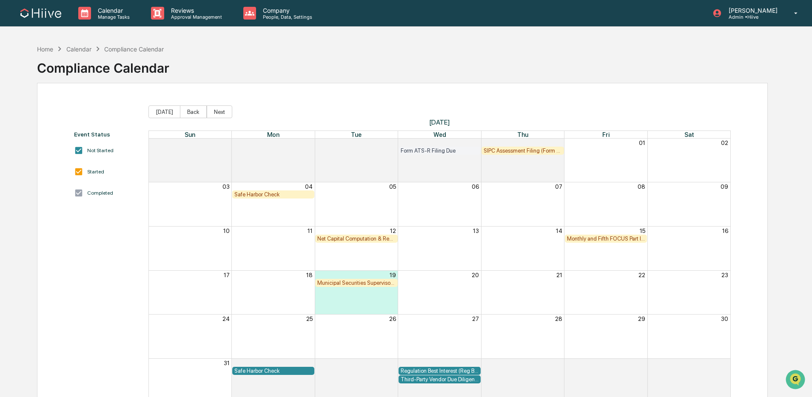
click at [111, 28] on div "Calendar Manage Tasks Reviews Approval Management Company People, Data, Setting…" at bounding box center [406, 218] width 812 height 437
click at [114, 18] on p "Manage Tasks" at bounding box center [112, 17] width 43 height 6
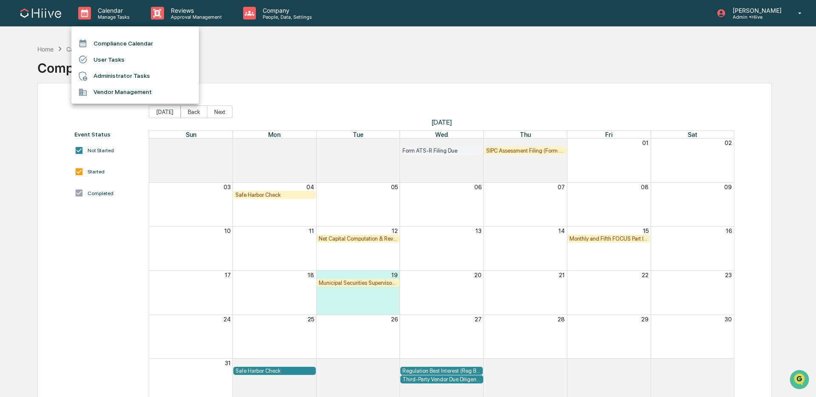
click at [158, 17] on div at bounding box center [408, 198] width 816 height 397
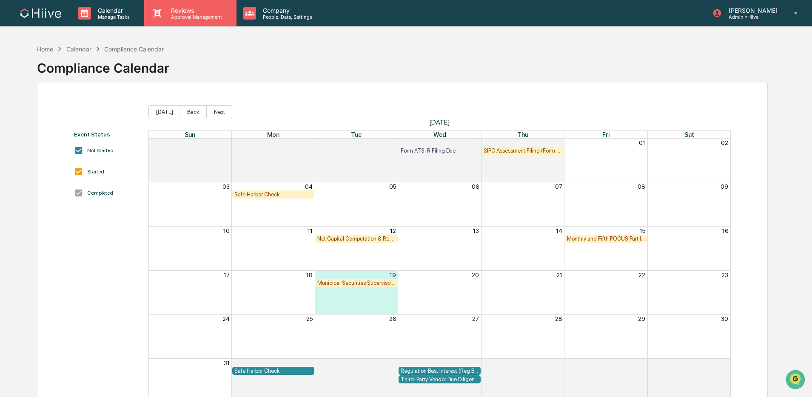
click at [183, 17] on p "Approval Management" at bounding box center [195, 17] width 62 height 6
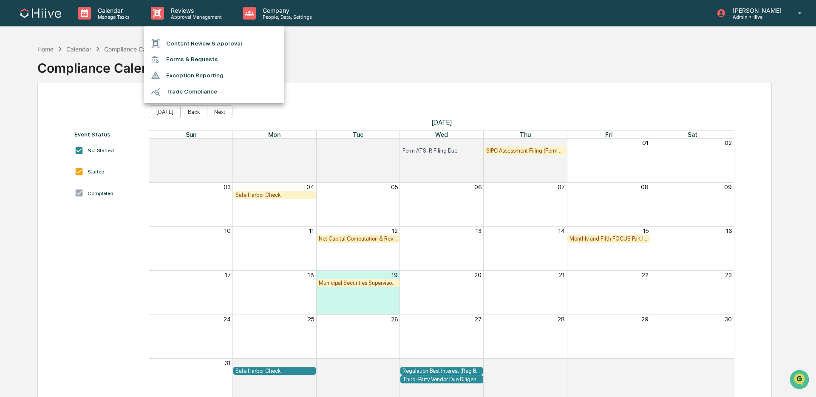
click at [186, 62] on li "Forms & Requests" at bounding box center [214, 59] width 140 height 16
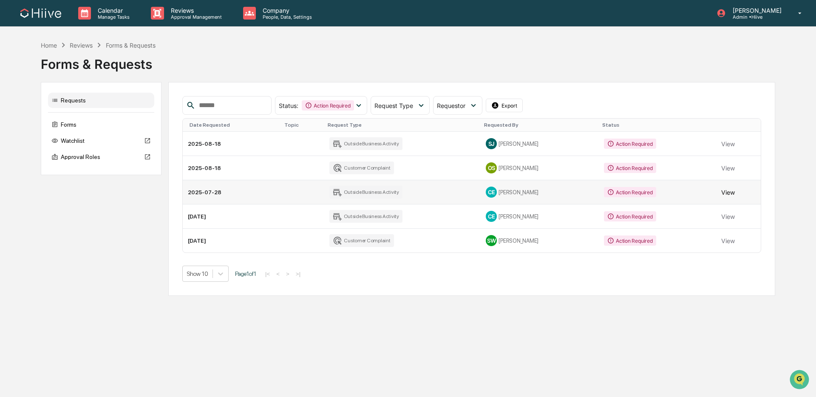
click at [729, 193] on button "View" at bounding box center [728, 192] width 14 height 17
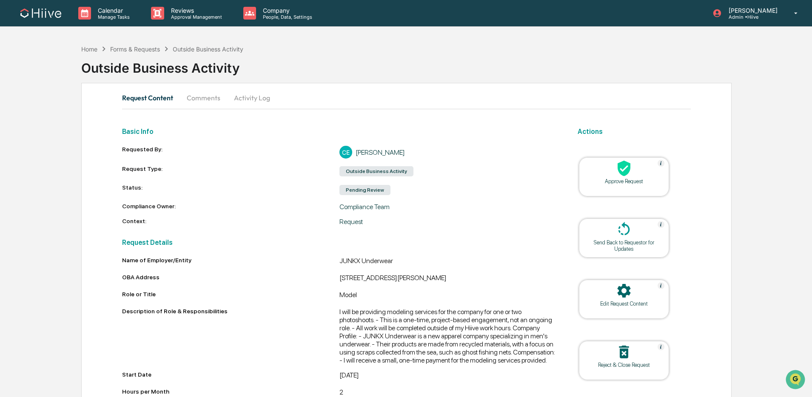
click at [203, 96] on button "Comments" at bounding box center [203, 98] width 47 height 20
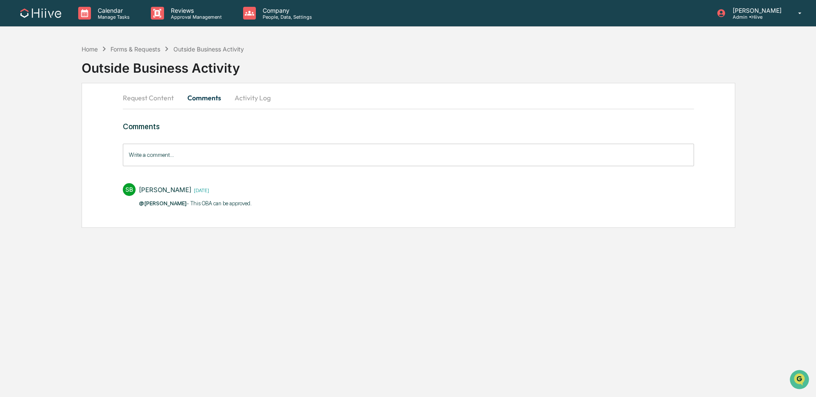
click at [140, 56] on div "Outside Business Activity" at bounding box center [449, 65] width 735 height 22
click at [131, 51] on div "Forms & Requests" at bounding box center [136, 48] width 50 height 7
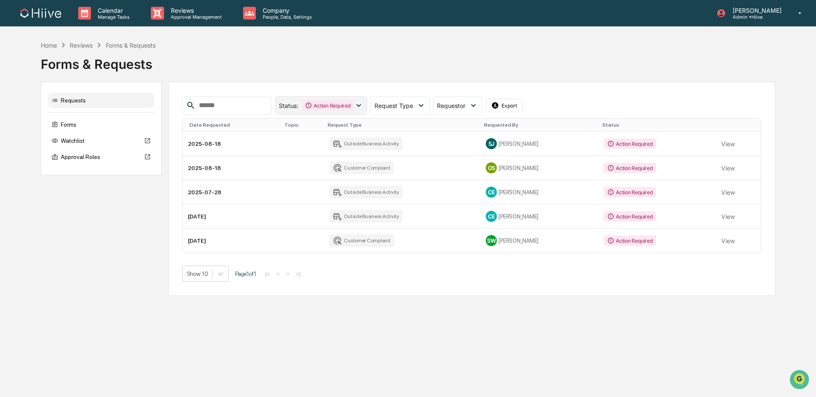
drag, startPoint x: 314, startPoint y: 109, endPoint x: 318, endPoint y: 113, distance: 4.8
click at [314, 109] on div "Action Required" at bounding box center [328, 105] width 52 height 10
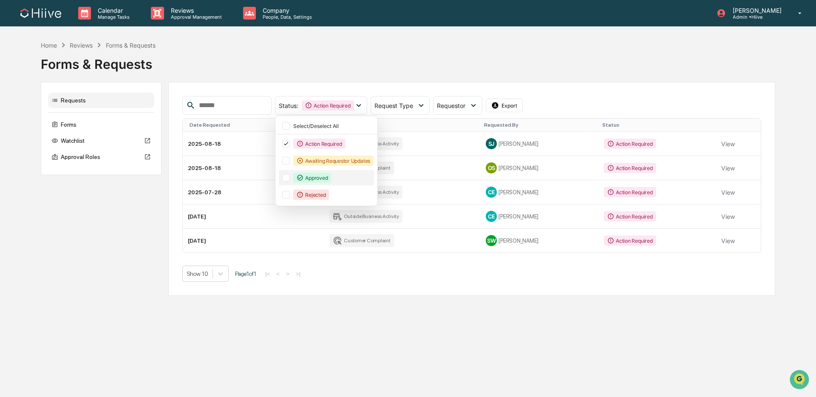
click at [326, 179] on div "Approved" at bounding box center [312, 178] width 38 height 10
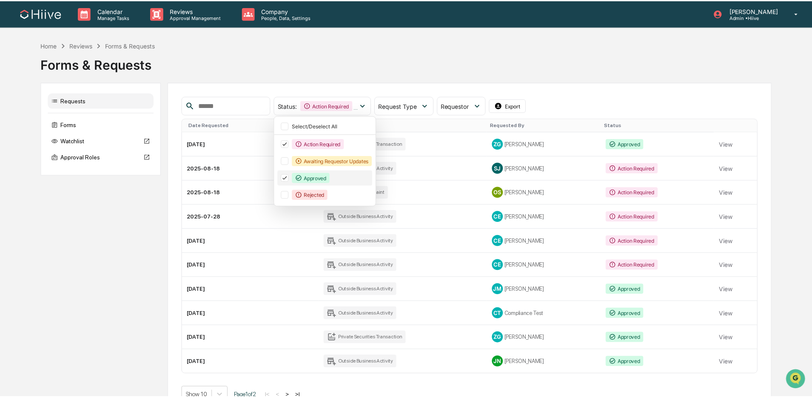
scroll to position [1, 0]
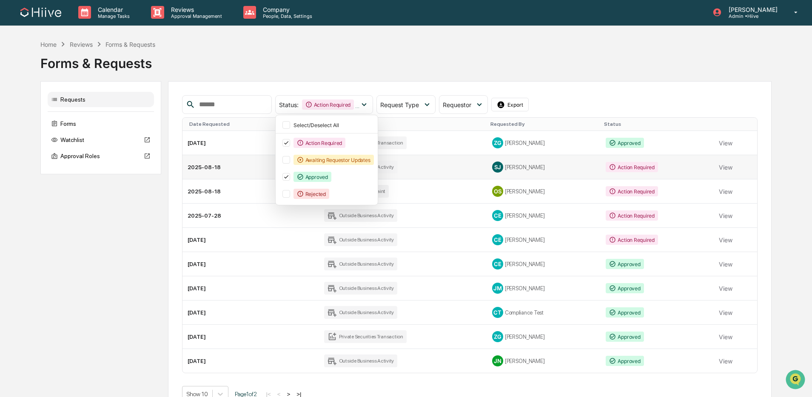
drag, startPoint x: 329, startPoint y: 142, endPoint x: 472, endPoint y: 167, distance: 145.0
click at [329, 142] on div "Action Required" at bounding box center [319, 143] width 52 height 10
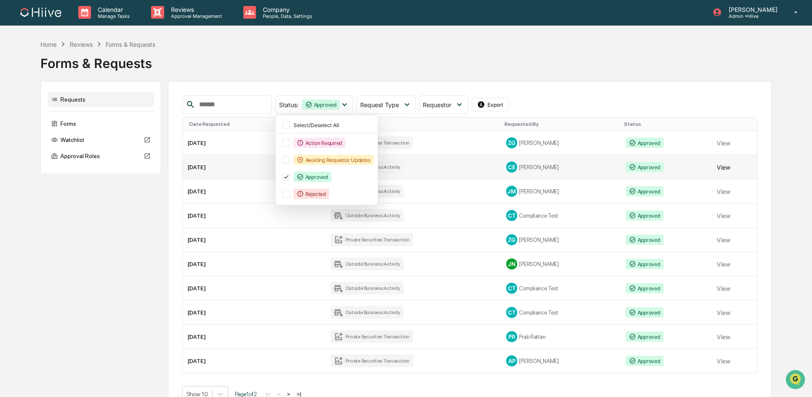
click at [722, 167] on button "View" at bounding box center [723, 167] width 14 height 17
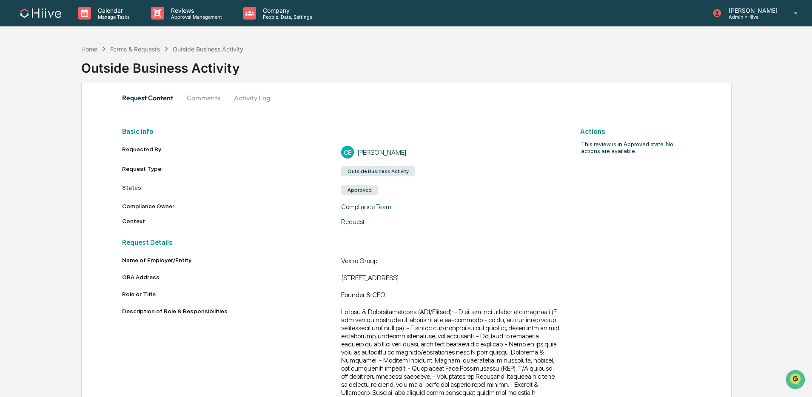
click at [208, 96] on button "Comments" at bounding box center [203, 98] width 47 height 20
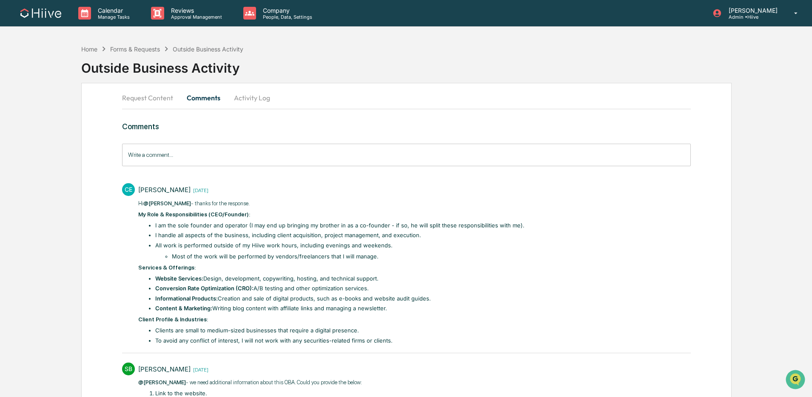
click at [179, 160] on input "Write a comment..." at bounding box center [406, 155] width 568 height 23
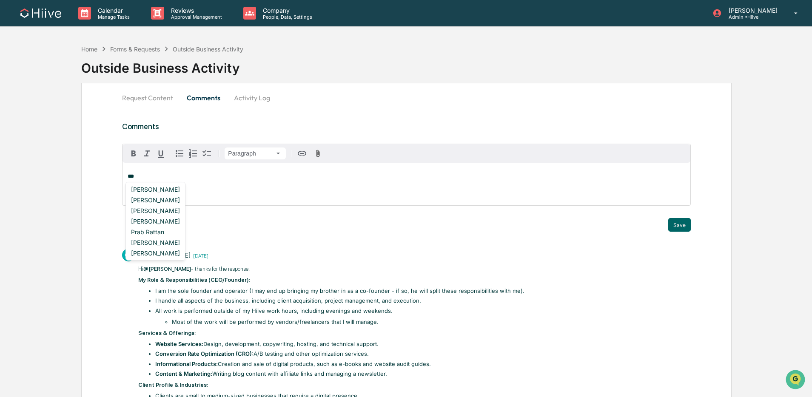
scroll to position [0, 0]
click at [148, 191] on div "Priya Seth" at bounding box center [156, 189] width 56 height 11
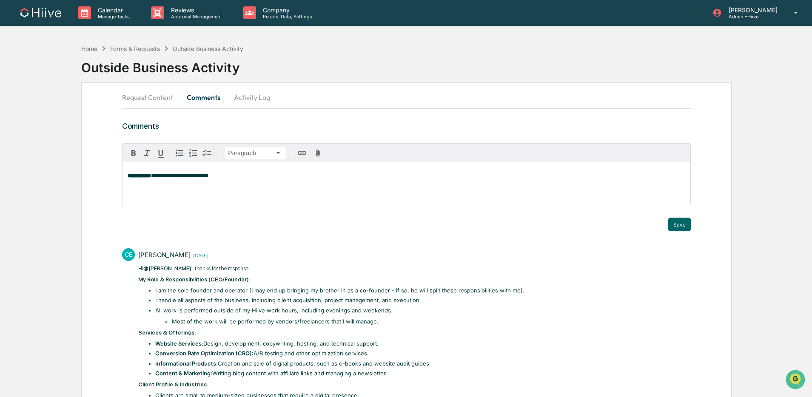
drag, startPoint x: 680, startPoint y: 224, endPoint x: 671, endPoint y: 222, distance: 9.3
click at [680, 224] on button "Save" at bounding box center [679, 225] width 23 height 14
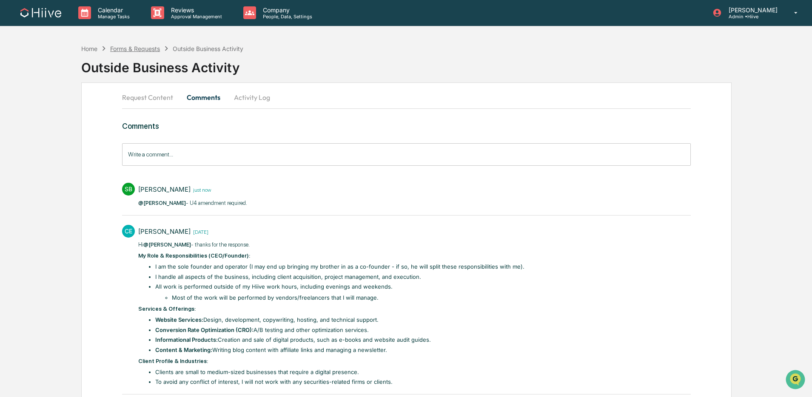
click at [141, 47] on div "Forms & Requests" at bounding box center [135, 48] width 50 height 7
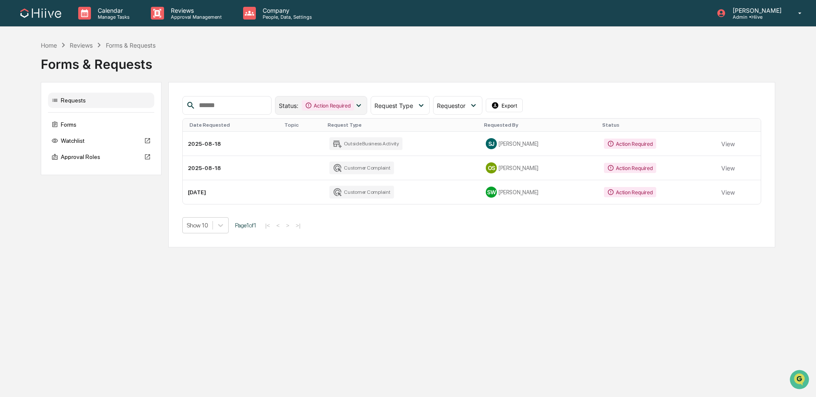
click at [338, 108] on div "Action Required" at bounding box center [328, 105] width 52 height 10
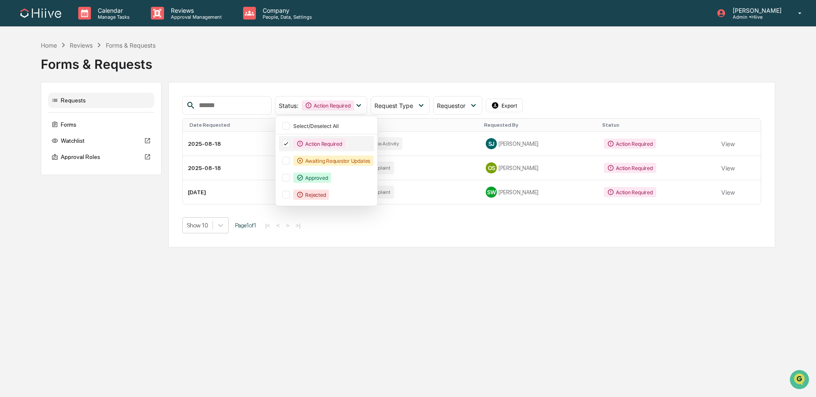
click at [318, 146] on div "Action Required" at bounding box center [319, 144] width 52 height 10
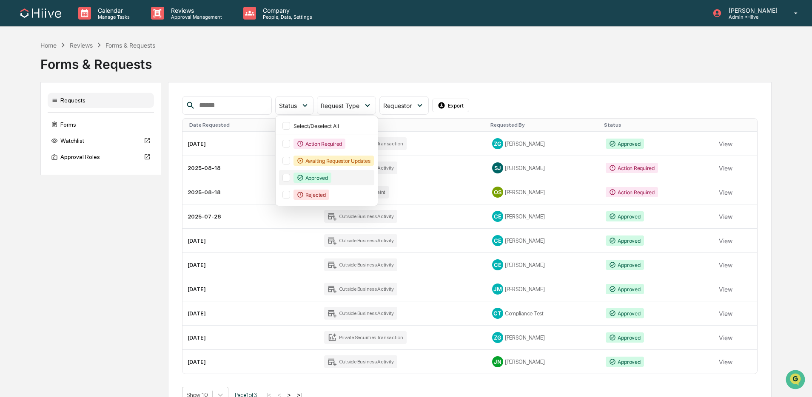
click at [320, 173] on div "Approved" at bounding box center [312, 178] width 38 height 10
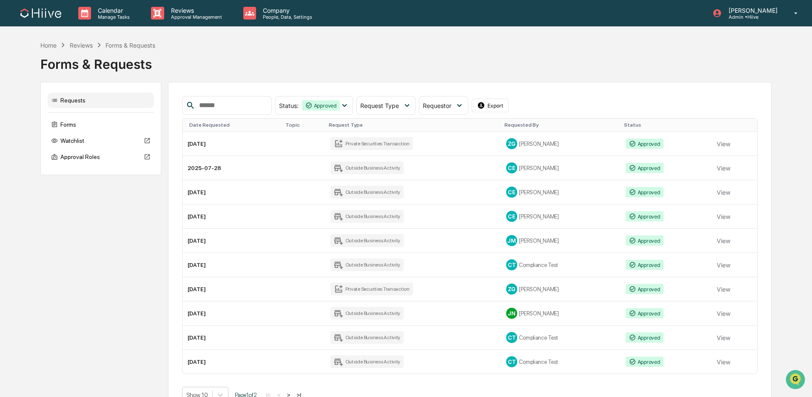
click at [555, 97] on div "Status : Approved Select/Deselect All Action Required Awaiting Requestor Update…" at bounding box center [469, 105] width 575 height 19
click at [726, 169] on button "View" at bounding box center [723, 167] width 14 height 17
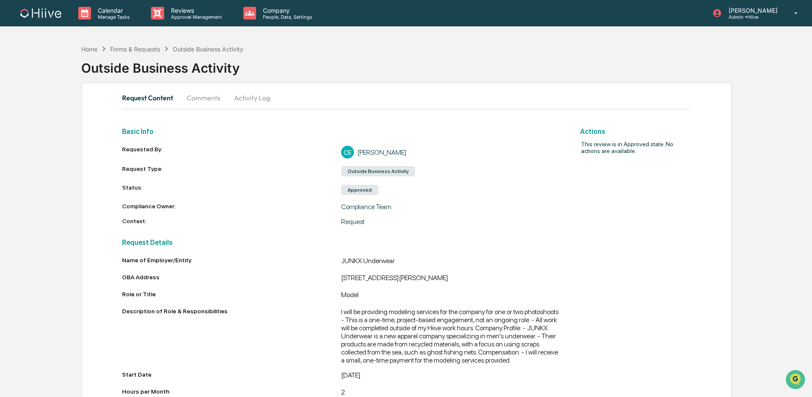
click at [207, 98] on button "Comments" at bounding box center [203, 98] width 47 height 20
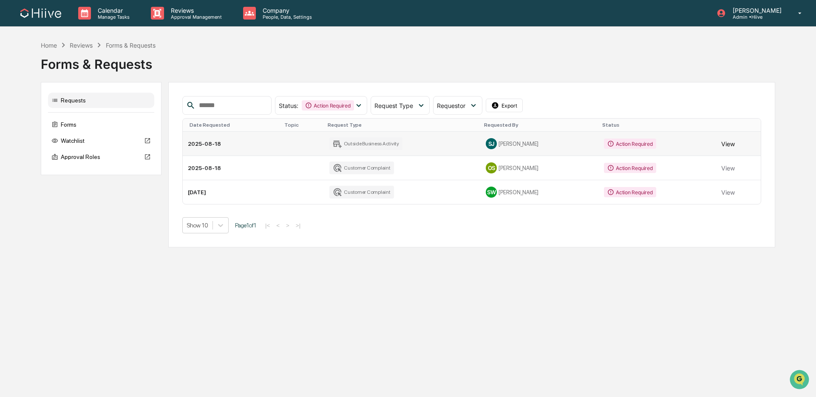
click at [733, 144] on button "View" at bounding box center [728, 143] width 14 height 17
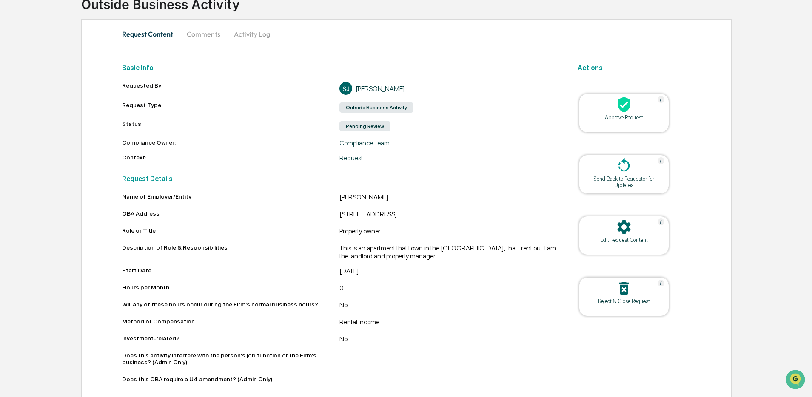
scroll to position [74, 0]
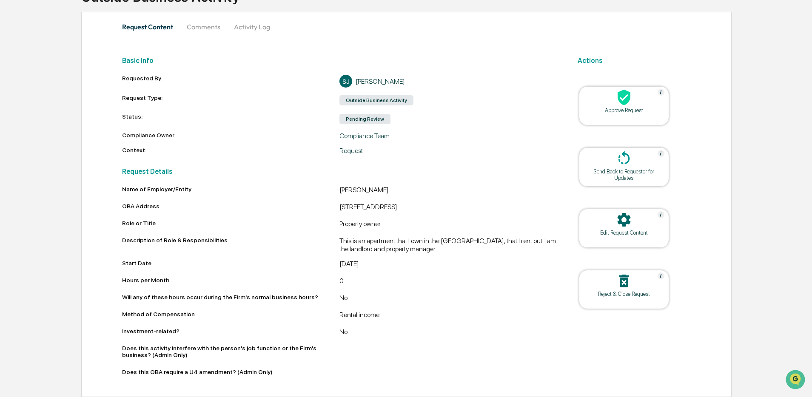
click at [192, 27] on button "Comments" at bounding box center [203, 27] width 47 height 20
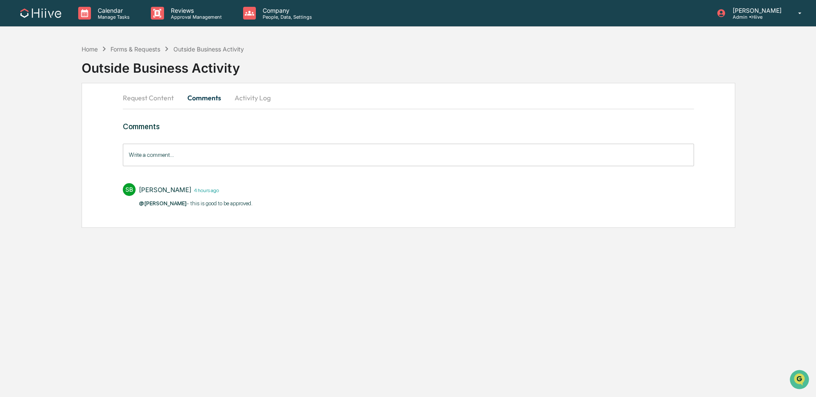
click at [144, 97] on button "Request Content" at bounding box center [152, 98] width 58 height 20
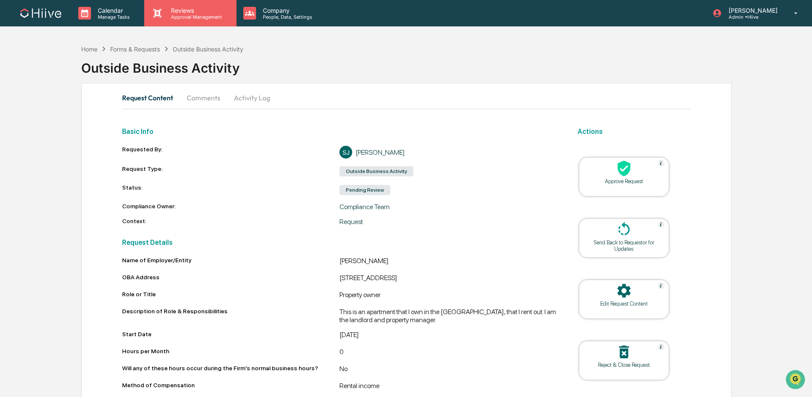
click at [186, 18] on p "Approval Management" at bounding box center [195, 17] width 62 height 6
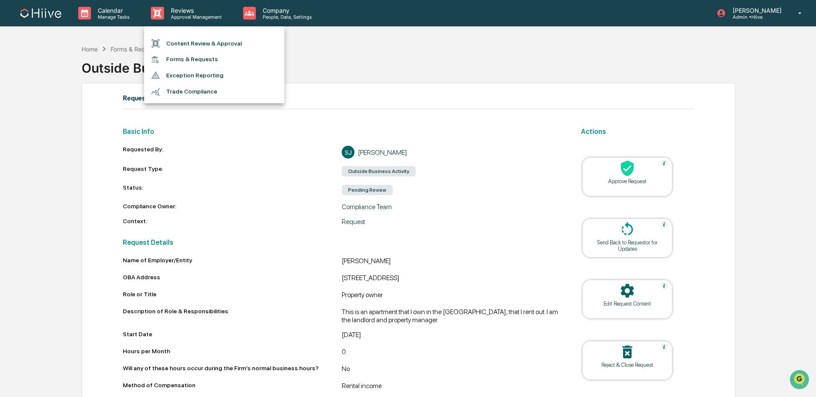
click at [378, 61] on div at bounding box center [408, 198] width 816 height 397
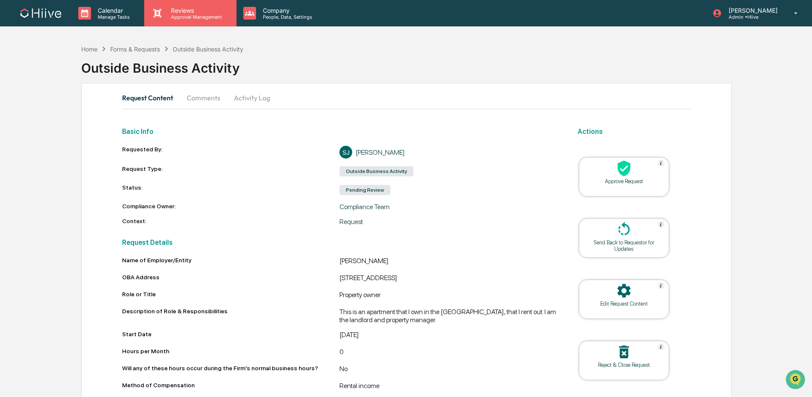
click at [201, 17] on p "Approval Management" at bounding box center [195, 17] width 62 height 6
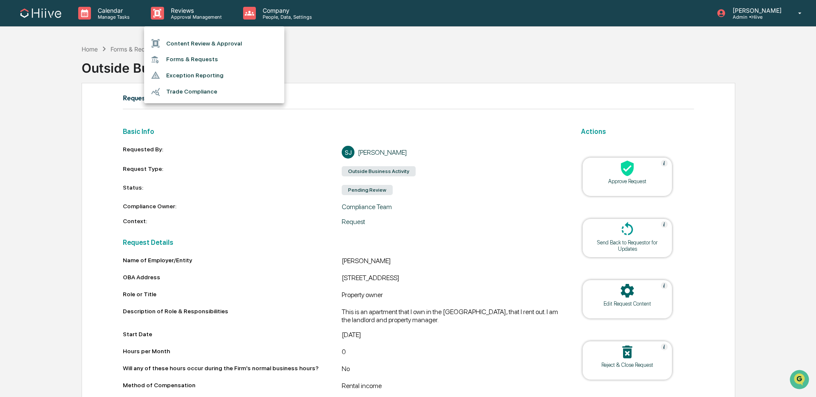
click at [202, 44] on li "Content Review & Approval" at bounding box center [214, 43] width 140 height 16
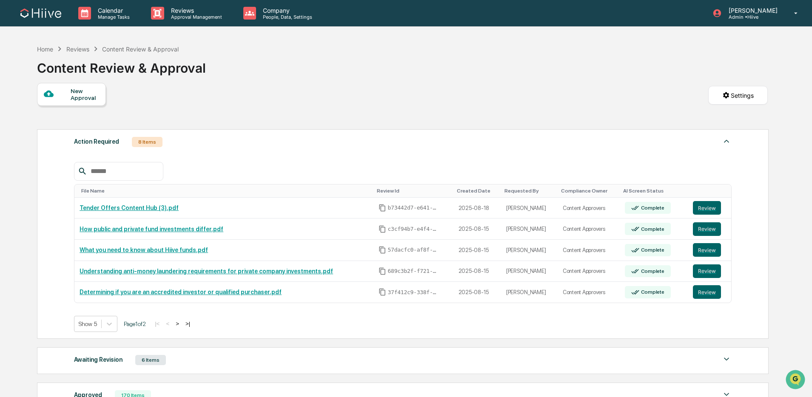
scroll to position [0, 0]
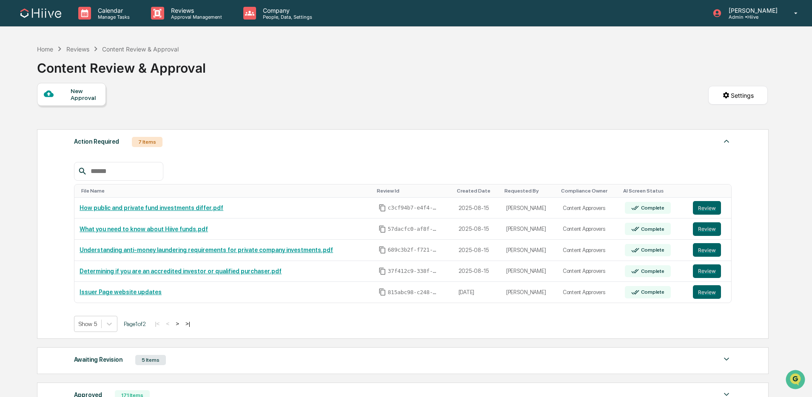
click at [182, 326] on button ">" at bounding box center [177, 323] width 9 height 7
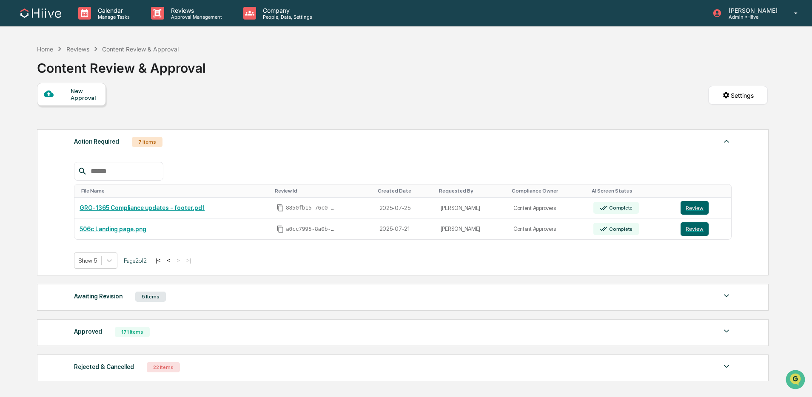
click at [190, 303] on div "Awaiting Revision 5 Items" at bounding box center [402, 297] width 657 height 12
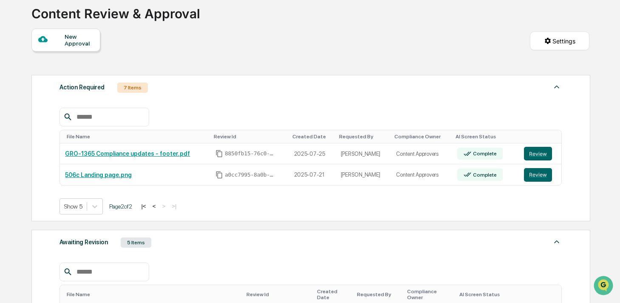
scroll to position [50, 0]
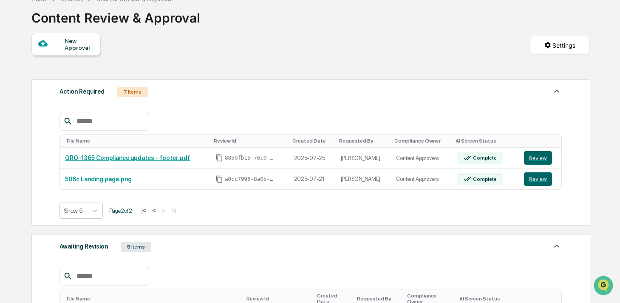
click at [159, 211] on button "<" at bounding box center [154, 210] width 9 height 7
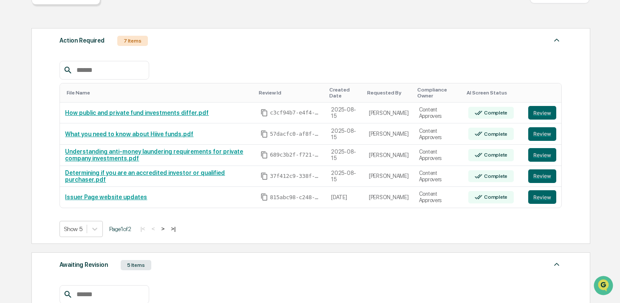
scroll to position [108, 0]
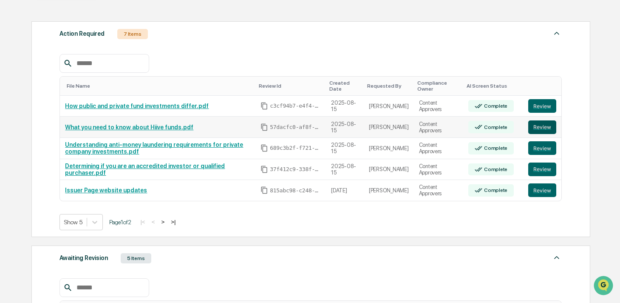
click at [534, 126] on button "Review" at bounding box center [542, 127] width 28 height 14
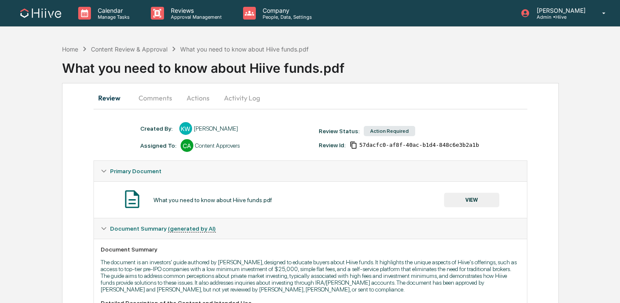
drag, startPoint x: 247, startPoint y: 99, endPoint x: 245, endPoint y: 105, distance: 6.1
click at [247, 99] on button "Activity Log" at bounding box center [242, 98] width 50 height 20
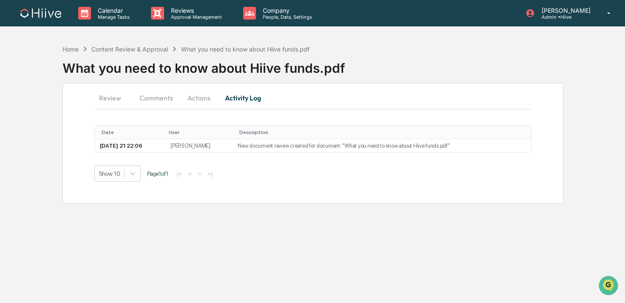
click at [199, 96] on button "Actions" at bounding box center [199, 98] width 38 height 20
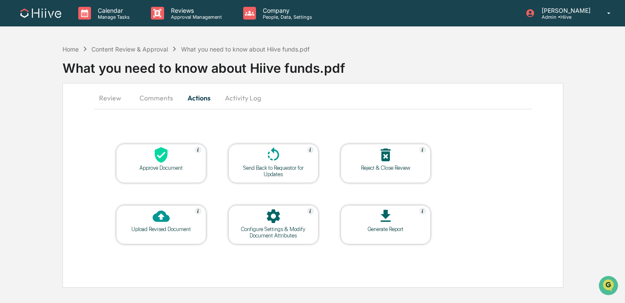
drag, startPoint x: 166, startPoint y: 102, endPoint x: 173, endPoint y: 106, distance: 8.6
click at [166, 102] on button "Comments" at bounding box center [156, 98] width 47 height 20
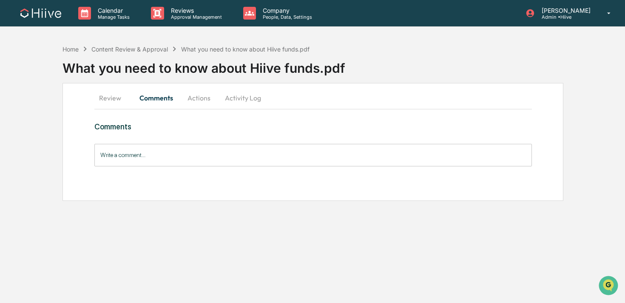
drag, startPoint x: 117, startPoint y: 99, endPoint x: 178, endPoint y: 114, distance: 62.5
click at [117, 99] on button "Review" at bounding box center [113, 98] width 38 height 20
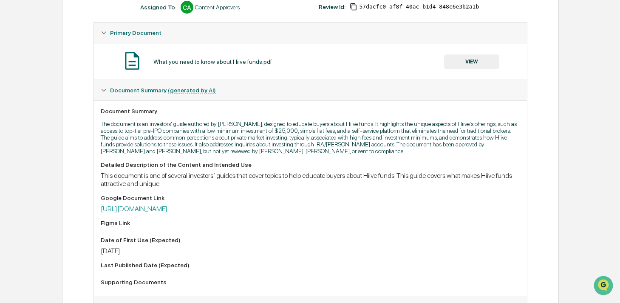
scroll to position [139, 0]
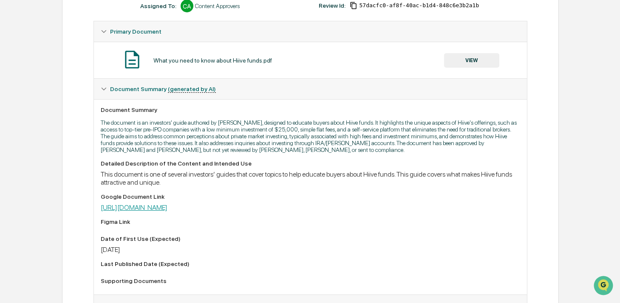
click at [168, 211] on link "[URL][DOMAIN_NAME]" at bounding box center [134, 207] width 67 height 8
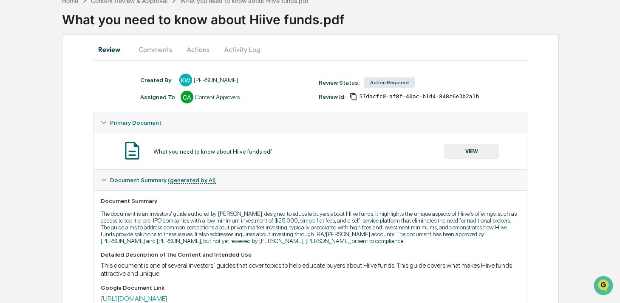
scroll to position [0, 0]
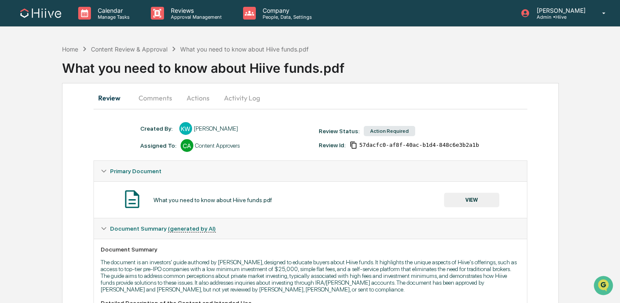
click at [250, 98] on button "Activity Log" at bounding box center [242, 98] width 50 height 20
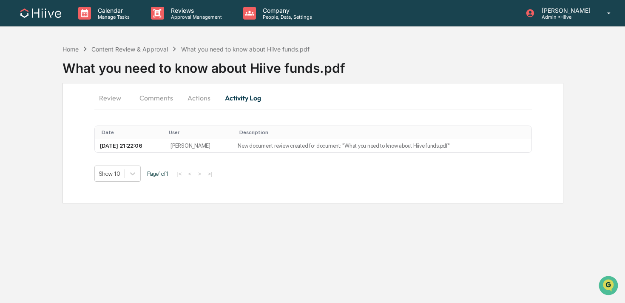
click at [199, 103] on button "Actions" at bounding box center [199, 98] width 38 height 20
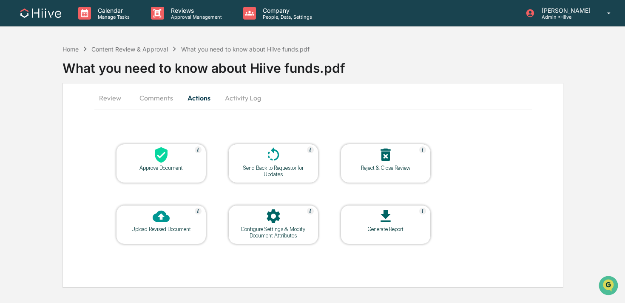
click at [168, 222] on icon at bounding box center [161, 215] width 17 height 17
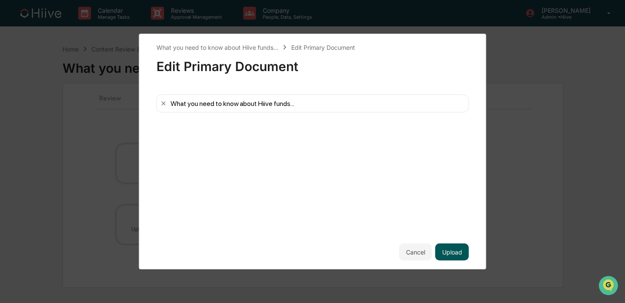
click at [457, 249] on button "Upload" at bounding box center [452, 251] width 34 height 17
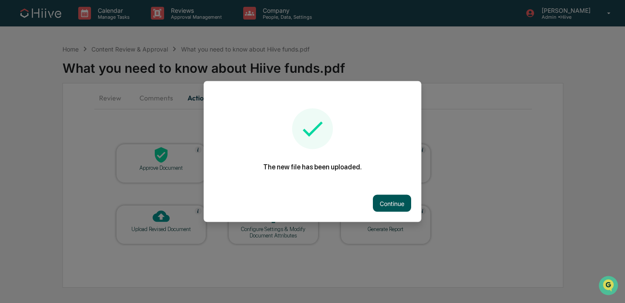
click at [386, 200] on button "Continue" at bounding box center [392, 203] width 38 height 17
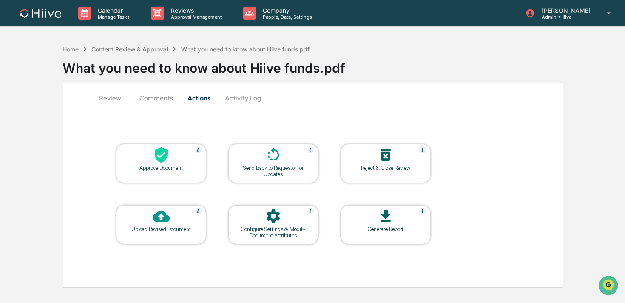
click at [270, 161] on icon at bounding box center [273, 154] width 17 height 17
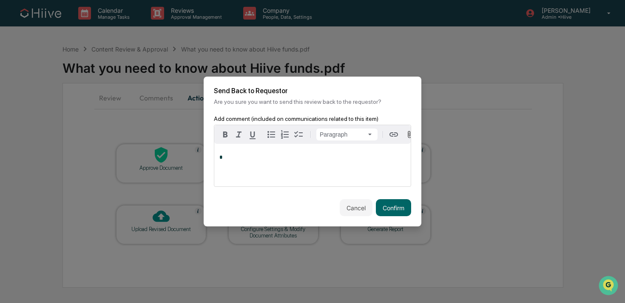
click at [279, 171] on div "*" at bounding box center [312, 165] width 196 height 43
click at [222, 160] on span "**********" at bounding box center [269, 157] width 100 height 6
click at [253, 160] on p "**********" at bounding box center [312, 157] width 186 height 6
click at [367, 159] on span "**********" at bounding box center [296, 157] width 155 height 6
drag, startPoint x: 386, startPoint y: 208, endPoint x: 363, endPoint y: 206, distance: 23.1
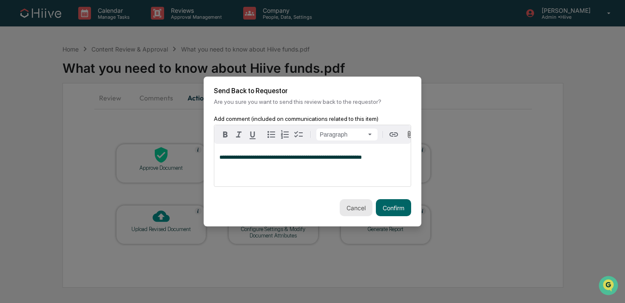
click at [386, 208] on button "Confirm" at bounding box center [393, 207] width 35 height 17
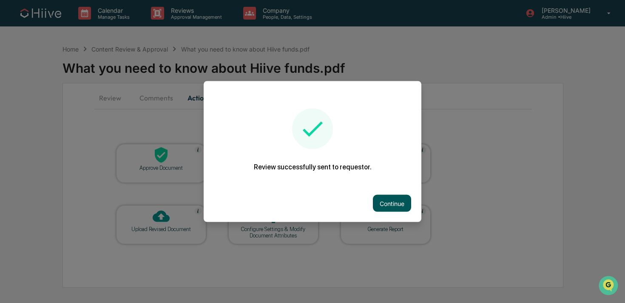
click at [385, 201] on button "Continue" at bounding box center [392, 203] width 38 height 17
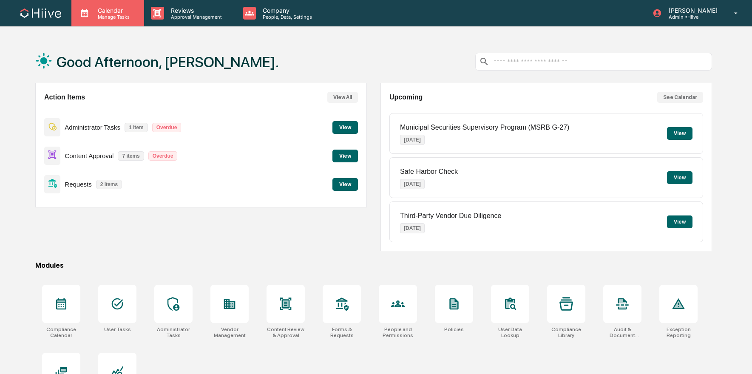
click at [102, 14] on p "Manage Tasks" at bounding box center [112, 17] width 43 height 6
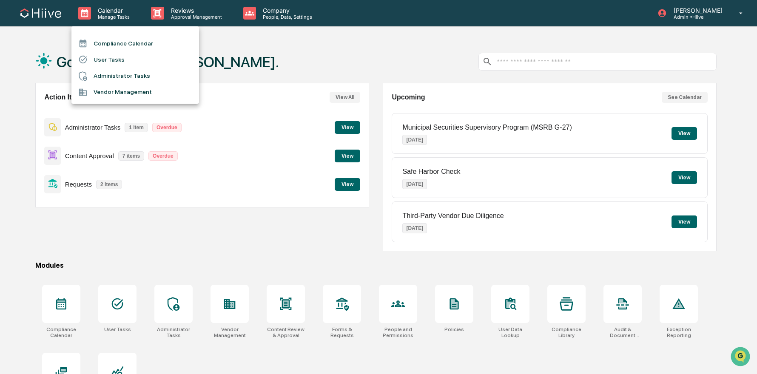
click at [208, 15] on div at bounding box center [378, 187] width 757 height 374
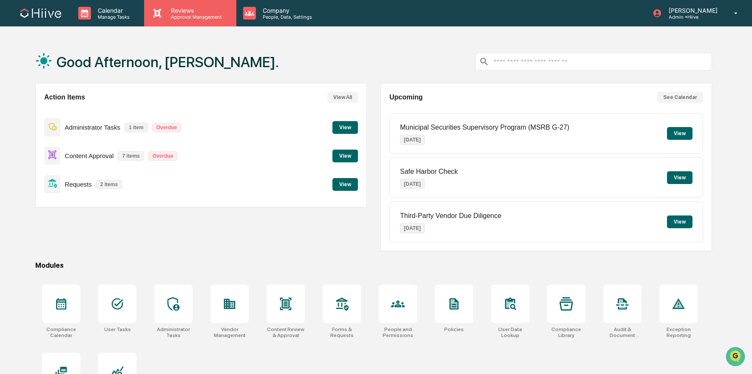
click at [207, 11] on p "Reviews" at bounding box center [195, 10] width 62 height 7
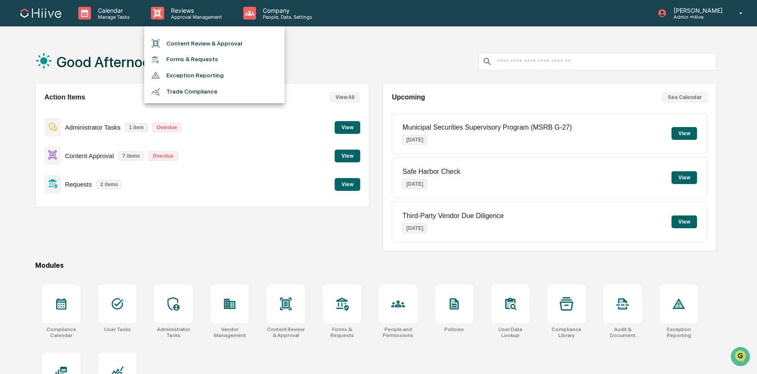
click at [275, 14] on div at bounding box center [378, 187] width 757 height 374
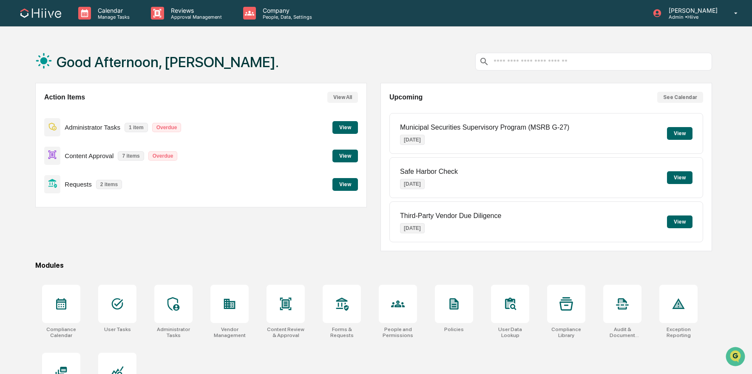
click at [275, 12] on p "Company" at bounding box center [286, 10] width 60 height 7
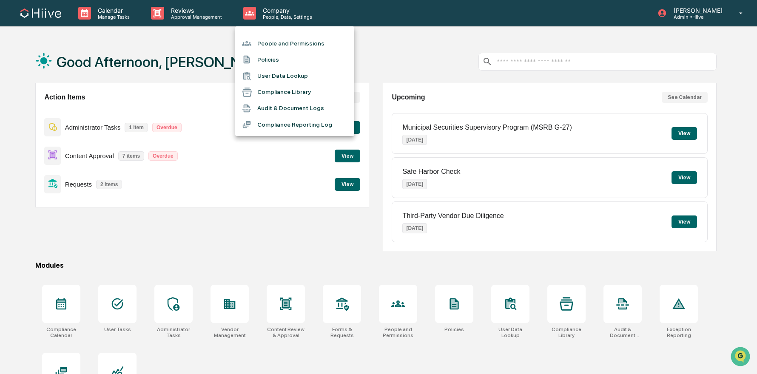
click at [289, 41] on li "People and Permissions" at bounding box center [294, 43] width 119 height 16
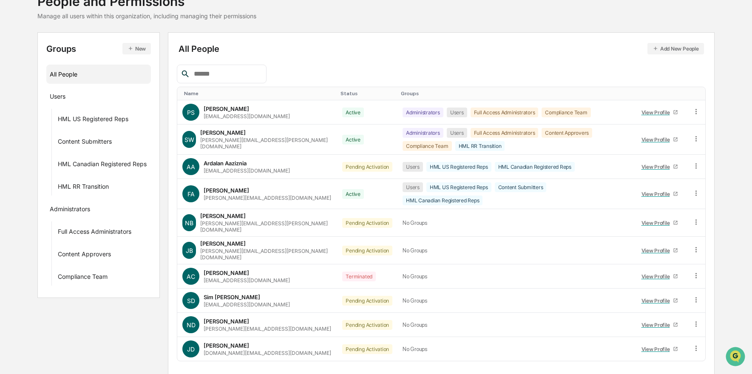
scroll to position [76, 0]
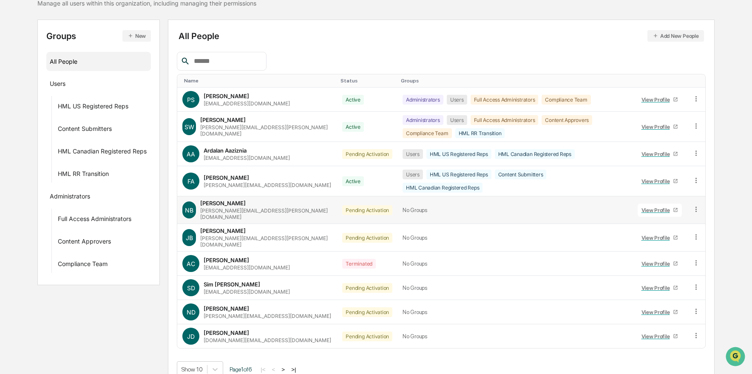
click at [694, 206] on div at bounding box center [696, 209] width 8 height 9
click at [682, 218] on div "Groups & Permissions" at bounding box center [657, 223] width 71 height 10
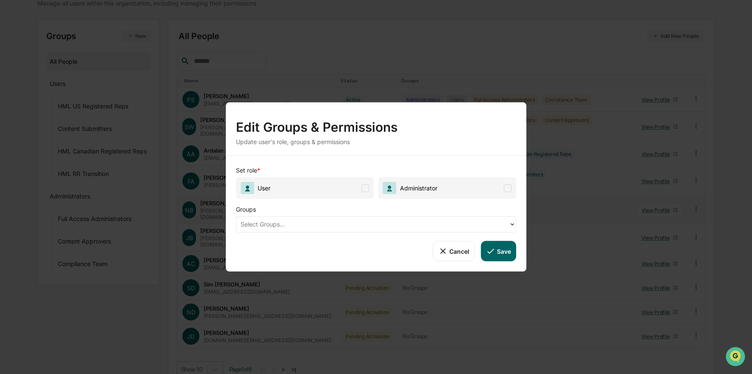
click at [364, 190] on span at bounding box center [366, 188] width 8 height 8
click at [331, 219] on div "Select Groups..." at bounding box center [373, 224] width 264 height 10
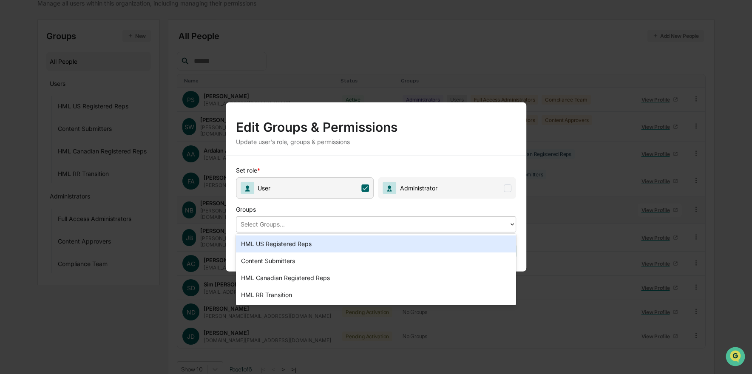
click at [328, 246] on div "HML US Registered Reps" at bounding box center [376, 244] width 281 height 17
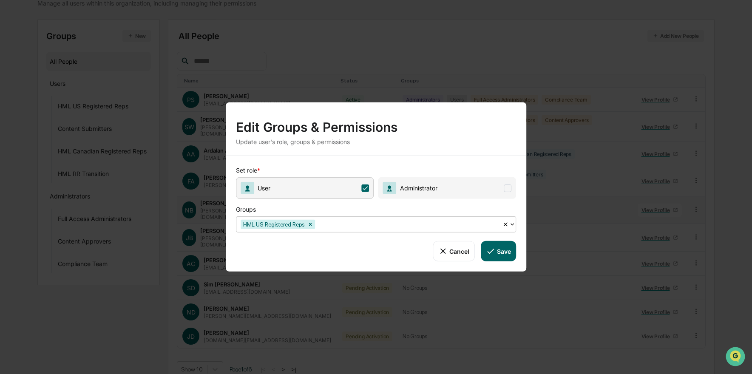
click at [340, 229] on div at bounding box center [408, 224] width 182 height 10
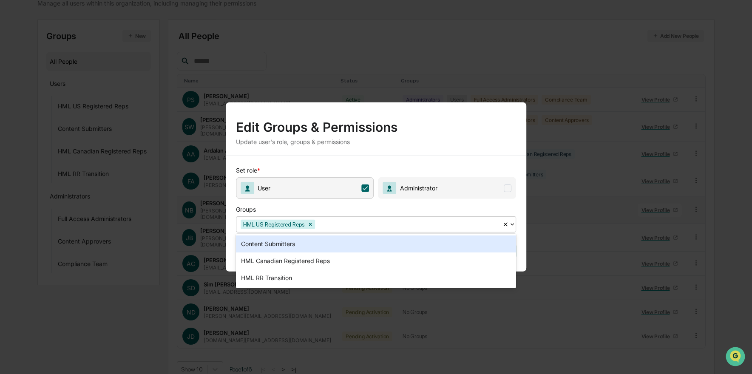
click at [329, 246] on div "Content Submitters" at bounding box center [376, 244] width 281 height 17
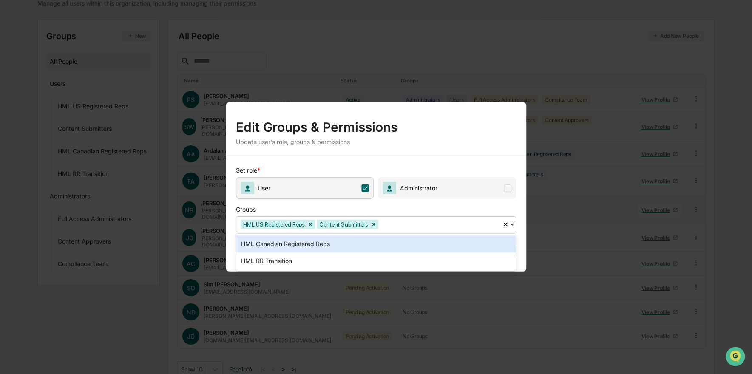
click at [406, 222] on div at bounding box center [439, 224] width 118 height 10
click at [309, 247] on div "HML Canadian Registered Reps" at bounding box center [376, 244] width 281 height 17
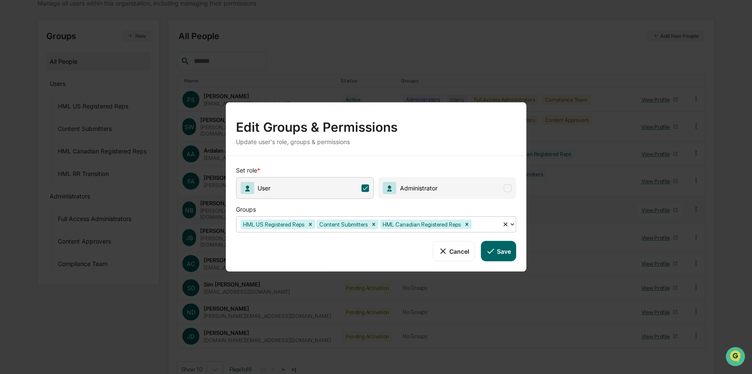
drag, startPoint x: 508, startPoint y: 252, endPoint x: 477, endPoint y: 250, distance: 30.7
click at [508, 252] on button "Save" at bounding box center [498, 251] width 35 height 20
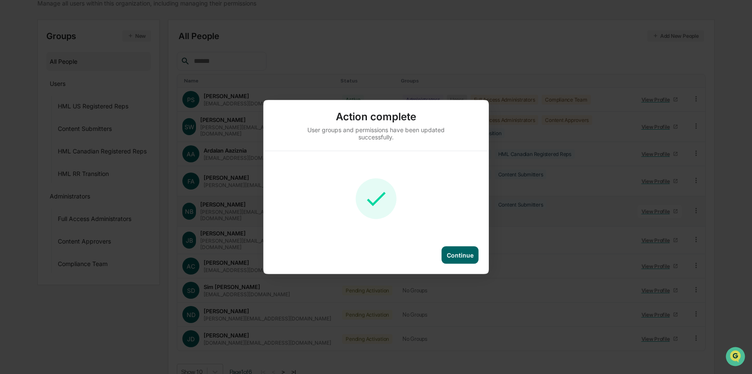
drag, startPoint x: 451, startPoint y: 250, endPoint x: 393, endPoint y: 248, distance: 57.9
click at [451, 250] on div "Continue" at bounding box center [460, 255] width 37 height 17
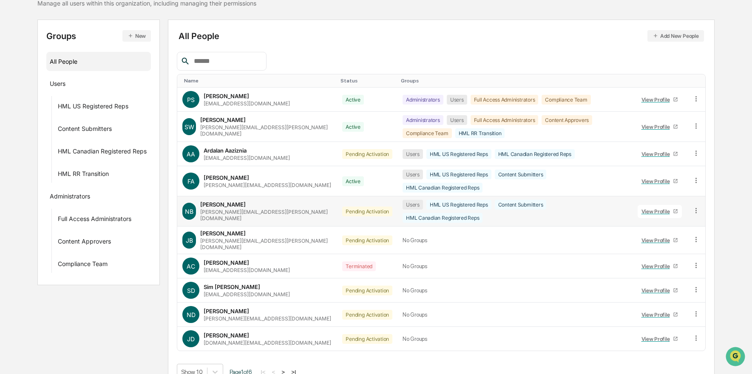
click at [234, 63] on input "text" at bounding box center [226, 61] width 72 height 11
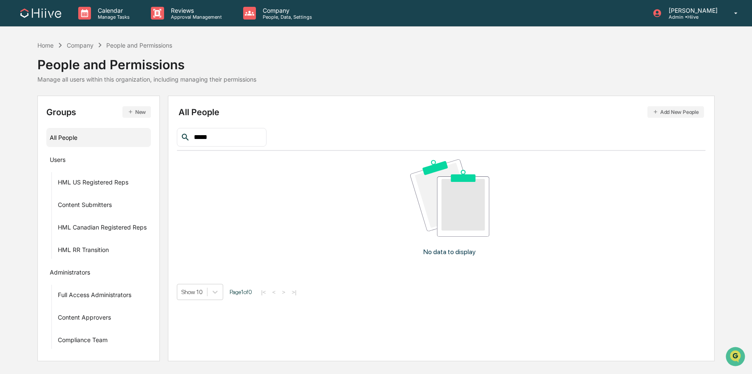
scroll to position [0, 0]
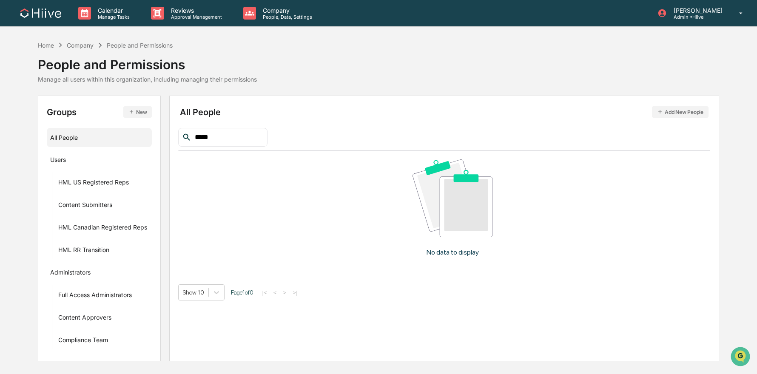
drag, startPoint x: 210, startPoint y: 139, endPoint x: 165, endPoint y: 133, distance: 45.0
click at [165, 133] on div "Groups New All People Users HML US Registered Reps Content Submitters HML Canad…" at bounding box center [378, 229] width 681 height 266
type input "*****"
click at [190, 134] on div "*****" at bounding box center [222, 137] width 89 height 19
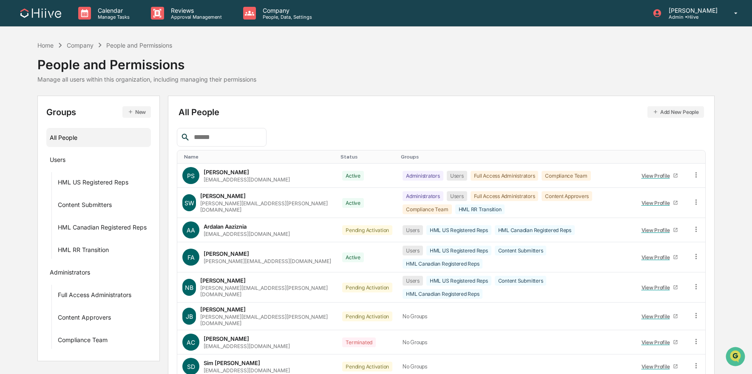
click at [679, 110] on button "Add New People" at bounding box center [676, 111] width 57 height 11
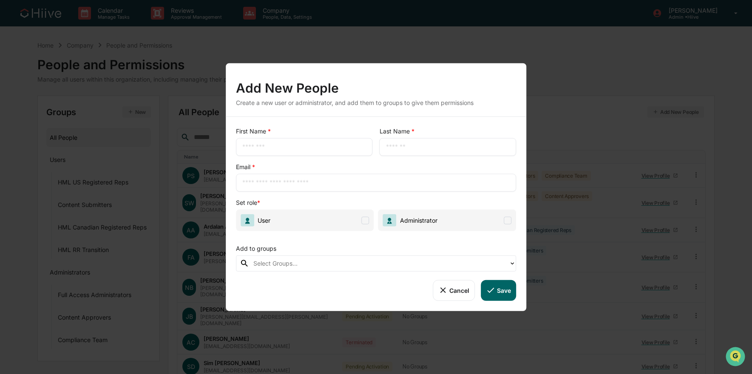
click at [303, 144] on input "text" at bounding box center [304, 147] width 124 height 9
type input "******"
type input "*****"
click at [285, 179] on input "text" at bounding box center [376, 183] width 268 height 9
click at [285, 184] on input "text" at bounding box center [376, 183] width 268 height 9
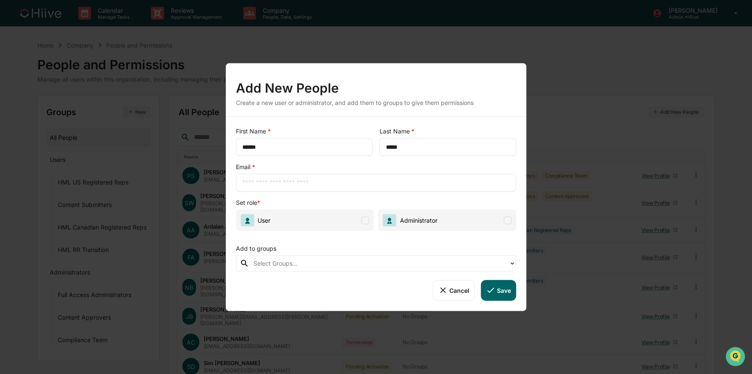
paste input "**********"
type input "**********"
click at [315, 225] on span "User" at bounding box center [305, 221] width 138 height 22
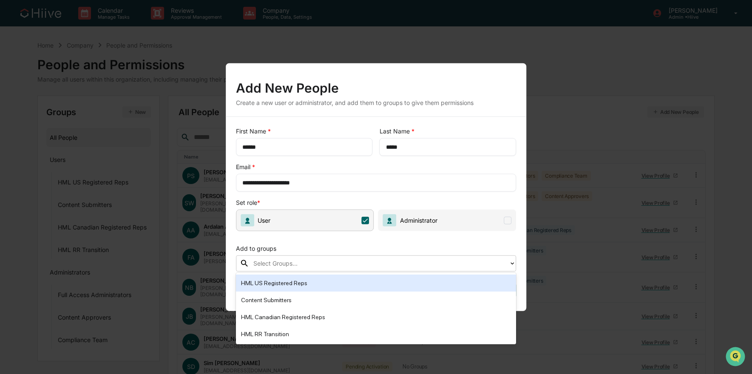
click at [334, 257] on div "Select Groups..." at bounding box center [379, 263] width 260 height 13
click at [322, 284] on div "HML US Registered Reps" at bounding box center [376, 283] width 270 height 10
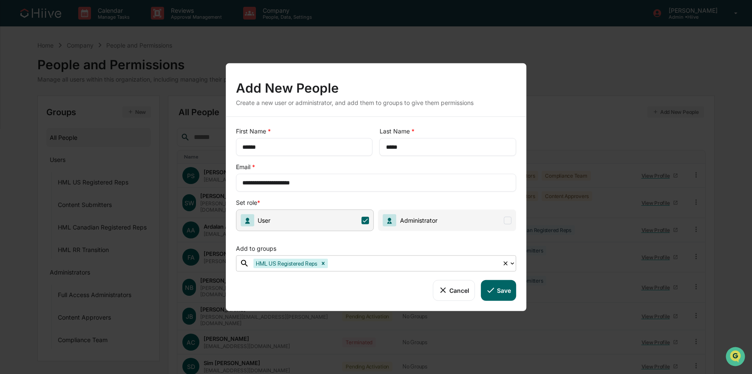
click at [403, 261] on div at bounding box center [413, 263] width 168 height 10
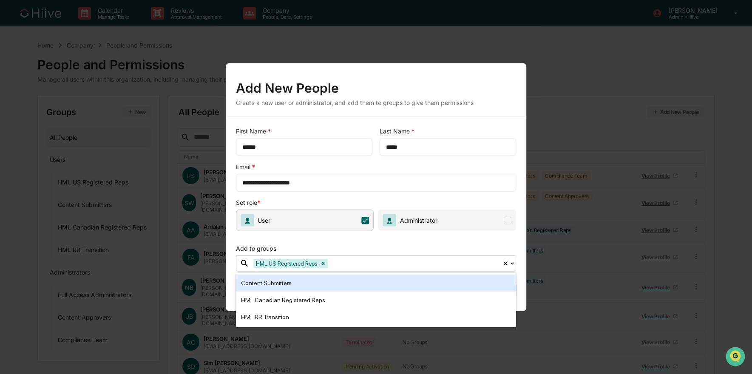
click at [375, 264] on div at bounding box center [413, 263] width 168 height 10
click at [322, 285] on div "Content Submitters" at bounding box center [376, 283] width 270 height 10
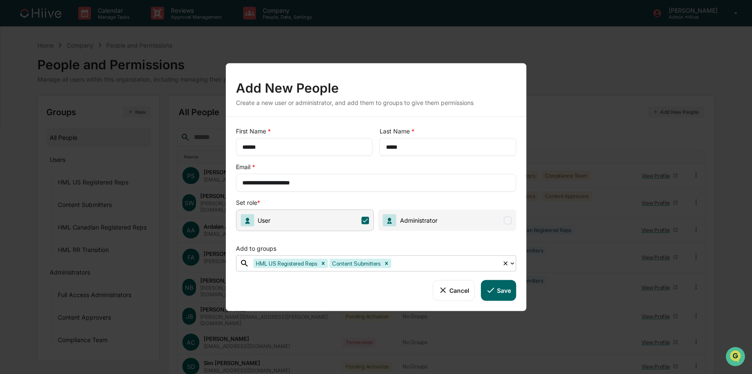
click at [501, 290] on button "Save" at bounding box center [498, 290] width 35 height 20
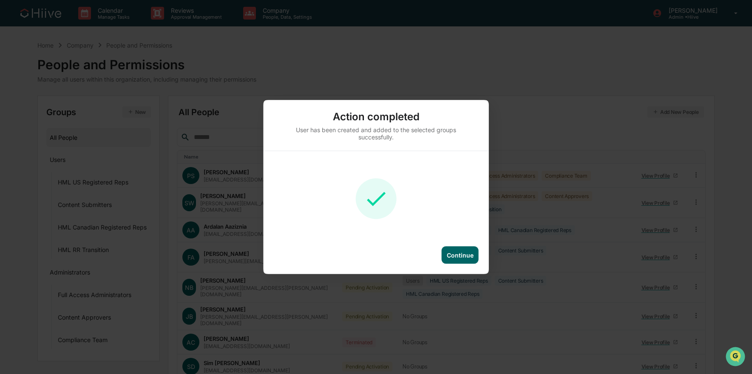
click at [455, 253] on div "Continue" at bounding box center [460, 255] width 27 height 7
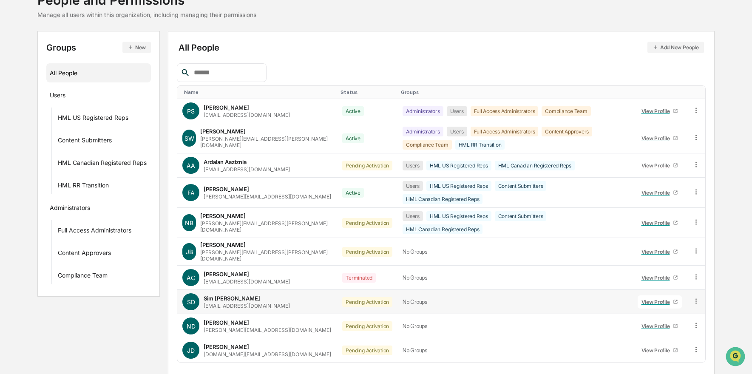
scroll to position [64, 0]
click at [236, 74] on input "text" at bounding box center [226, 73] width 72 height 11
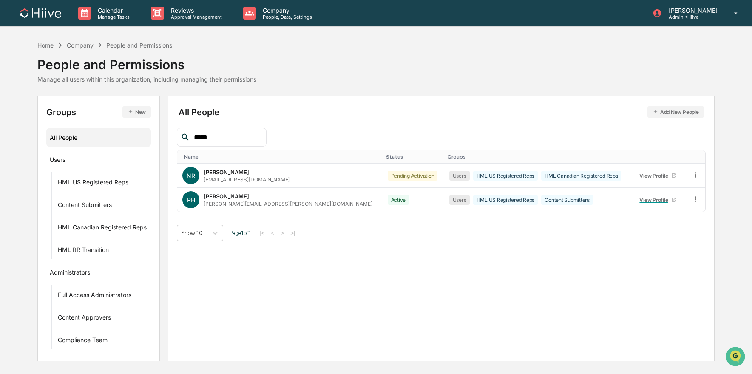
scroll to position [0, 0]
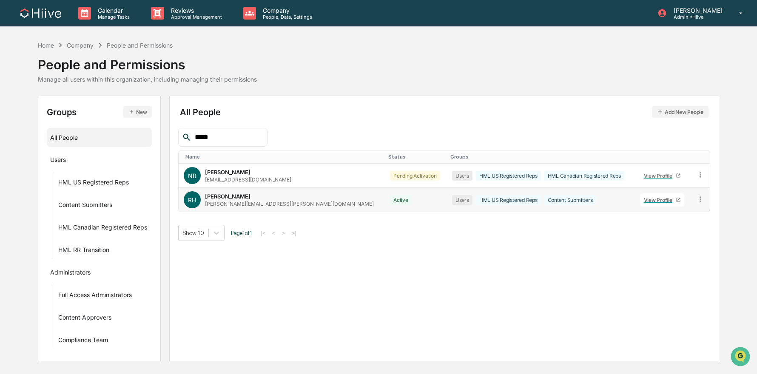
click at [697, 200] on icon at bounding box center [700, 199] width 8 height 8
click at [676, 215] on div "Groups & Permissions" at bounding box center [662, 213] width 71 height 10
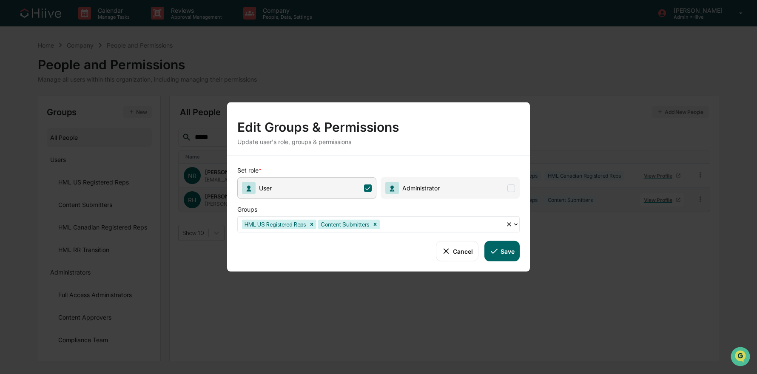
click at [460, 255] on button "Cancel" at bounding box center [457, 251] width 42 height 20
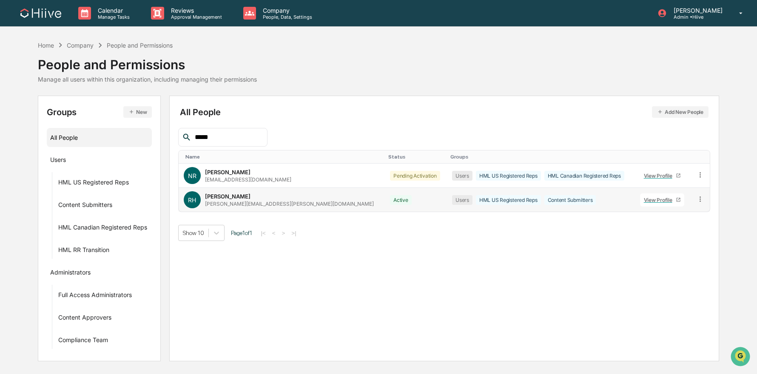
drag, startPoint x: 207, startPoint y: 139, endPoint x: 214, endPoint y: 137, distance: 7.8
click at [184, 139] on div "*****" at bounding box center [222, 137] width 89 height 19
click at [227, 137] on input "*****" at bounding box center [227, 137] width 72 height 11
drag, startPoint x: 190, startPoint y: 137, endPoint x: 163, endPoint y: 138, distance: 26.8
click at [165, 137] on div "Groups New All People Users HML US Registered Reps Content Submitters HML Canad…" at bounding box center [378, 229] width 681 height 266
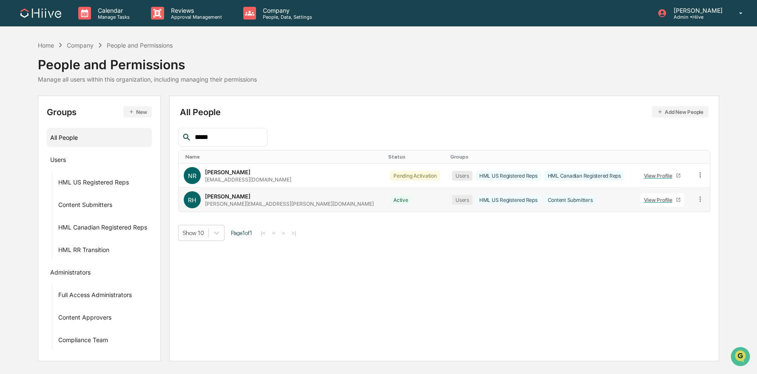
click at [224, 137] on input "*****" at bounding box center [227, 137] width 72 height 11
type input "*"
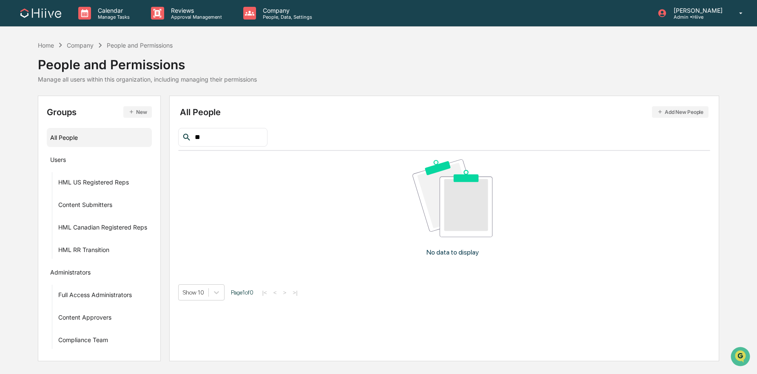
type input "*"
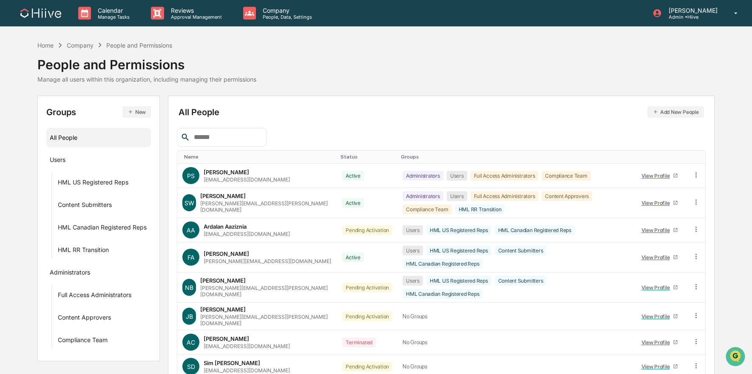
click at [660, 112] on button "Add New People" at bounding box center [676, 111] width 57 height 11
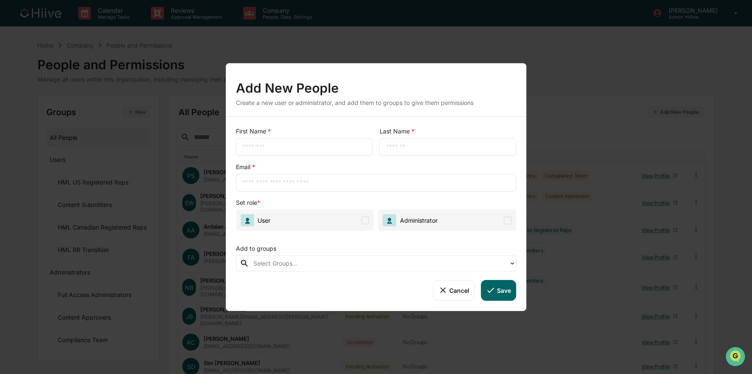
click at [284, 148] on input "text" at bounding box center [304, 147] width 124 height 9
drag, startPoint x: 304, startPoint y: 150, endPoint x: 272, endPoint y: 149, distance: 32.7
click at [272, 149] on input "**********" at bounding box center [304, 147] width 124 height 9
type input "********"
click at [403, 147] on input "text" at bounding box center [448, 147] width 124 height 9
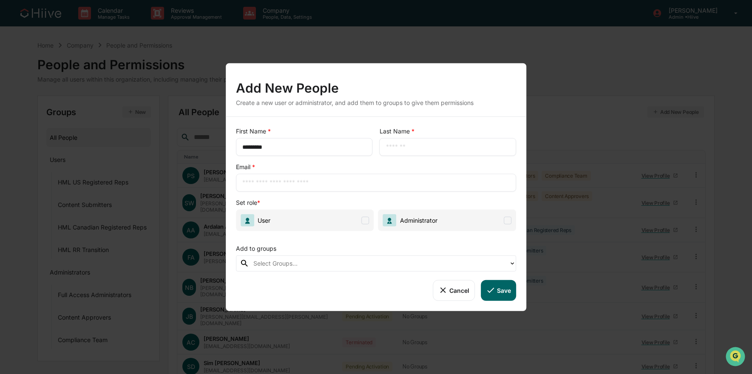
paste input "********"
type input "********"
click at [350, 185] on input "text" at bounding box center [376, 183] width 268 height 9
paste input "**********"
type input "**********"
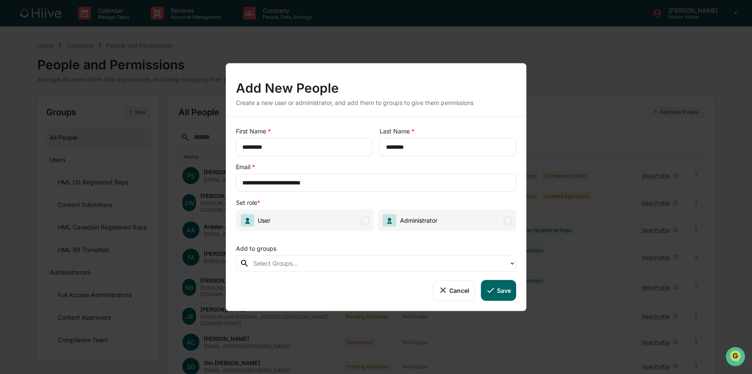
click at [295, 225] on span "User" at bounding box center [305, 221] width 138 height 22
click at [291, 266] on div at bounding box center [378, 263] width 251 height 10
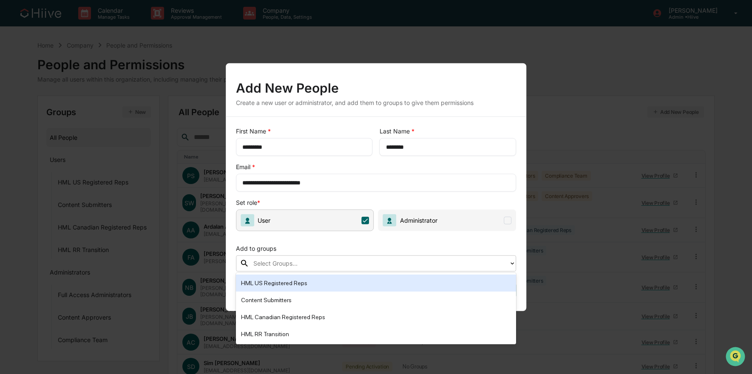
click at [295, 282] on div "HML US Registered Reps" at bounding box center [376, 283] width 270 height 10
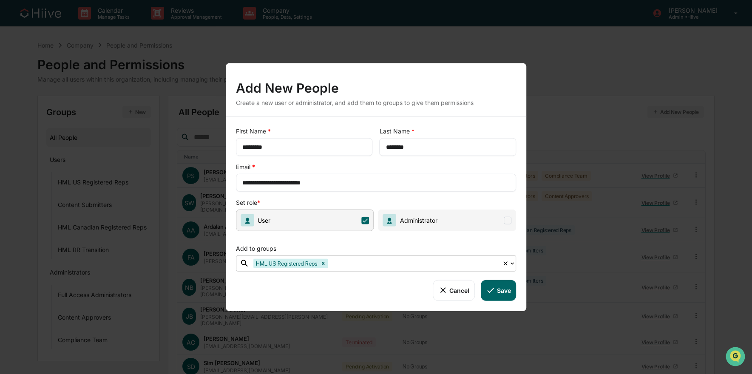
click at [356, 267] on div at bounding box center [413, 263] width 168 height 10
click at [348, 260] on div at bounding box center [413, 263] width 168 height 10
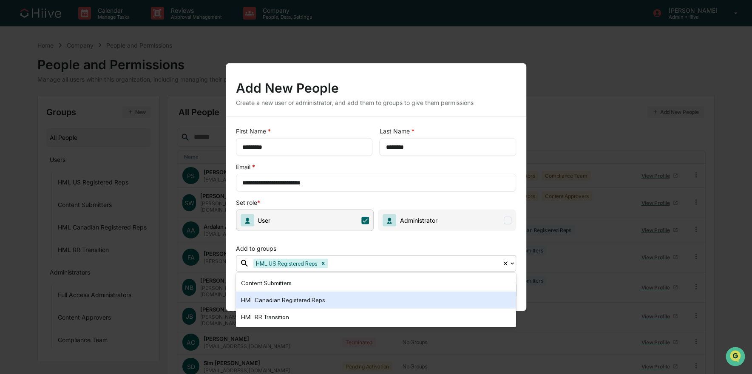
click at [317, 296] on div "HML Canadian Registered Reps" at bounding box center [376, 300] width 270 height 10
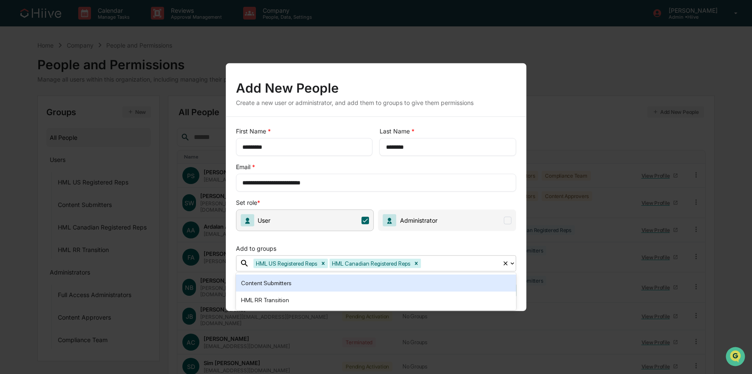
click at [417, 250] on div "Add to groups" at bounding box center [376, 246] width 281 height 17
click at [414, 239] on div "Add to groups" at bounding box center [376, 246] width 281 height 17
drag, startPoint x: 294, startPoint y: 241, endPoint x: 299, endPoint y: 241, distance: 5.1
click at [294, 241] on div "Add to groups" at bounding box center [376, 246] width 281 height 17
click at [383, 191] on div "**********" at bounding box center [376, 183] width 281 height 18
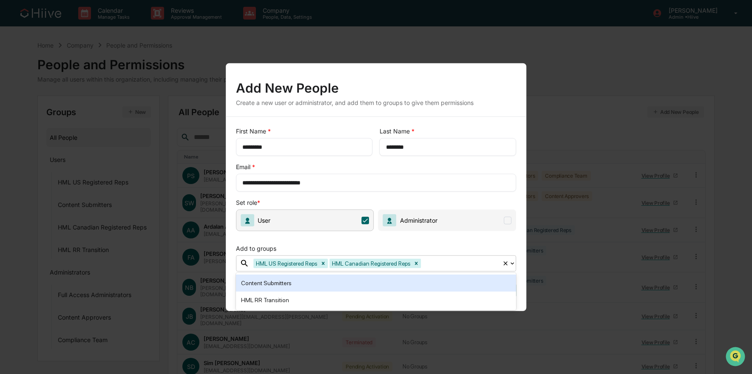
drag, startPoint x: 428, startPoint y: 240, endPoint x: 448, endPoint y: 247, distance: 20.6
click at [428, 240] on div "Add to groups" at bounding box center [376, 246] width 281 height 17
click at [520, 270] on div "**********" at bounding box center [376, 214] width 301 height 194
click at [226, 287] on div "**********" at bounding box center [376, 214] width 301 height 194
drag, startPoint x: 228, startPoint y: 292, endPoint x: 228, endPoint y: 301, distance: 8.9
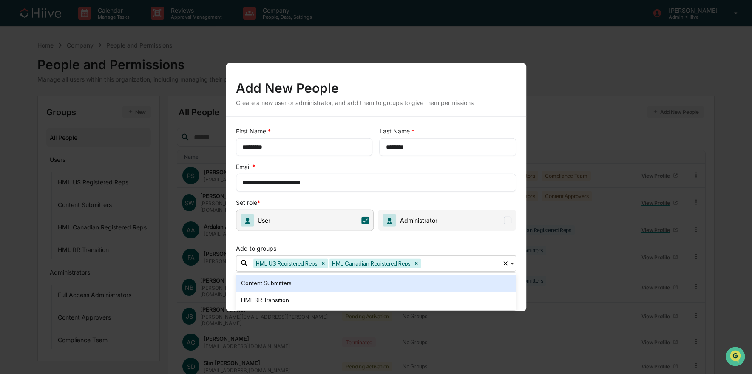
click at [228, 293] on div "**********" at bounding box center [376, 214] width 301 height 194
click at [459, 244] on div "Add to groups" at bounding box center [376, 246] width 281 height 17
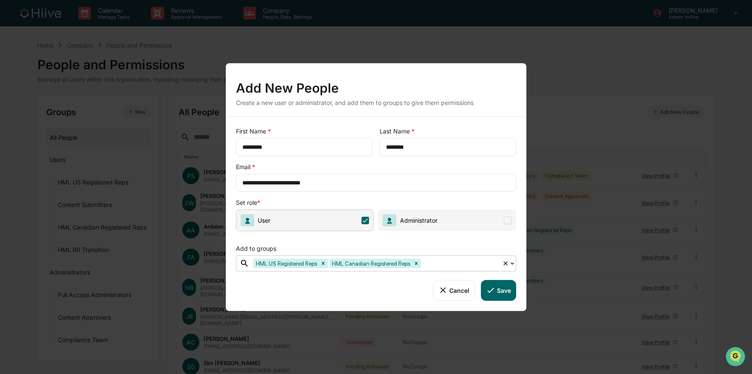
click at [506, 262] on icon at bounding box center [505, 263] width 7 height 7
drag, startPoint x: 407, startPoint y: 258, endPoint x: 388, endPoint y: 262, distance: 19.1
click at [407, 258] on div at bounding box center [378, 263] width 251 height 10
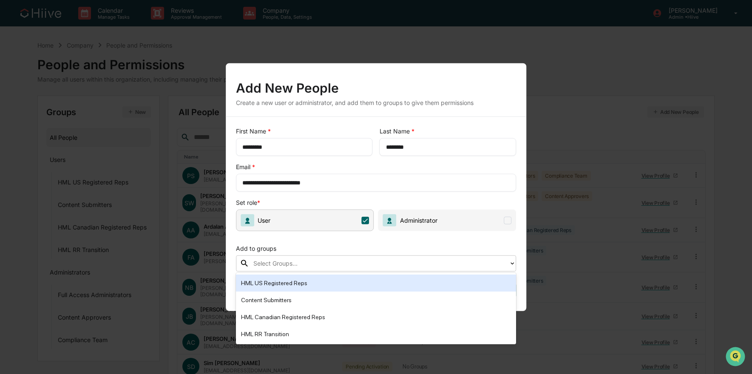
click at [289, 288] on div "HML US Registered Reps" at bounding box center [376, 283] width 281 height 17
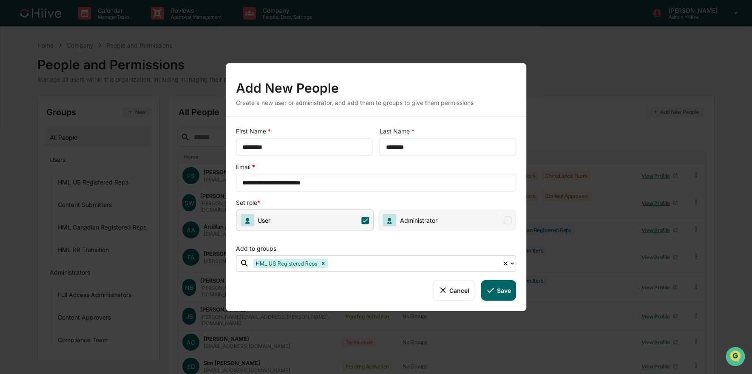
click at [366, 263] on div at bounding box center [413, 263] width 168 height 10
click at [346, 267] on div at bounding box center [413, 263] width 168 height 10
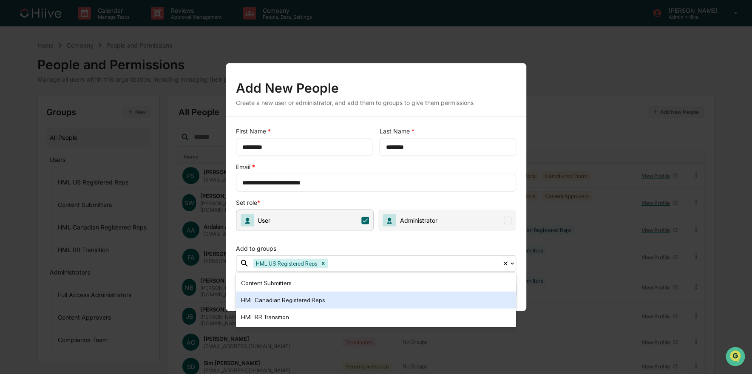
click at [312, 301] on div "HML Canadian Registered Reps" at bounding box center [376, 300] width 270 height 10
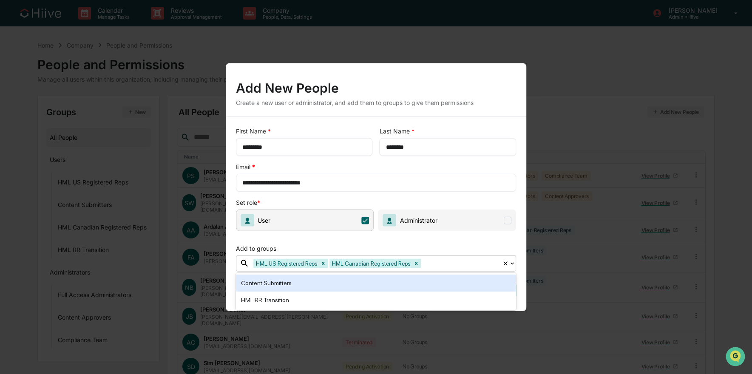
click at [434, 244] on div "Add to groups" at bounding box center [376, 246] width 281 height 17
click at [227, 276] on div "**********" at bounding box center [376, 214] width 301 height 194
click at [281, 225] on span "User" at bounding box center [305, 221] width 138 height 22
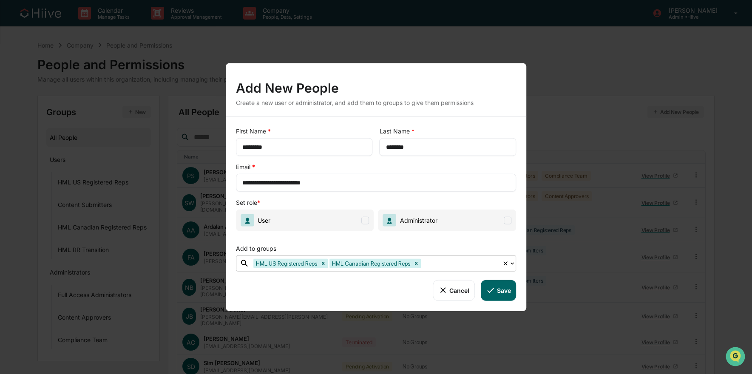
click at [363, 222] on span at bounding box center [366, 220] width 8 height 8
click at [495, 287] on icon at bounding box center [490, 290] width 9 height 9
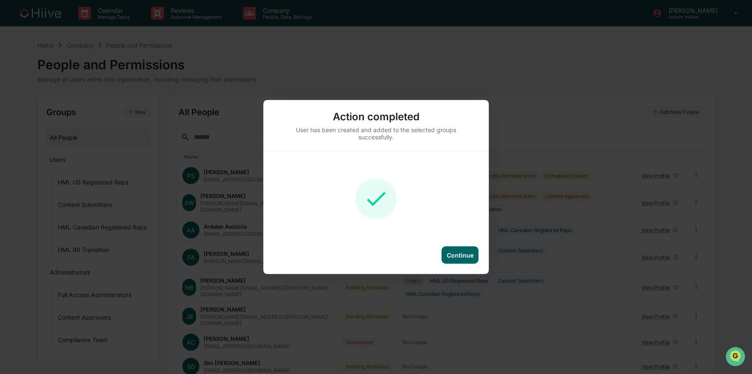
drag, startPoint x: 455, startPoint y: 251, endPoint x: 443, endPoint y: 251, distance: 12.3
click at [456, 252] on div "Continue" at bounding box center [460, 255] width 27 height 7
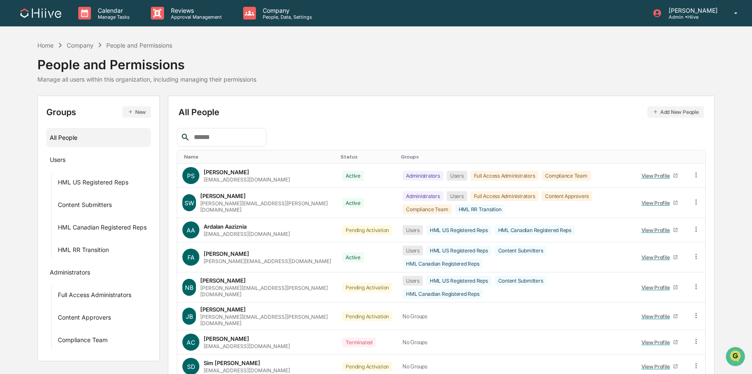
click at [235, 134] on input "text" at bounding box center [226, 137] width 72 height 11
type input "*****"
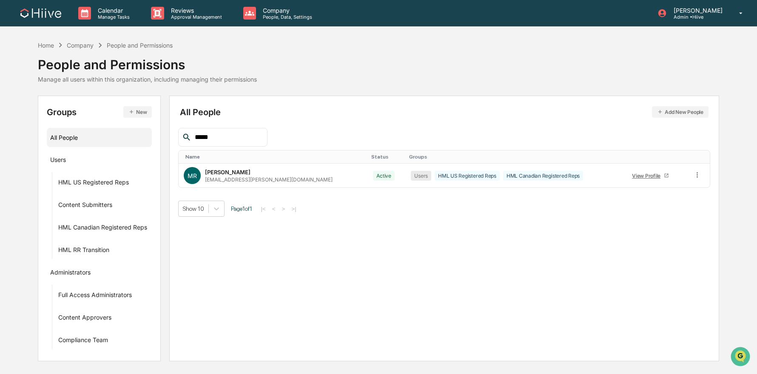
drag, startPoint x: 192, startPoint y: 135, endPoint x: 183, endPoint y: 134, distance: 8.9
click at [183, 134] on div "*****" at bounding box center [222, 137] width 89 height 19
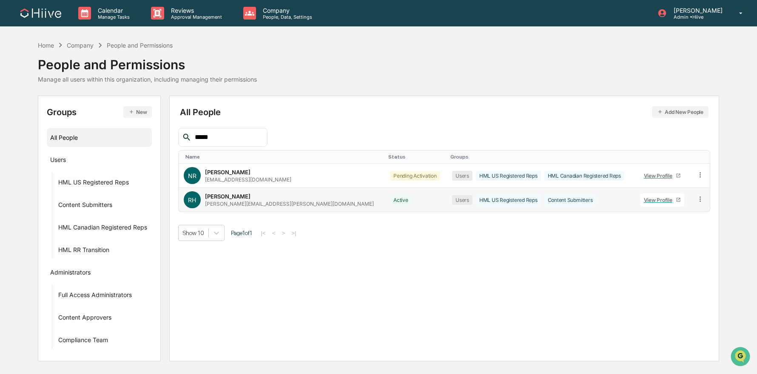
type input "*****"
click at [696, 200] on icon at bounding box center [700, 199] width 8 height 8
click at [671, 230] on div "Change Status" at bounding box center [662, 230] width 71 height 10
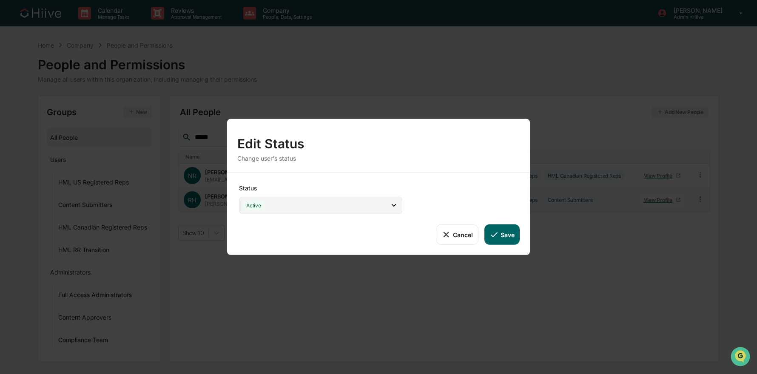
click at [323, 208] on div "Active" at bounding box center [320, 205] width 163 height 17
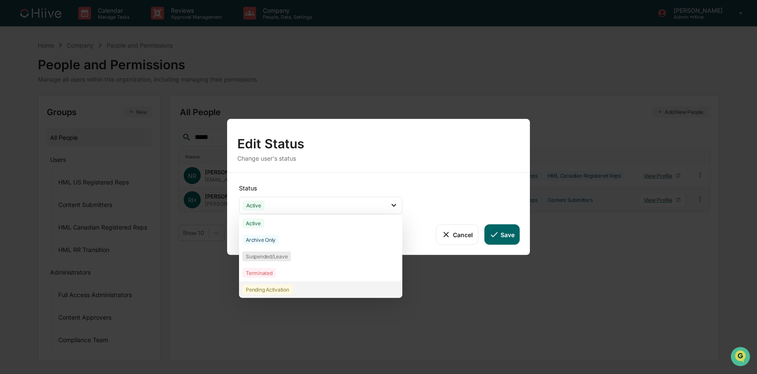
click at [311, 287] on div "Pending Activation" at bounding box center [320, 289] width 163 height 17
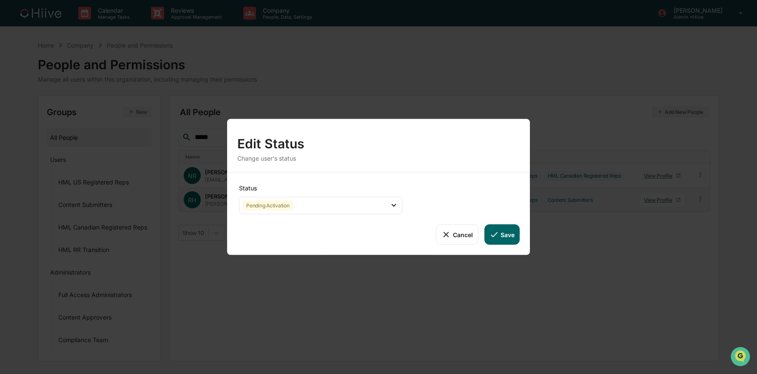
click at [504, 237] on button "Save" at bounding box center [501, 234] width 35 height 20
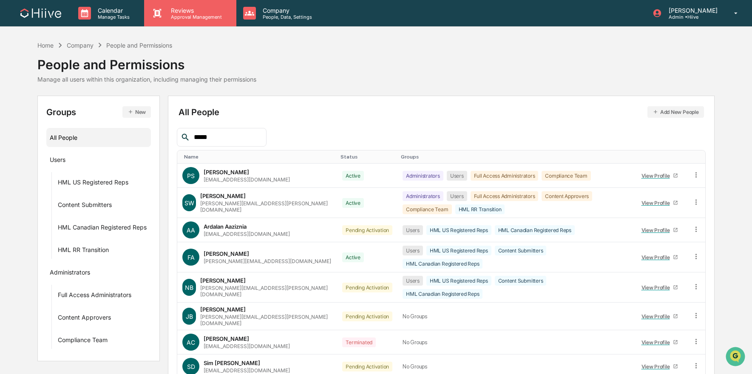
click at [197, 15] on p "Approval Management" at bounding box center [195, 17] width 62 height 6
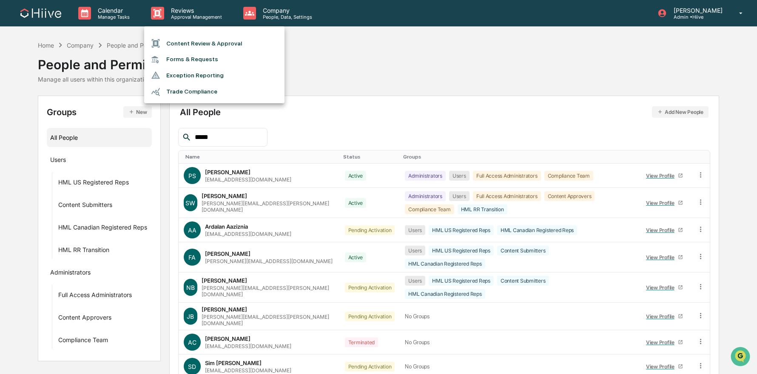
click at [213, 46] on li "Content Review & Approval" at bounding box center [214, 43] width 140 height 16
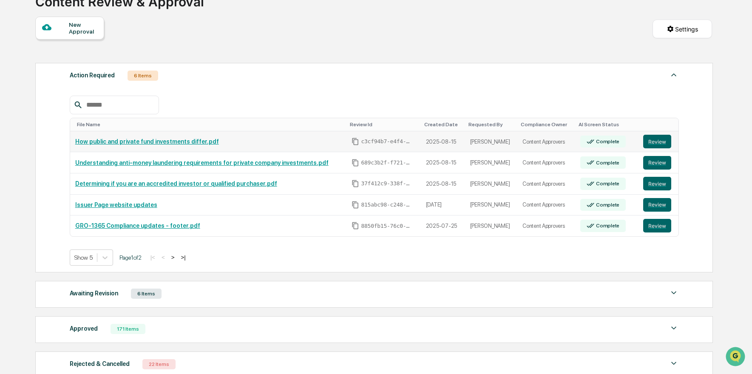
scroll to position [82, 0]
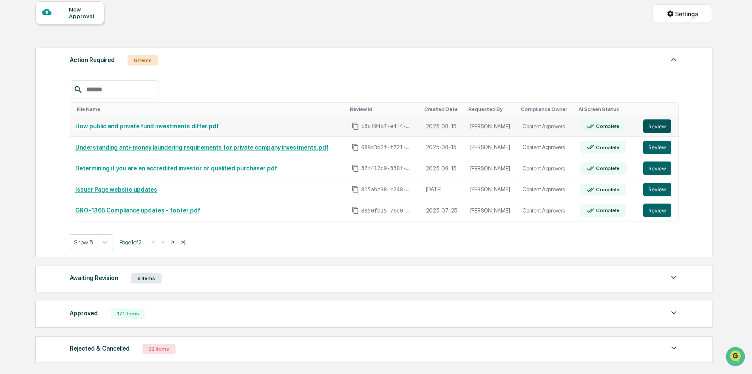
click at [652, 127] on button "Review" at bounding box center [657, 126] width 28 height 14
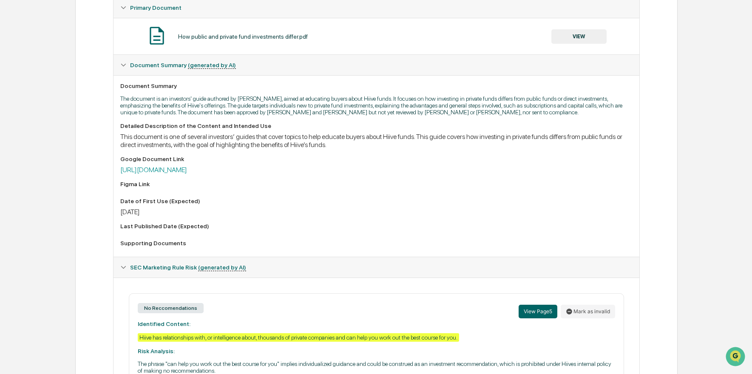
scroll to position [165, 0]
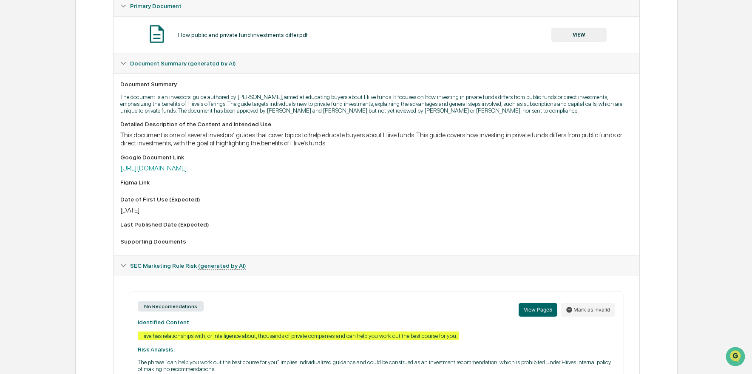
click at [187, 172] on link "[URL][DOMAIN_NAME]" at bounding box center [153, 168] width 67 height 8
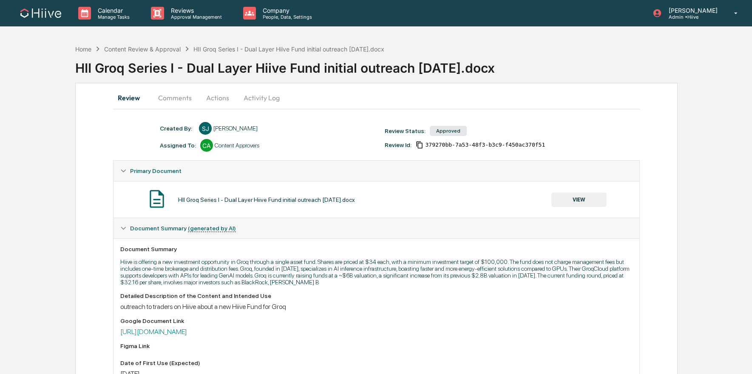
click at [182, 97] on button "Comments" at bounding box center [174, 98] width 47 height 20
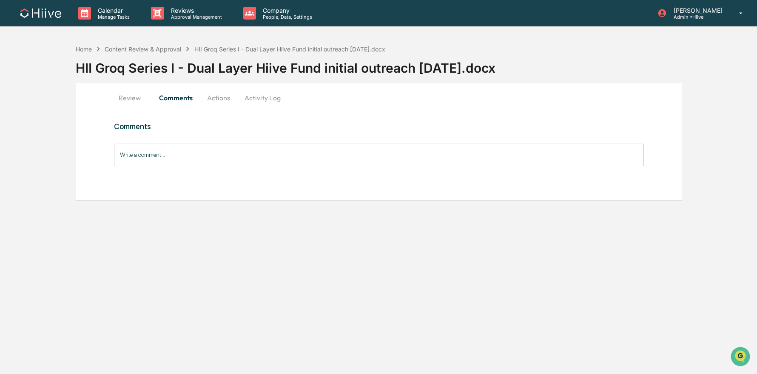
click at [213, 99] on button "Actions" at bounding box center [218, 98] width 38 height 20
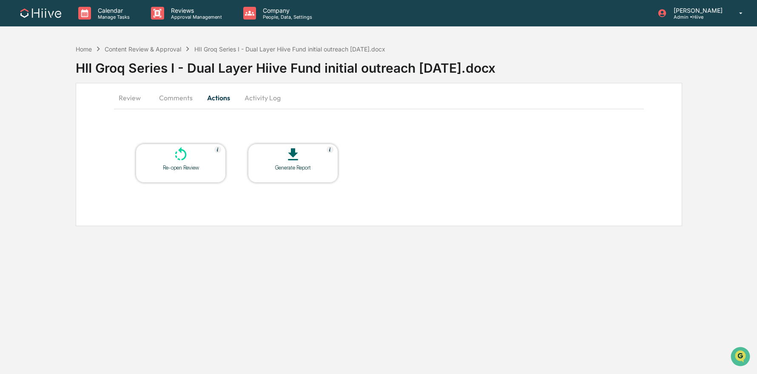
click at [257, 100] on button "Activity Log" at bounding box center [263, 98] width 50 height 20
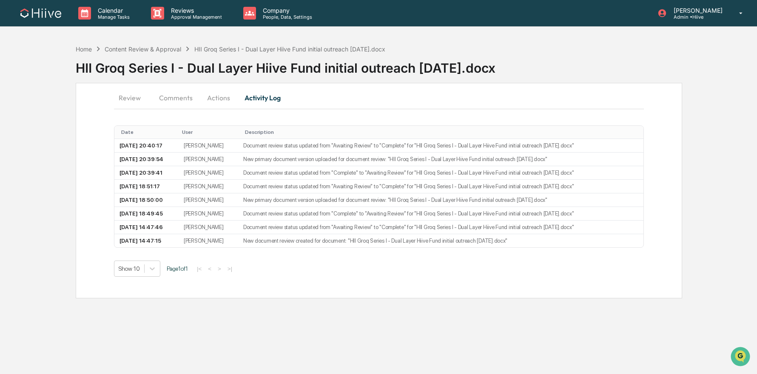
drag, startPoint x: 219, startPoint y: 100, endPoint x: 211, endPoint y: 99, distance: 7.7
click at [219, 100] on button "Actions" at bounding box center [218, 98] width 38 height 20
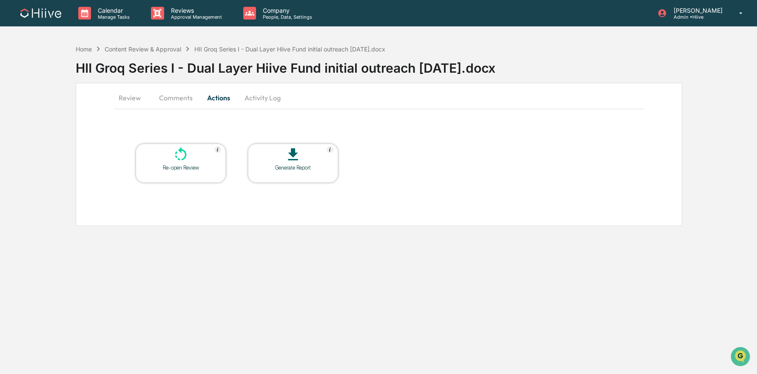
drag, startPoint x: 137, startPoint y: 102, endPoint x: 153, endPoint y: 102, distance: 16.2
click at [137, 102] on button "Review" at bounding box center [133, 98] width 38 height 20
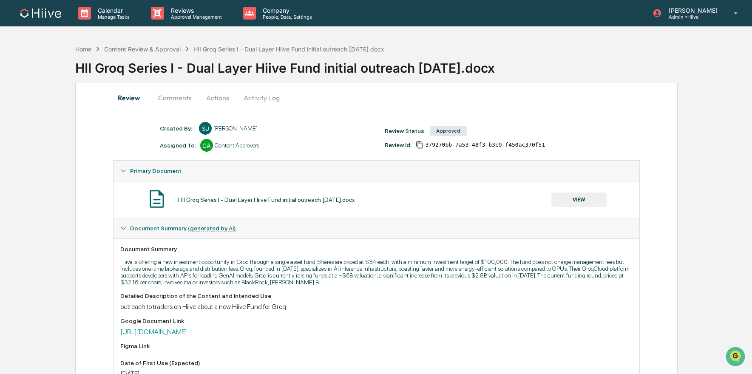
click at [176, 101] on button "Comments" at bounding box center [174, 98] width 47 height 20
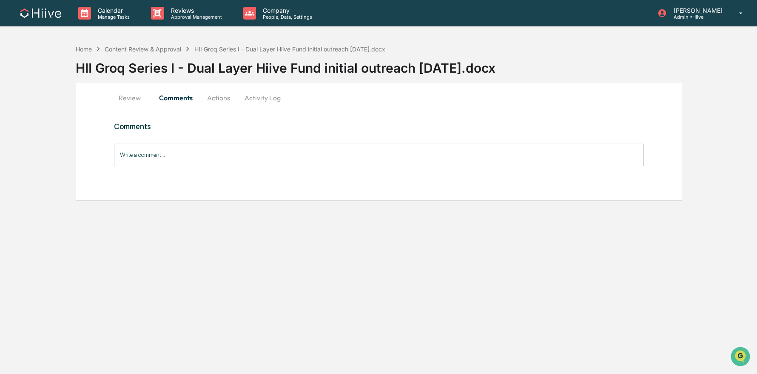
drag, startPoint x: 128, startPoint y: 97, endPoint x: 138, endPoint y: 97, distance: 10.2
click at [128, 97] on button "Review" at bounding box center [133, 98] width 38 height 20
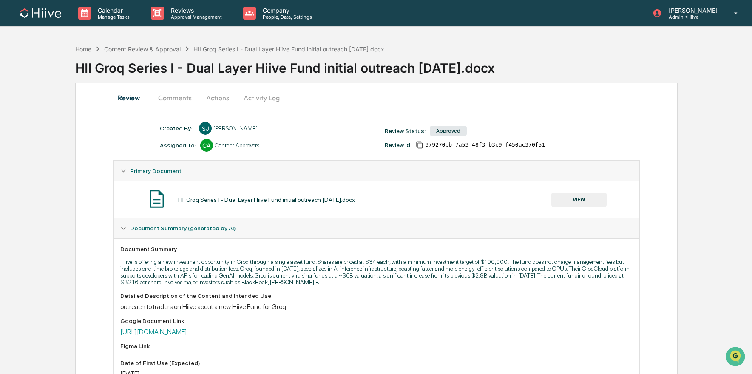
click at [219, 97] on button "Actions" at bounding box center [218, 98] width 38 height 20
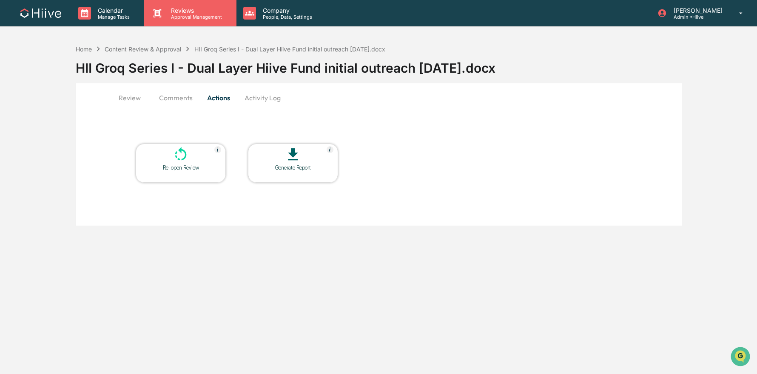
click at [190, 7] on p "Reviews" at bounding box center [195, 10] width 62 height 7
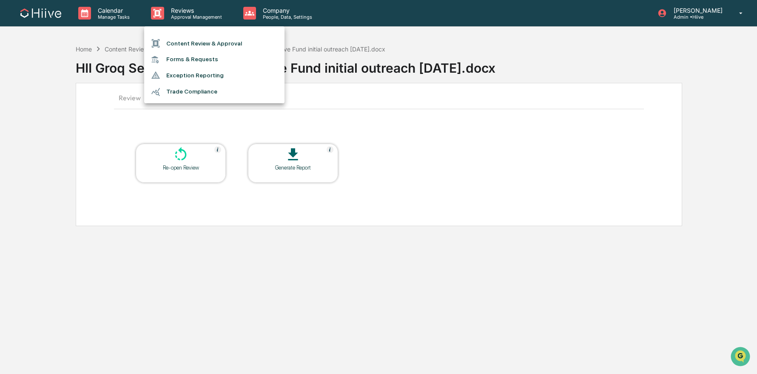
click at [205, 41] on li "Content Review & Approval" at bounding box center [214, 43] width 140 height 16
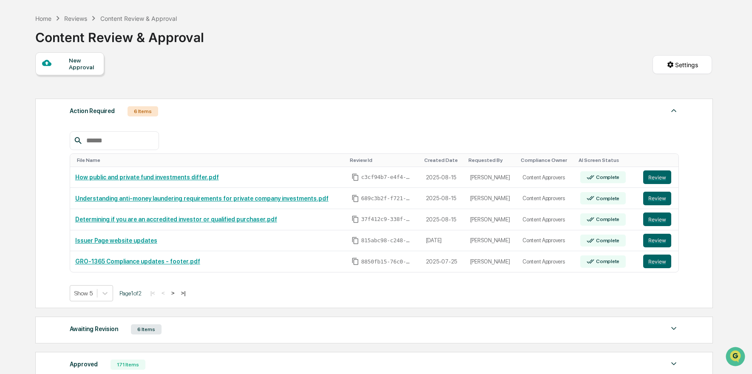
scroll to position [61, 0]
